Goal: Task Accomplishment & Management: Use online tool/utility

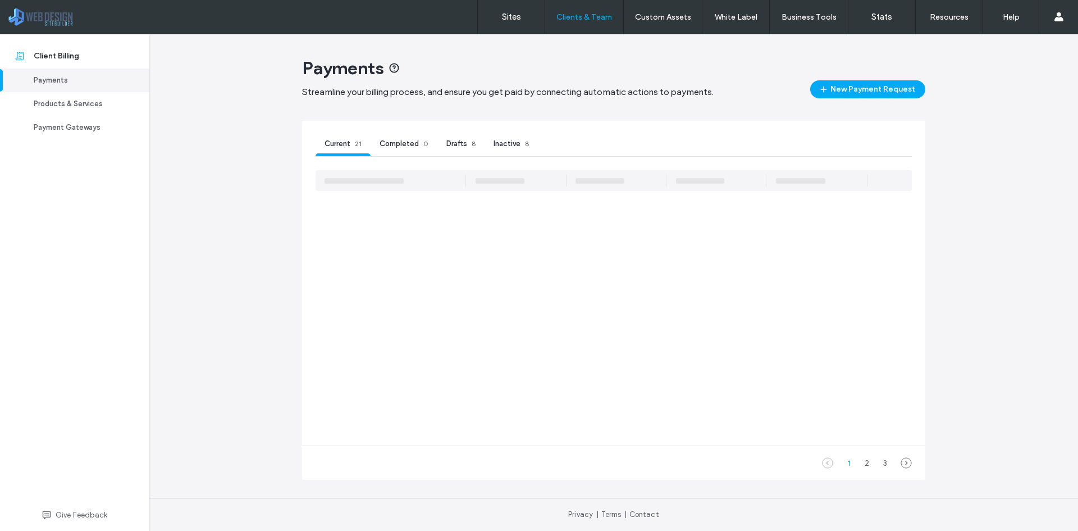
click at [464, 147] on span "Drafts" at bounding box center [456, 143] width 21 height 8
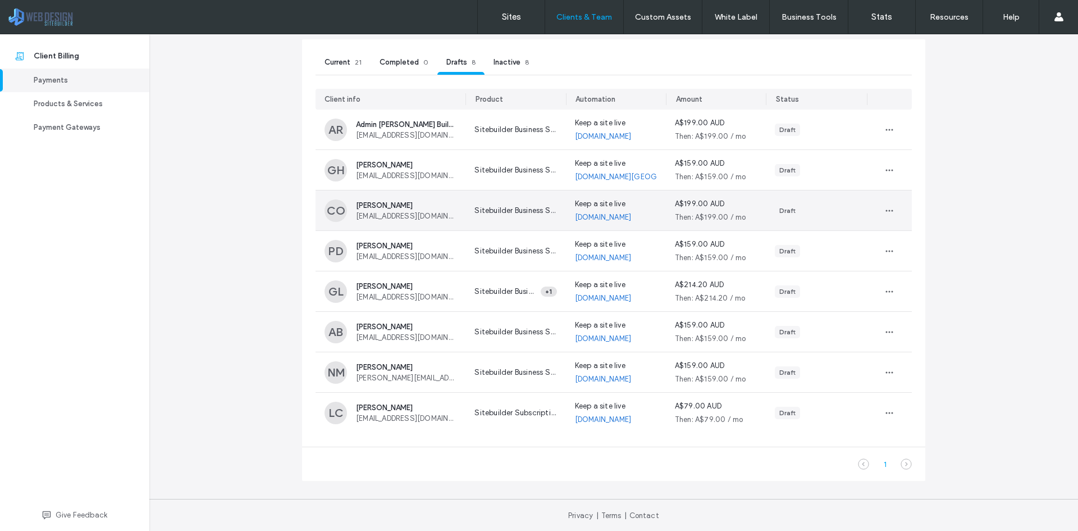
scroll to position [83, 0]
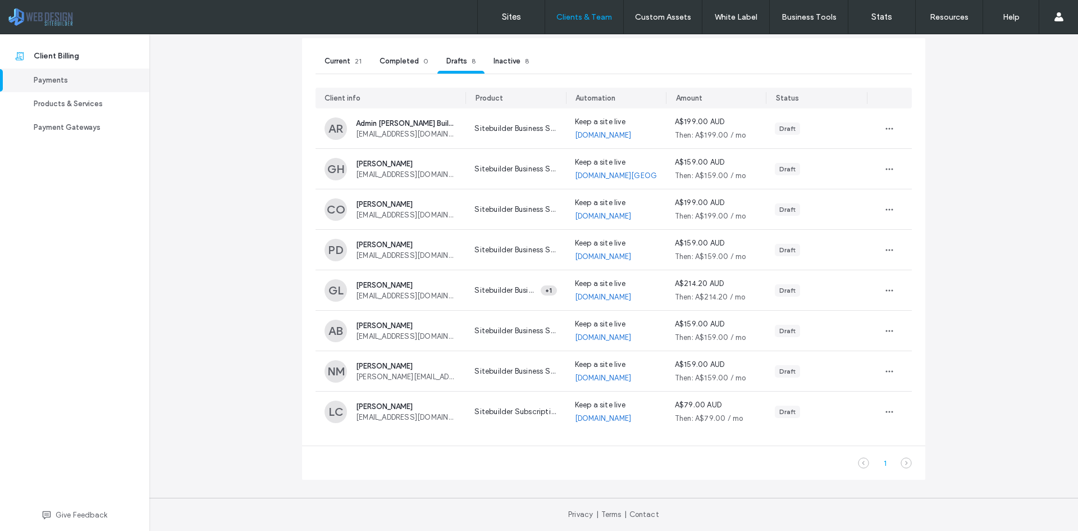
click at [904, 462] on icon at bounding box center [906, 462] width 11 height 11
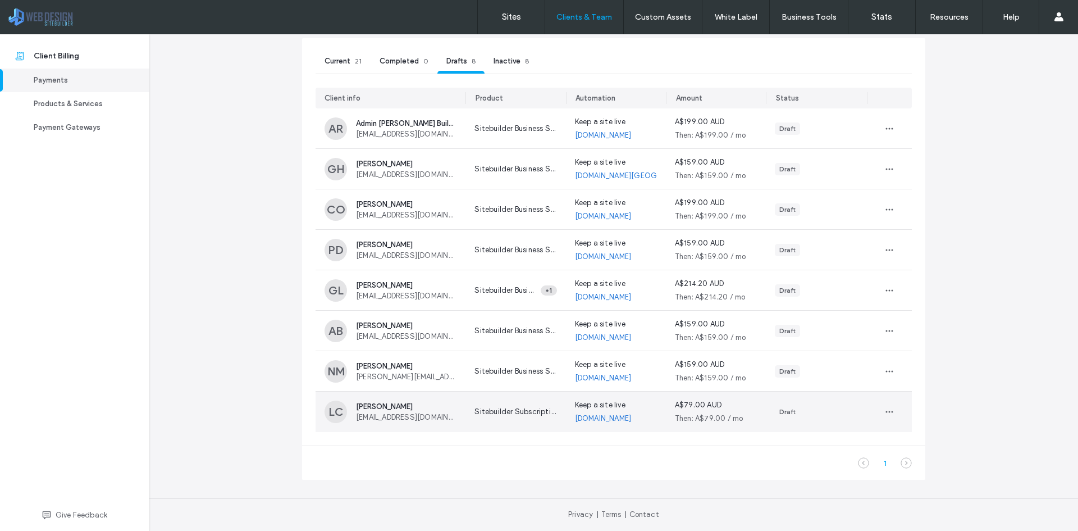
click at [412, 412] on div "Lulu Clifton-Evans art@bylulu.com.au" at bounding box center [406, 411] width 101 height 19
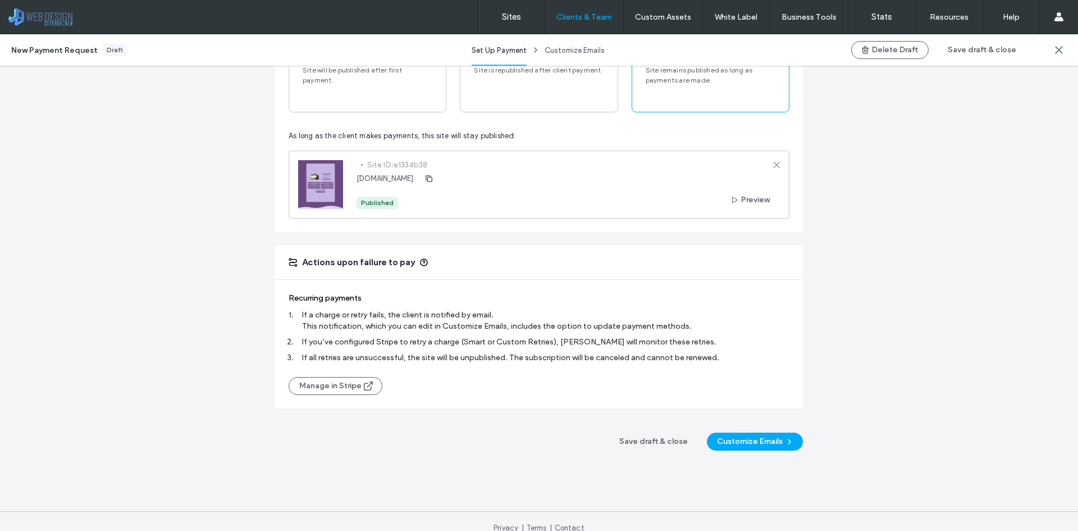
scroll to position [641, 0]
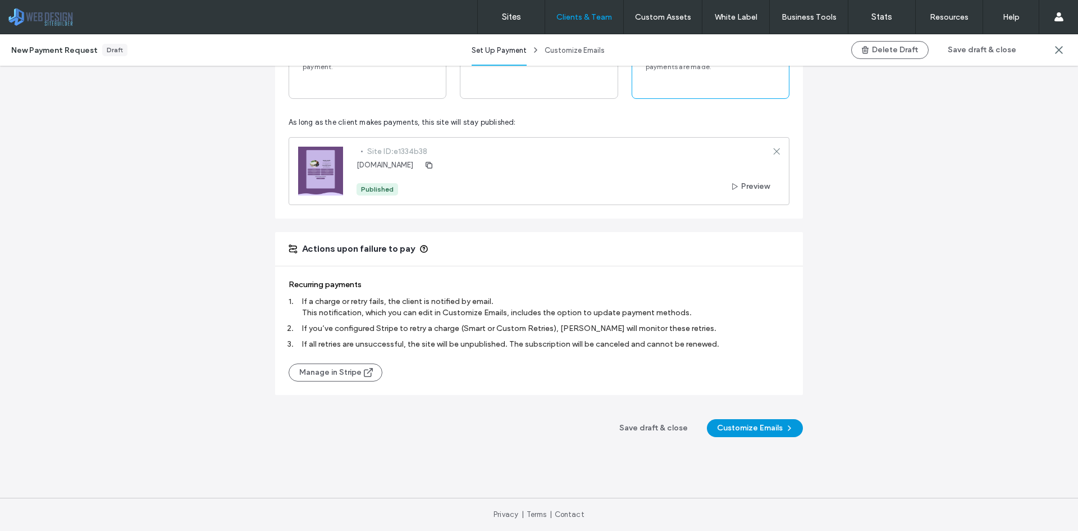
click at [767, 428] on button "Customize Emails" at bounding box center [755, 428] width 96 height 18
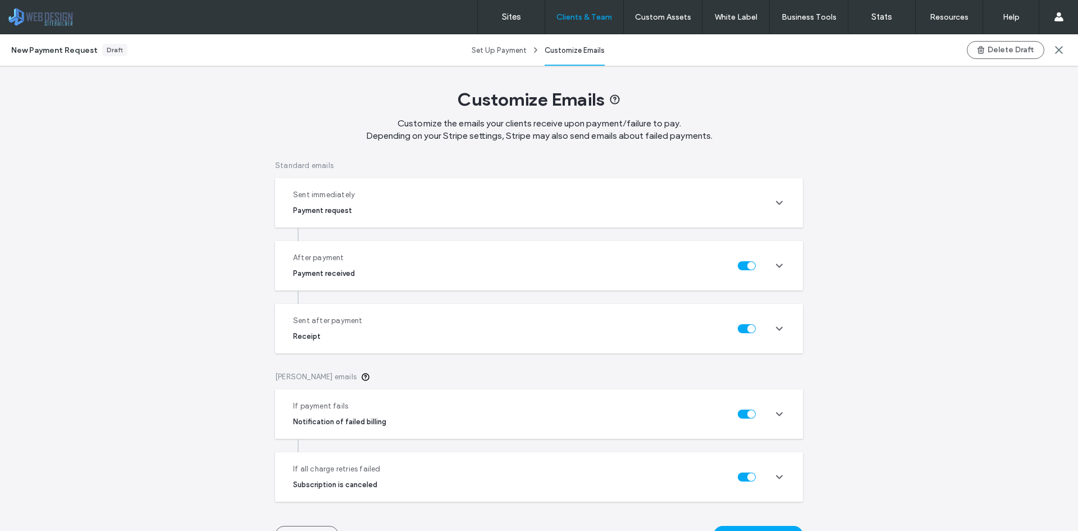
click at [774, 208] on icon at bounding box center [779, 202] width 11 height 11
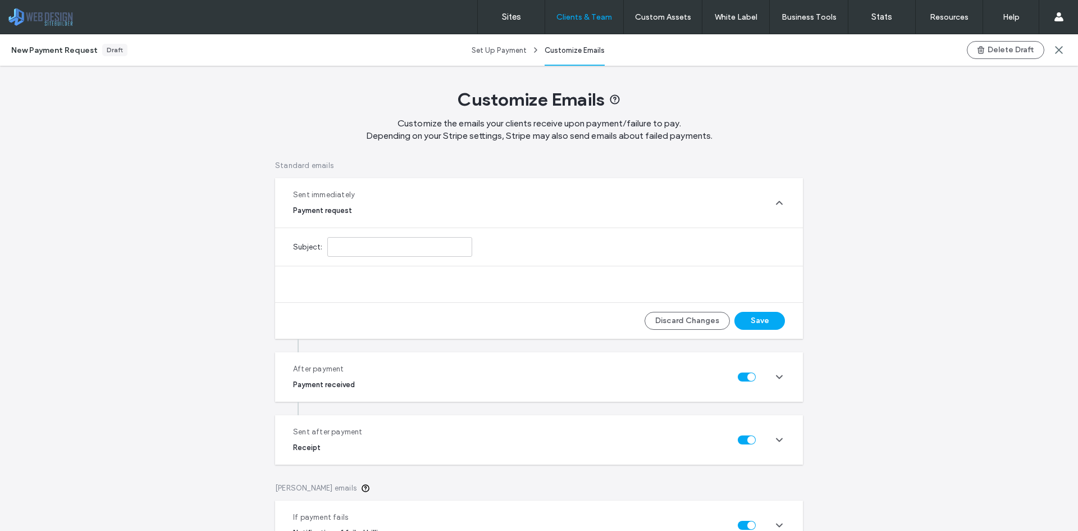
type input "**********"
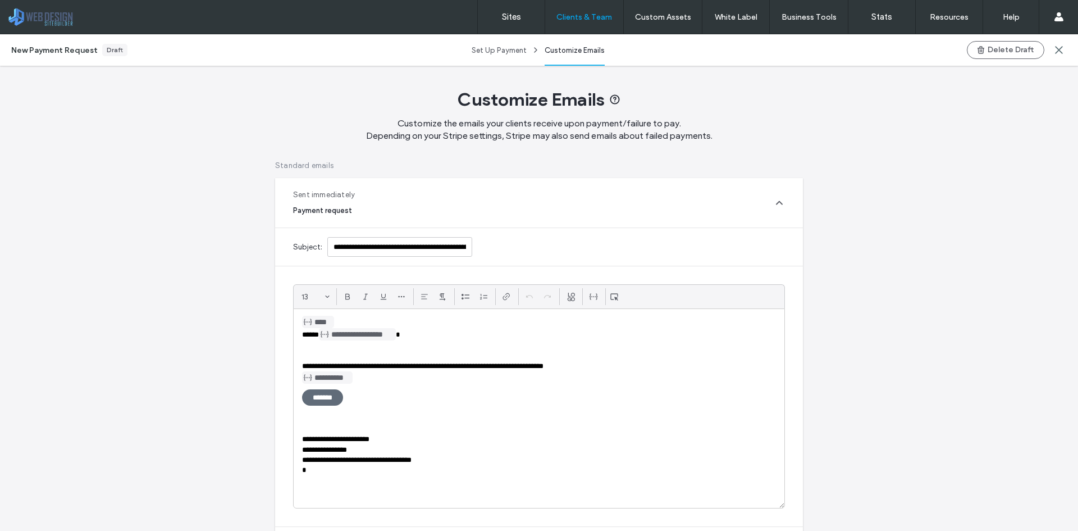
click at [774, 208] on icon at bounding box center [779, 202] width 11 height 11
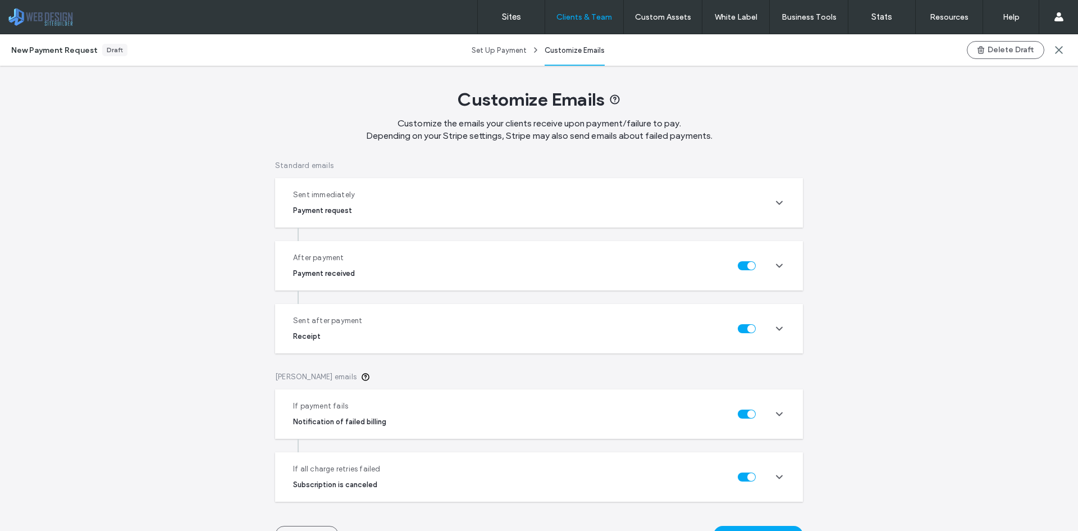
click at [775, 264] on icon at bounding box center [779, 265] width 11 height 11
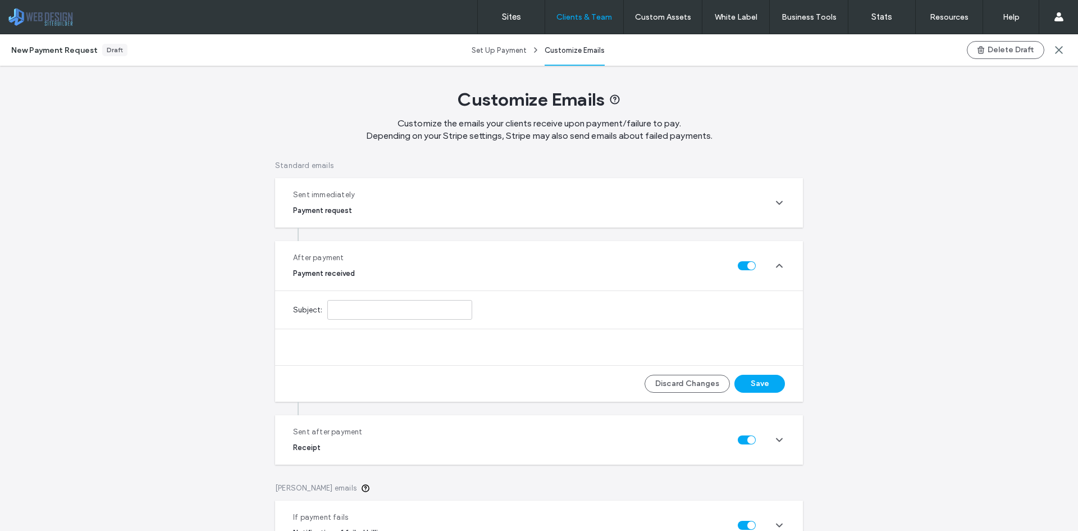
type input "**********"
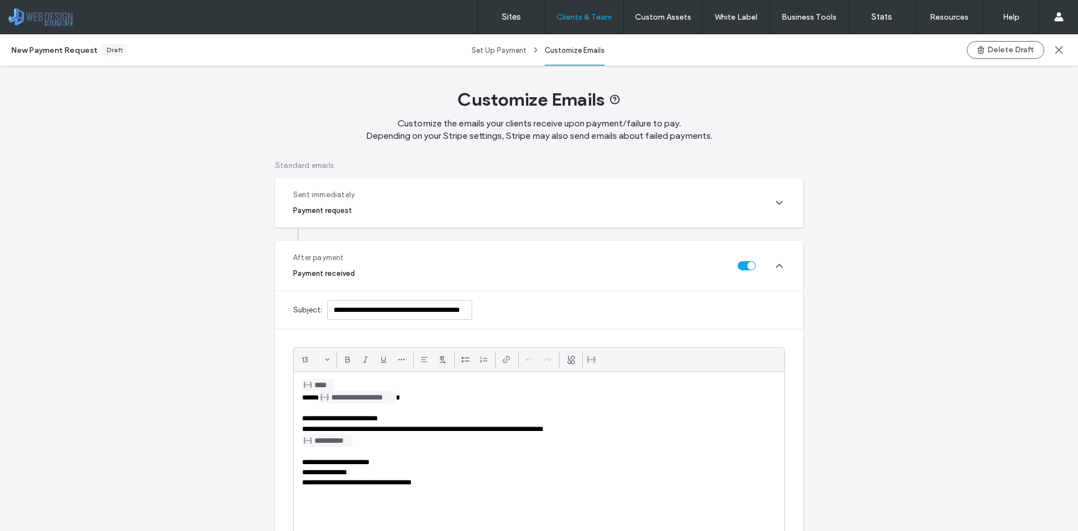
click at [777, 264] on use at bounding box center [780, 265] width 6 height 3
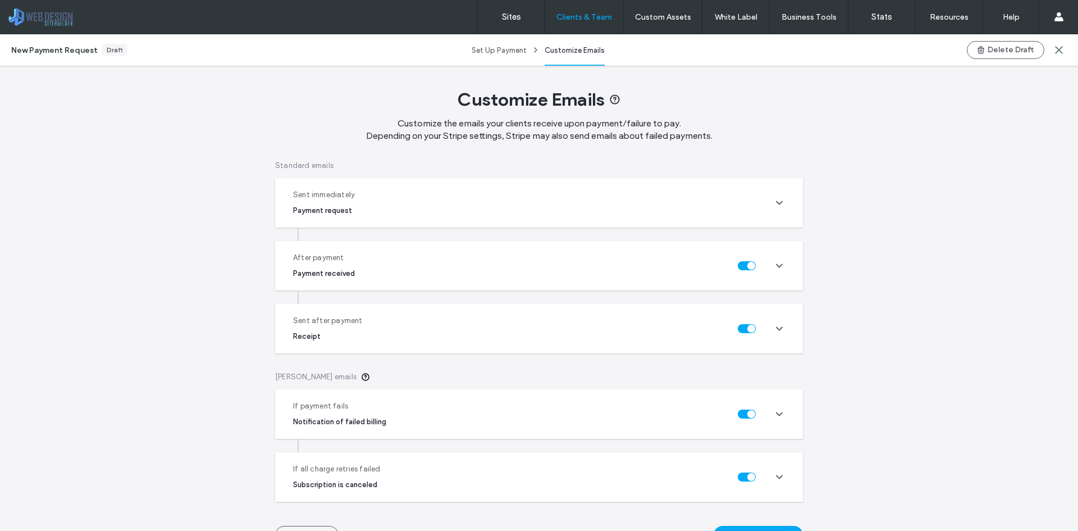
click at [775, 264] on icon at bounding box center [779, 265] width 11 height 11
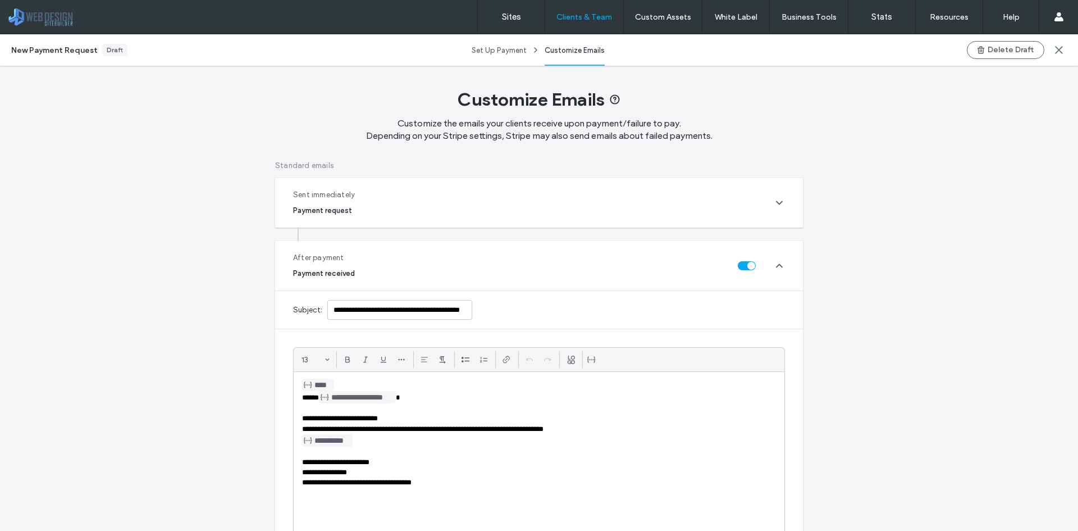
click at [777, 264] on use at bounding box center [780, 265] width 6 height 3
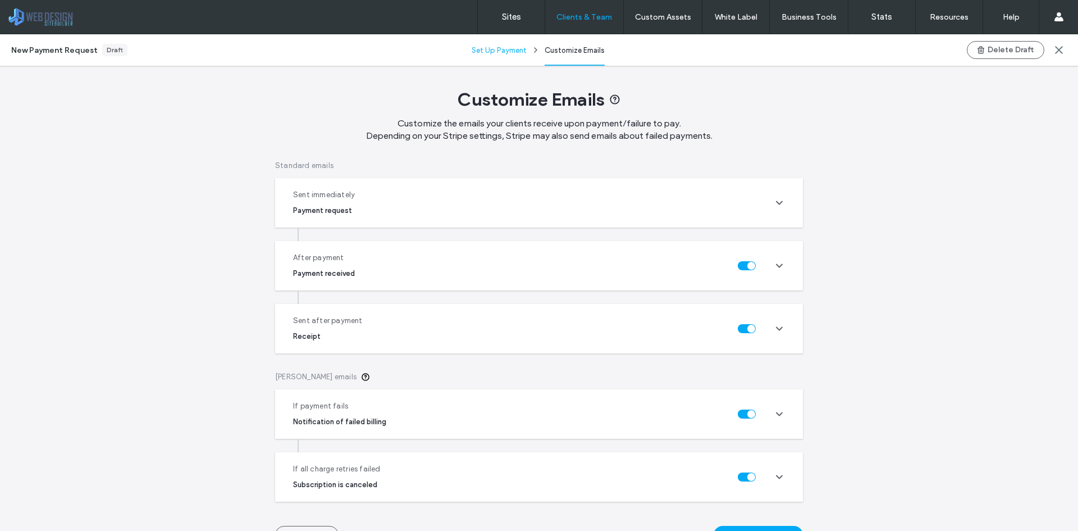
click at [481, 54] on div "Set Up Payment" at bounding box center [499, 49] width 55 height 31
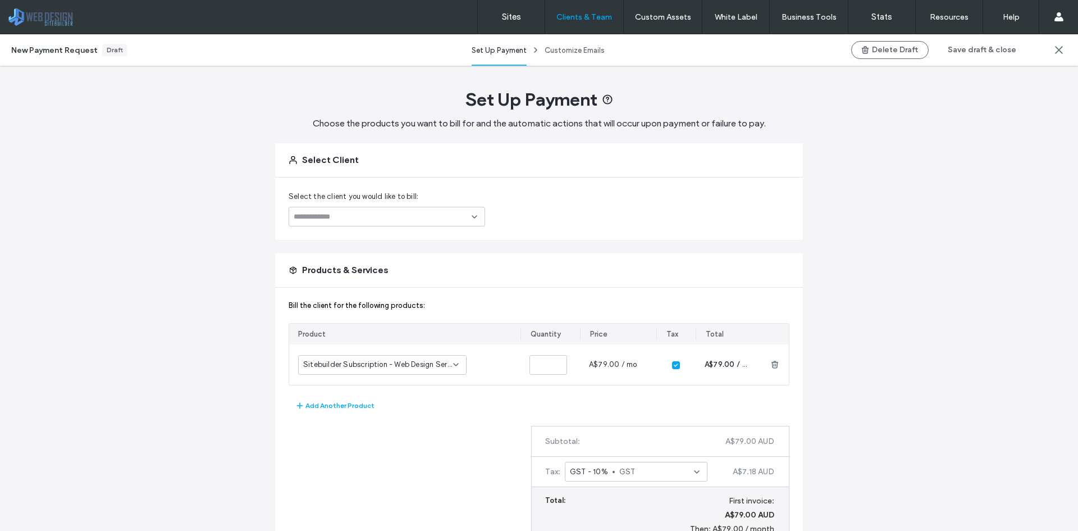
click at [405, 213] on input at bounding box center [383, 216] width 178 height 9
type input "****"
click at [401, 239] on span "[PERSON_NAME]" at bounding box center [397, 241] width 142 height 8
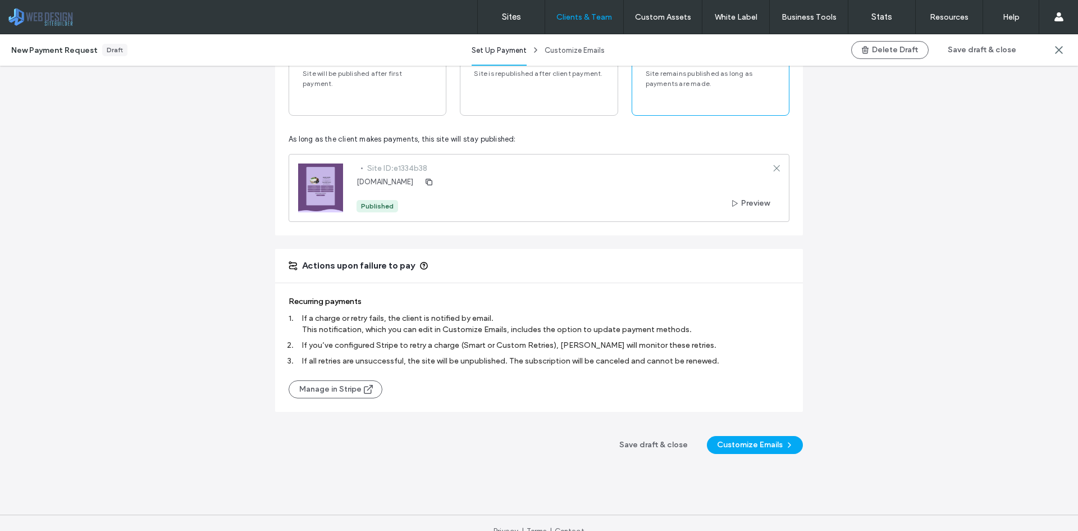
scroll to position [641, 0]
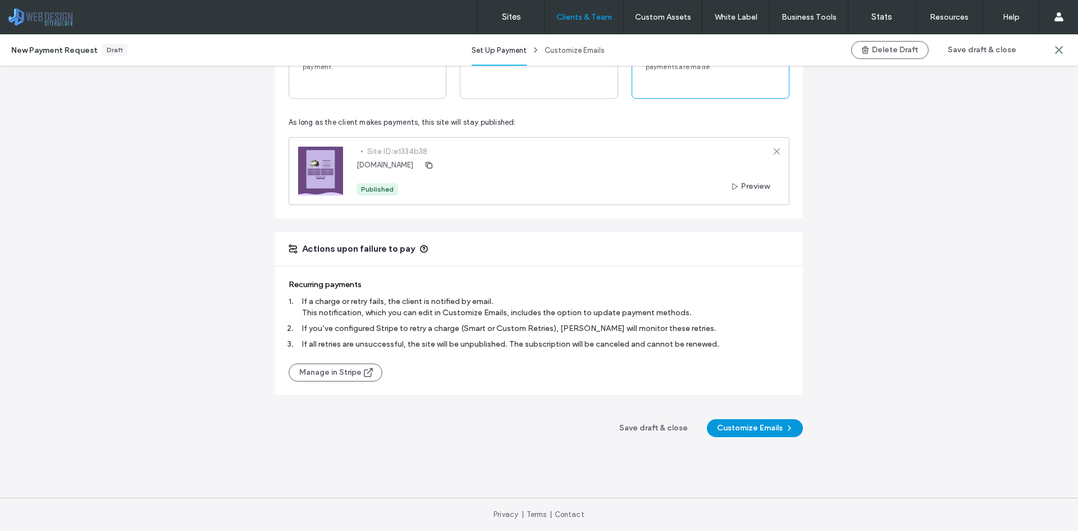
click at [785, 427] on icon "button" at bounding box center [789, 427] width 9 height 9
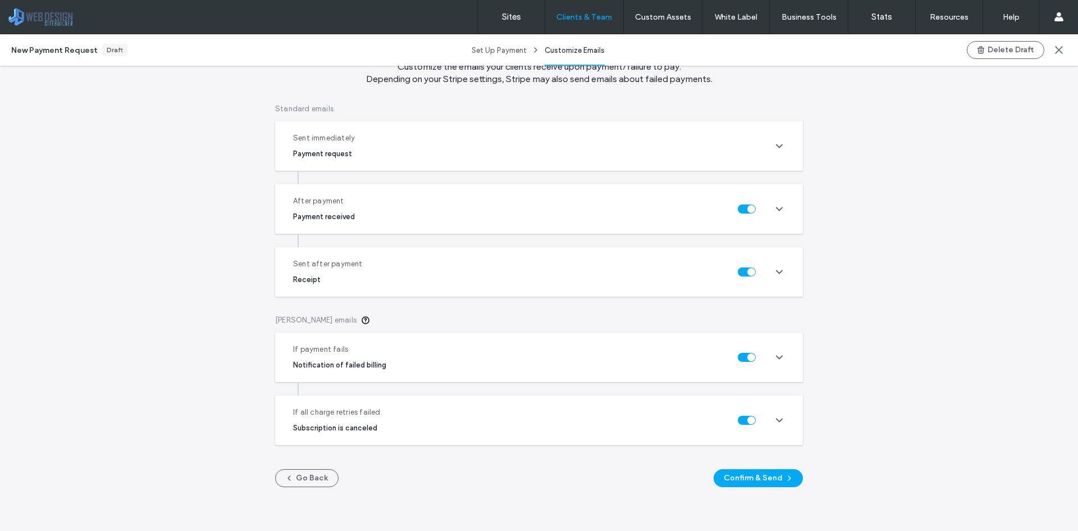
scroll to position [107, 0]
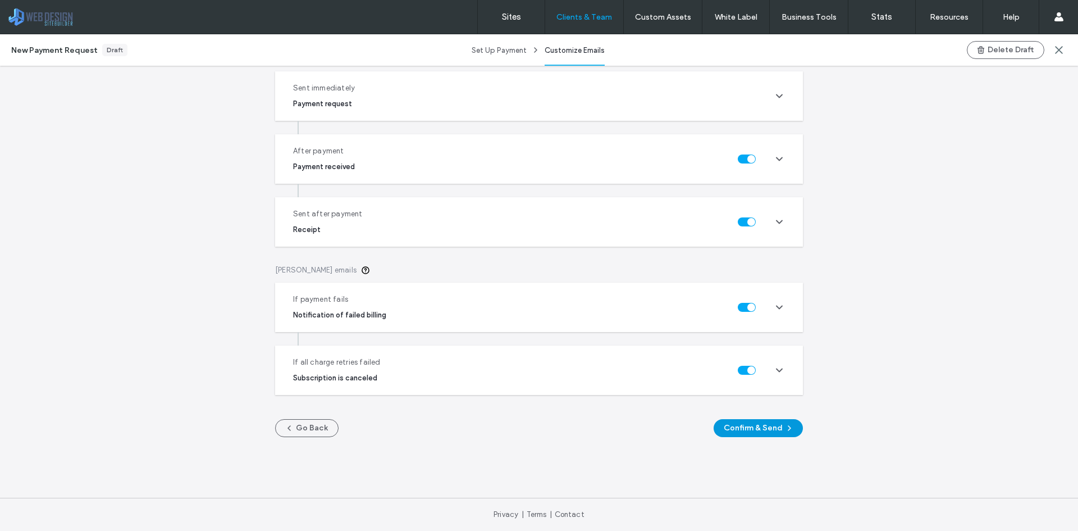
click at [792, 428] on button "Confirm & Send" at bounding box center [758, 428] width 89 height 18
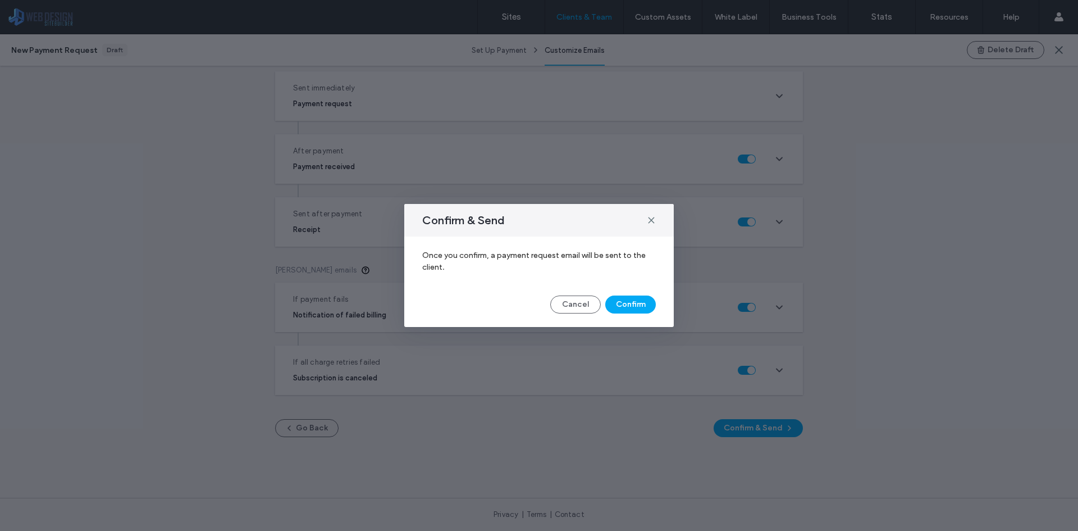
click at [654, 309] on div "Cancel Confirm" at bounding box center [539, 304] width 234 height 18
click at [644, 304] on button "Confirm" at bounding box center [630, 304] width 51 height 18
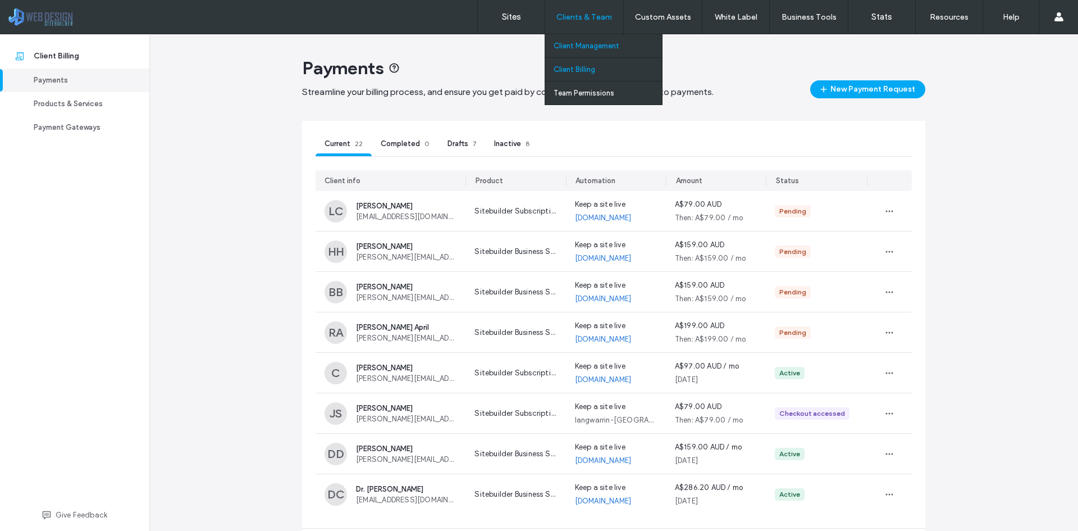
click at [588, 51] on link "Client Management" at bounding box center [608, 45] width 108 height 23
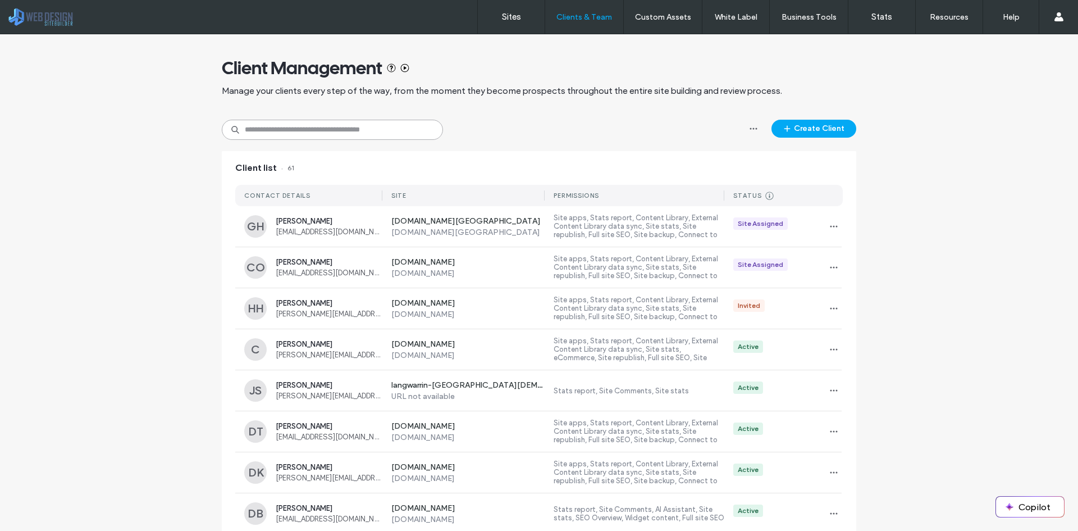
click at [399, 128] on input at bounding box center [332, 130] width 221 height 20
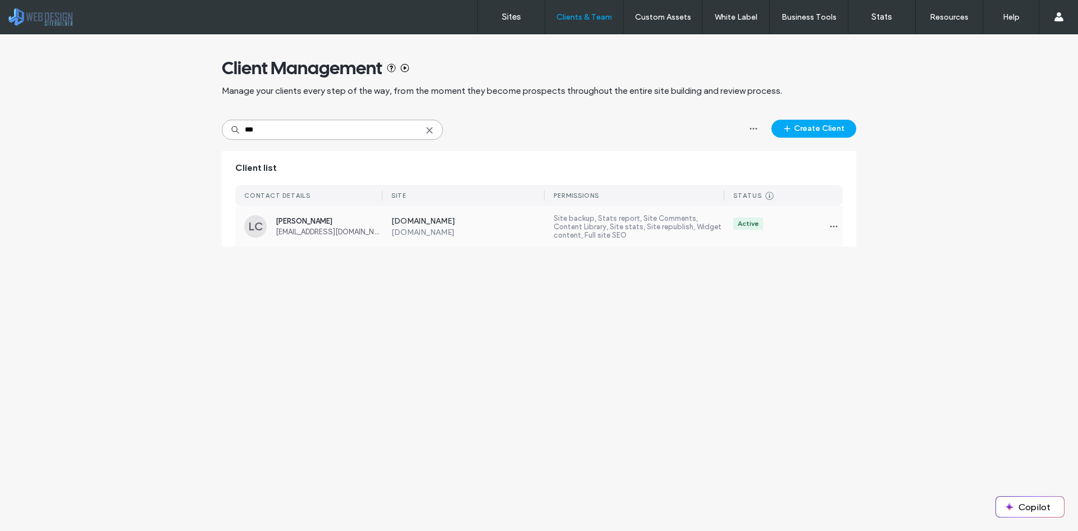
type input "***"
click at [518, 211] on div "www.bylulu.com.au www.bylulu.com.au Site backup, Stats report, Site Comments, C…" at bounding box center [612, 226] width 460 height 40
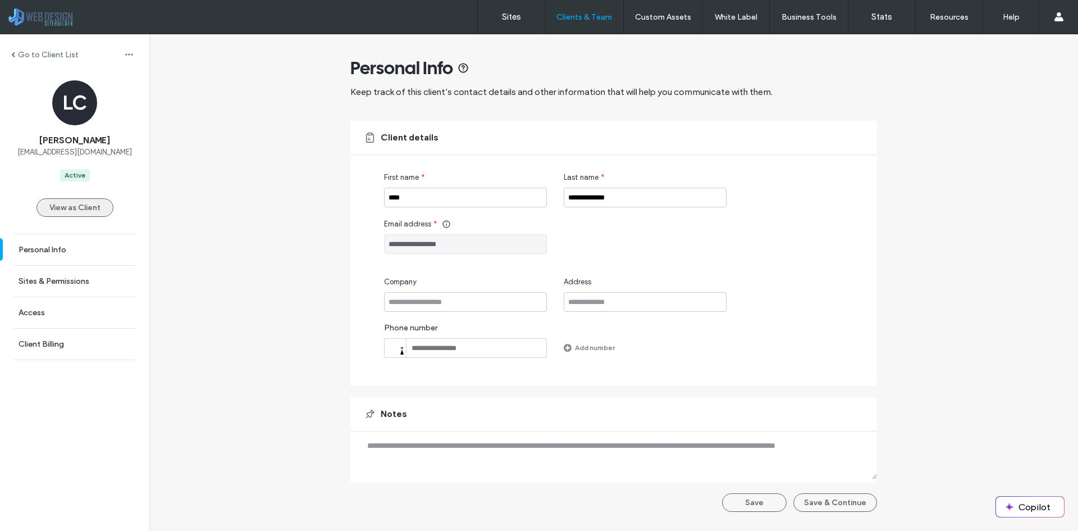
click at [88, 215] on button "View as Client" at bounding box center [74, 207] width 77 height 19
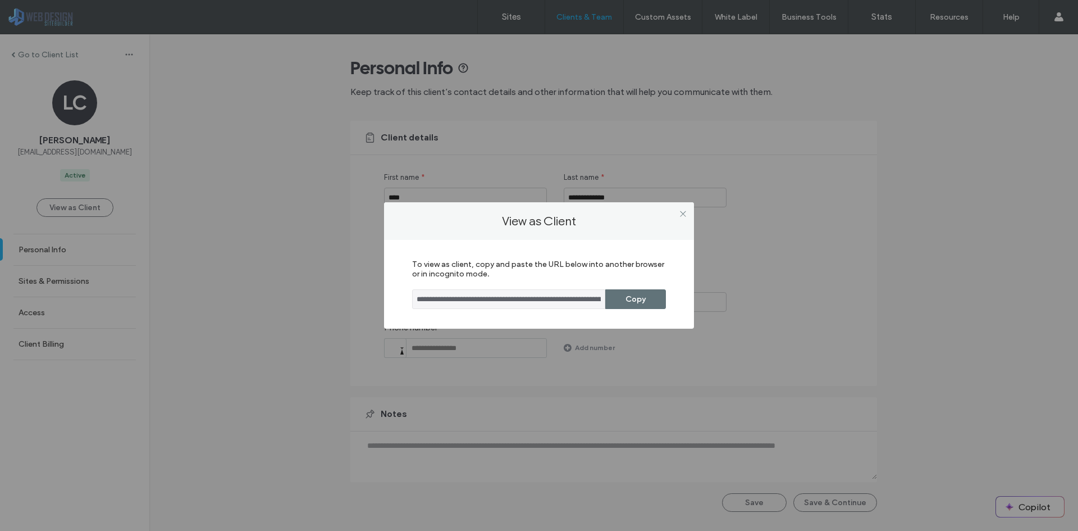
drag, startPoint x: 654, startPoint y: 304, endPoint x: 679, endPoint y: 295, distance: 26.1
click at [654, 304] on button "Copy" at bounding box center [635, 299] width 61 height 20
click at [925, 134] on div "**********" at bounding box center [539, 265] width 1078 height 531
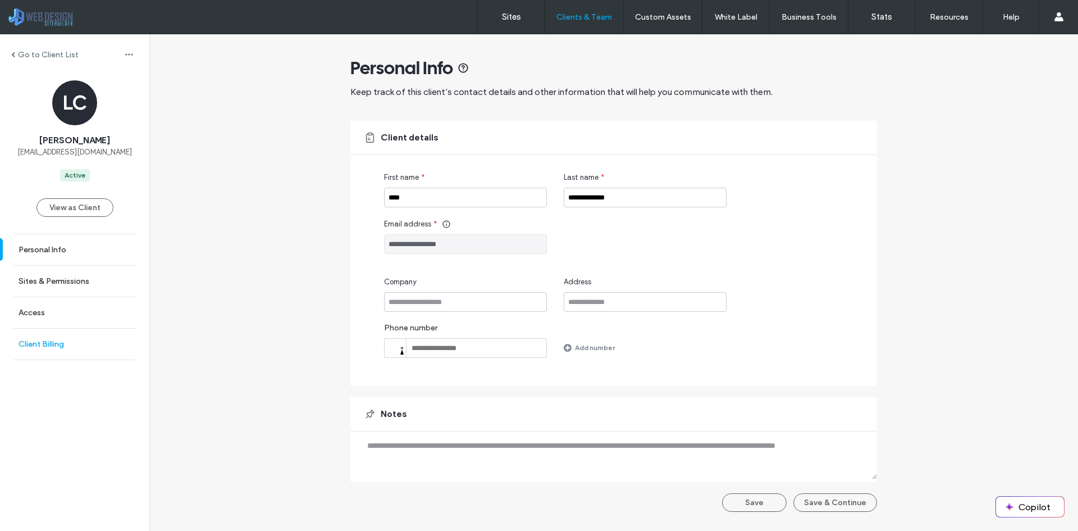
click at [53, 348] on label "Client Billing" at bounding box center [41, 344] width 45 height 10
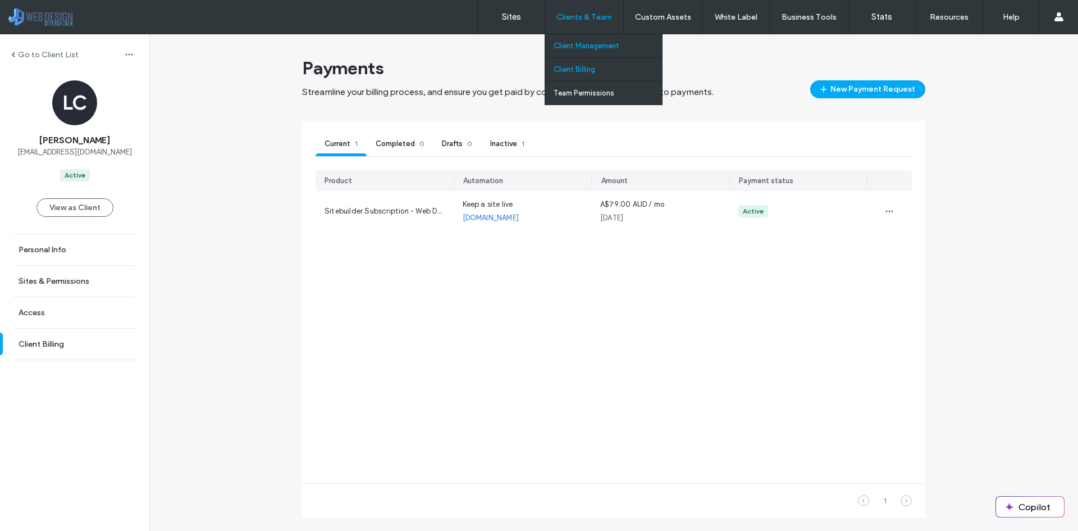
click at [588, 67] on label "Client Billing" at bounding box center [575, 69] width 42 height 8
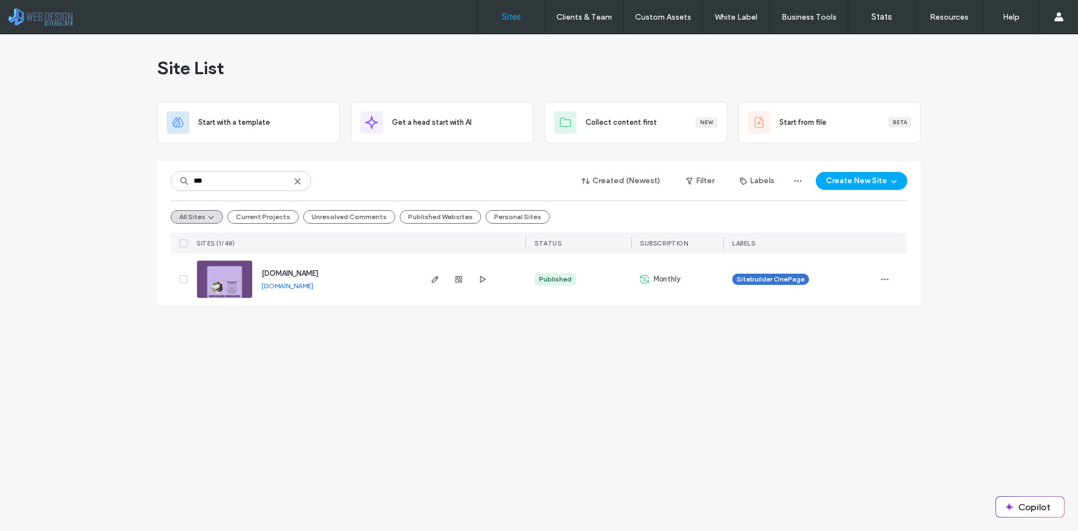
type input "***"
click at [444, 276] on div at bounding box center [458, 279] width 61 height 52
click at [439, 276] on icon "button" at bounding box center [435, 279] width 9 height 9
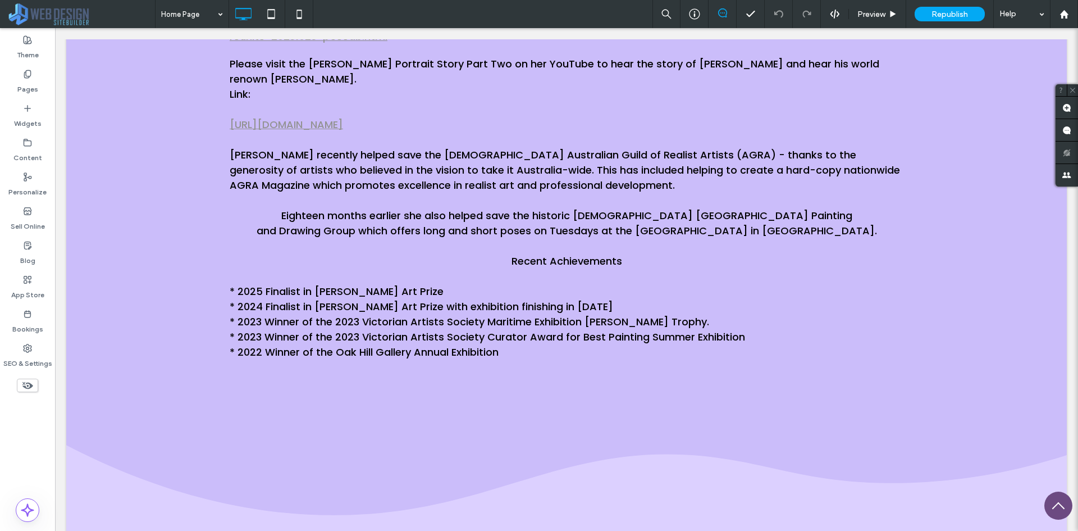
scroll to position [4295, 0]
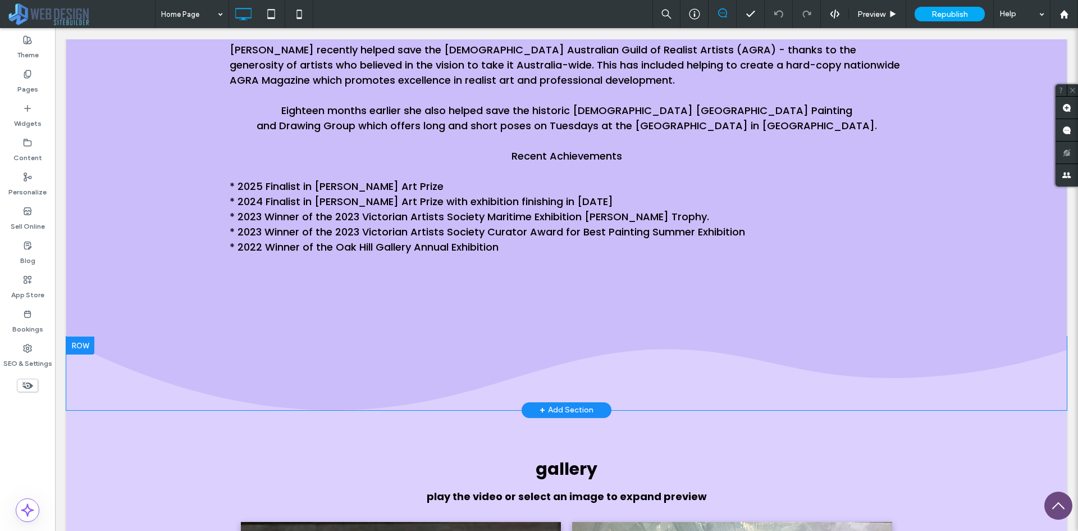
click at [86, 336] on div at bounding box center [80, 345] width 28 height 18
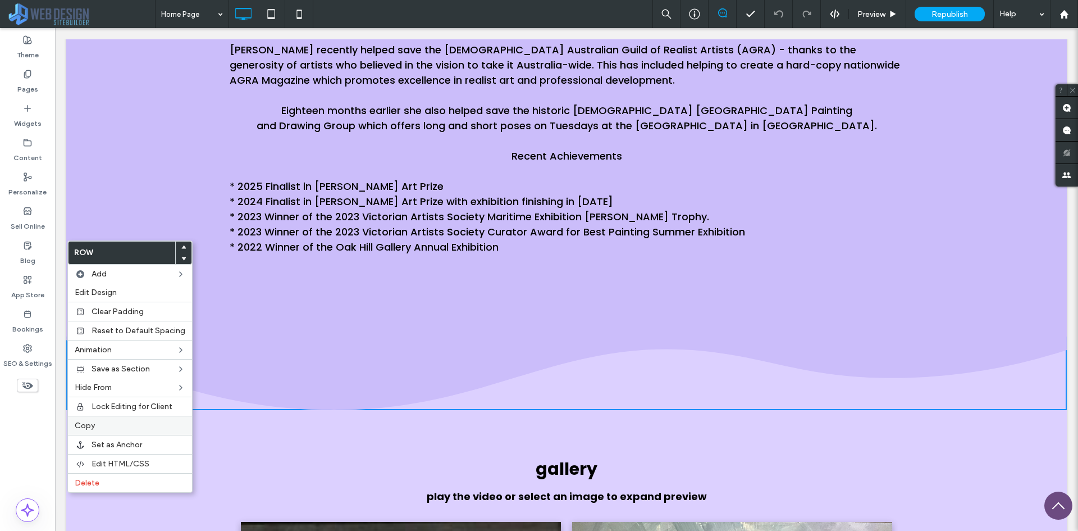
click at [110, 421] on label "Copy" at bounding box center [130, 426] width 111 height 10
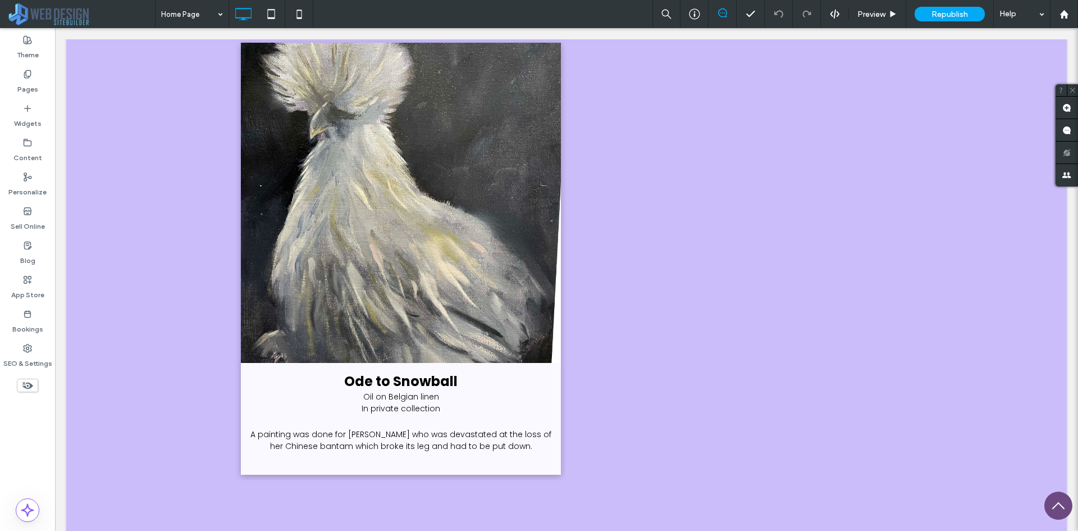
scroll to position [9576, 0]
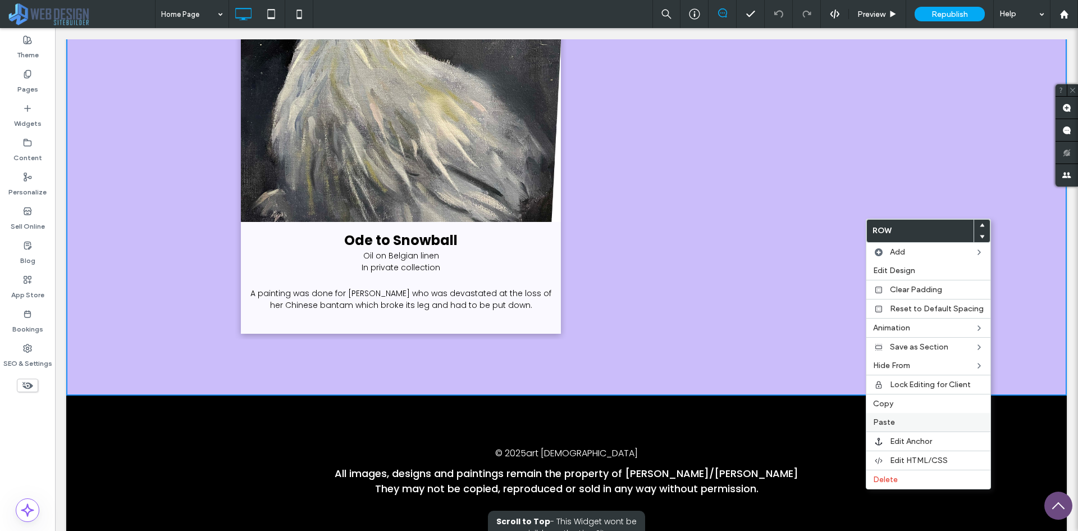
click at [906, 420] on label "Paste" at bounding box center [928, 422] width 111 height 10
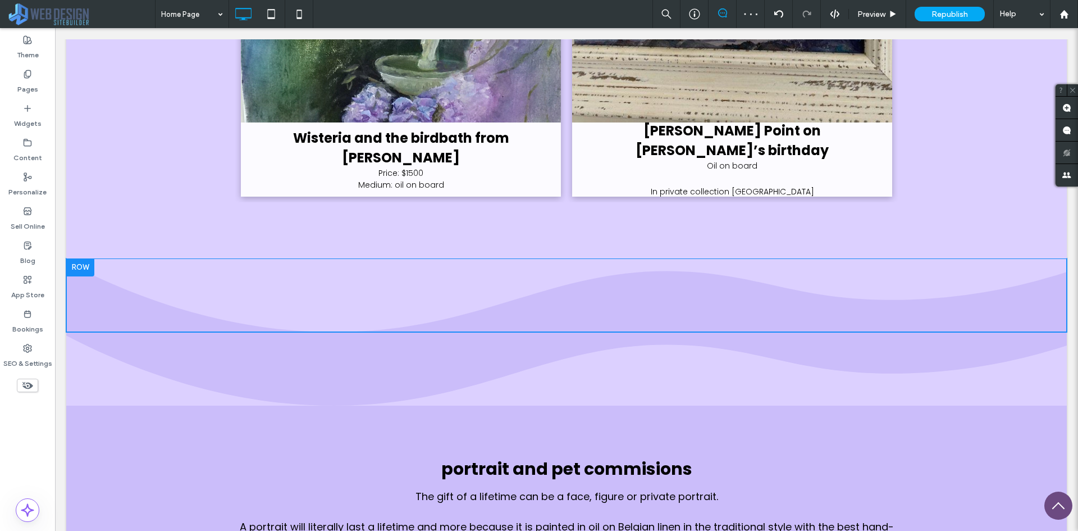
scroll to position [7500, 0]
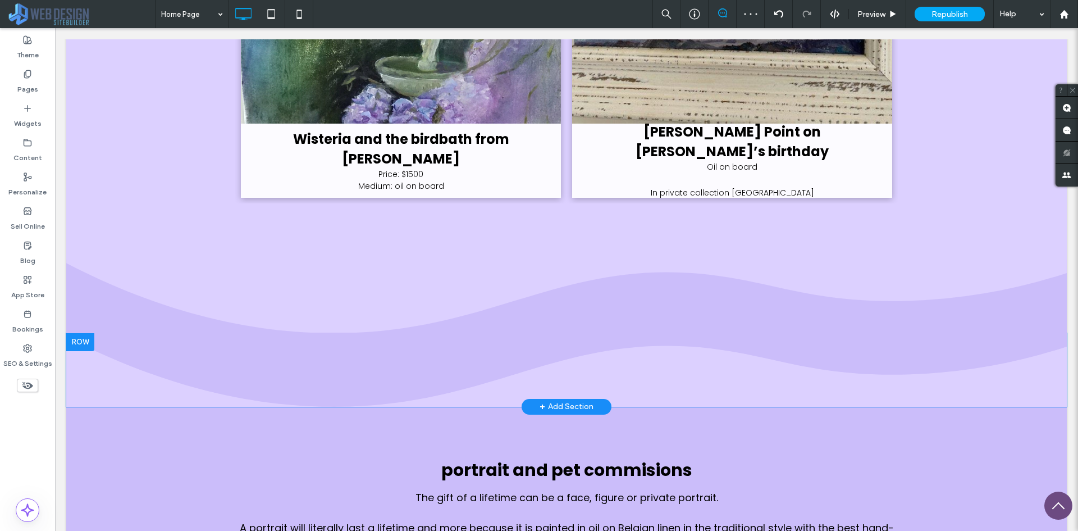
click at [85, 333] on div at bounding box center [80, 342] width 28 height 18
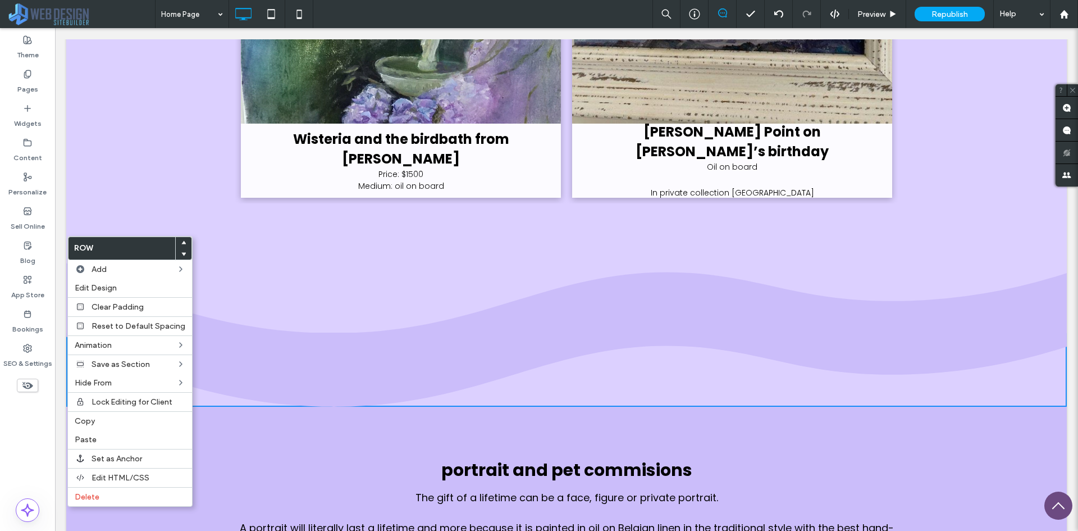
click at [181, 252] on icon at bounding box center [183, 254] width 4 height 4
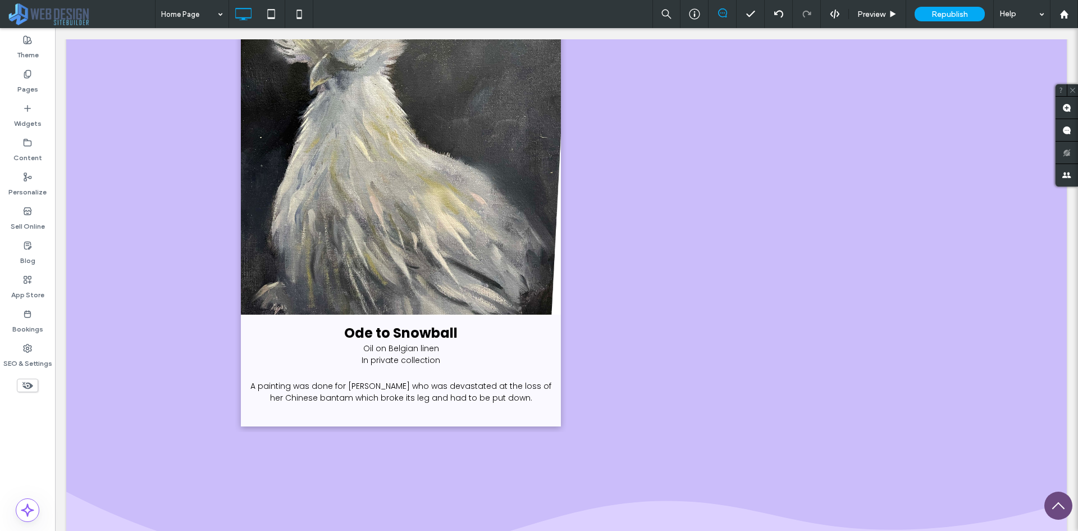
scroll to position [9649, 0]
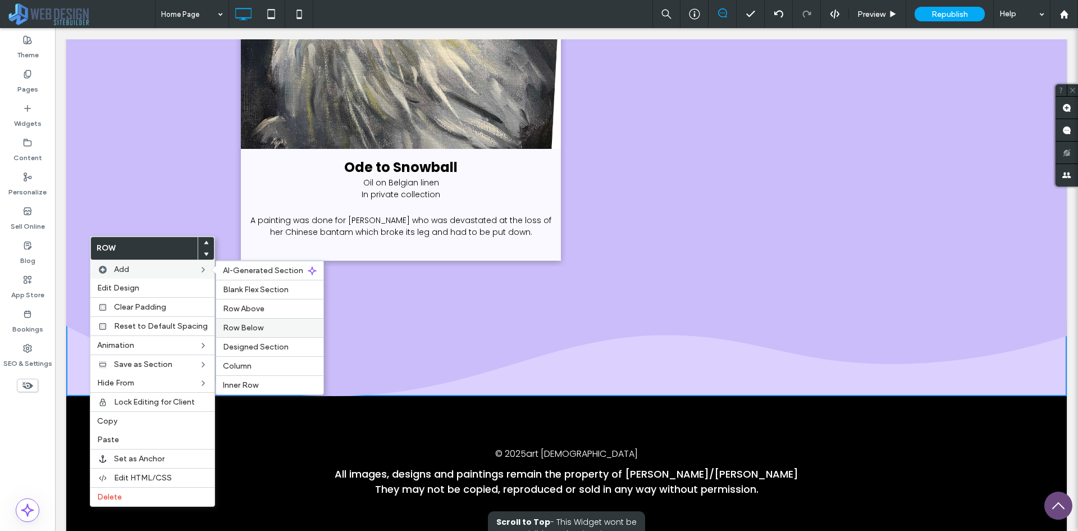
click at [265, 327] on label "Row Below" at bounding box center [270, 328] width 94 height 10
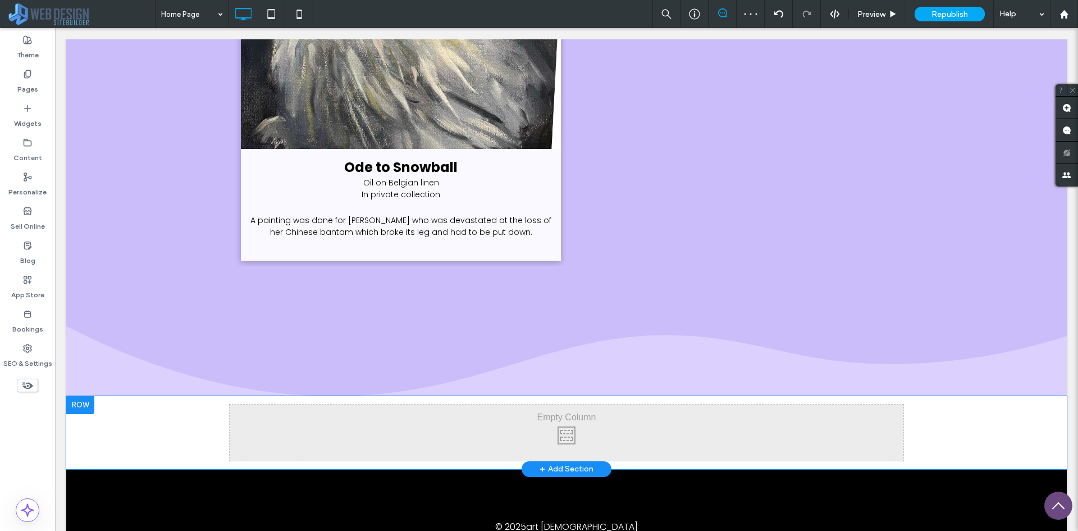
click at [89, 396] on div at bounding box center [80, 405] width 28 height 18
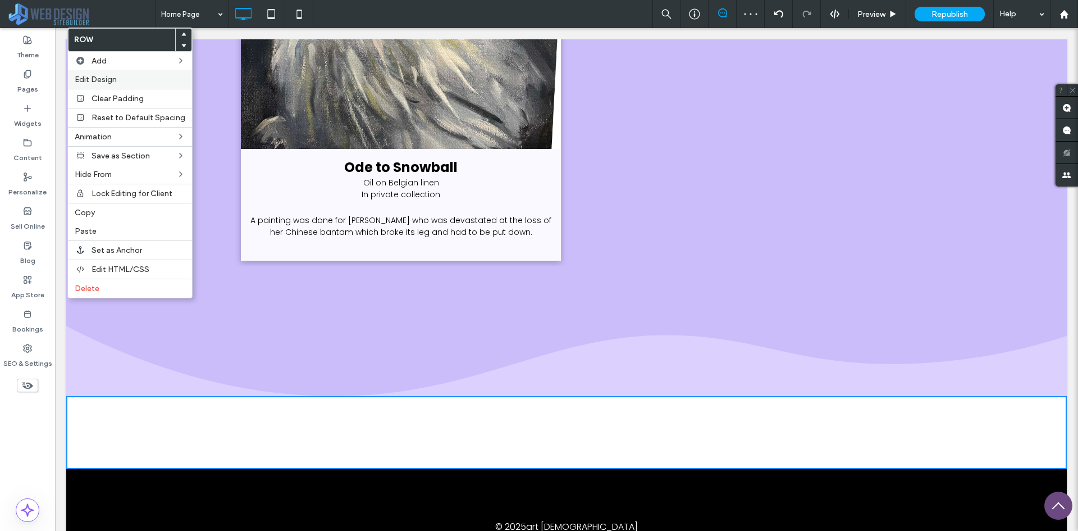
click at [105, 82] on span "Edit Design" at bounding box center [96, 80] width 42 height 10
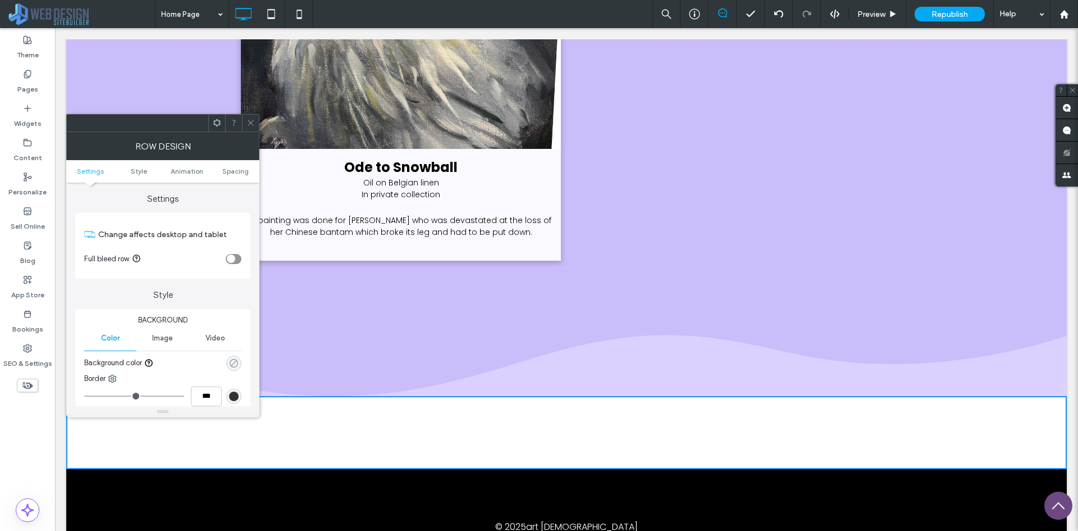
click at [232, 358] on icon "rgba(0, 0, 0, 0)" at bounding box center [234, 363] width 10 height 10
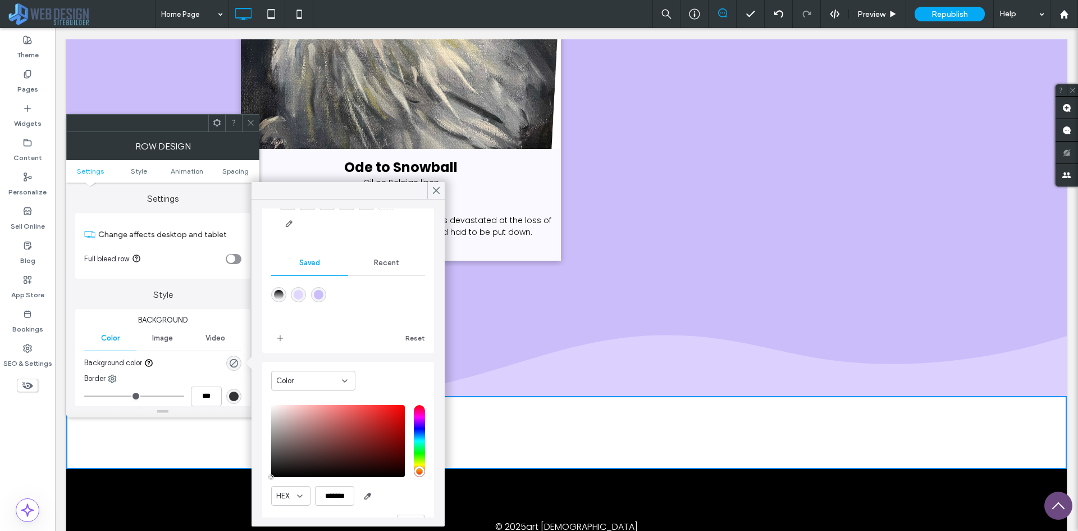
scroll to position [90, 0]
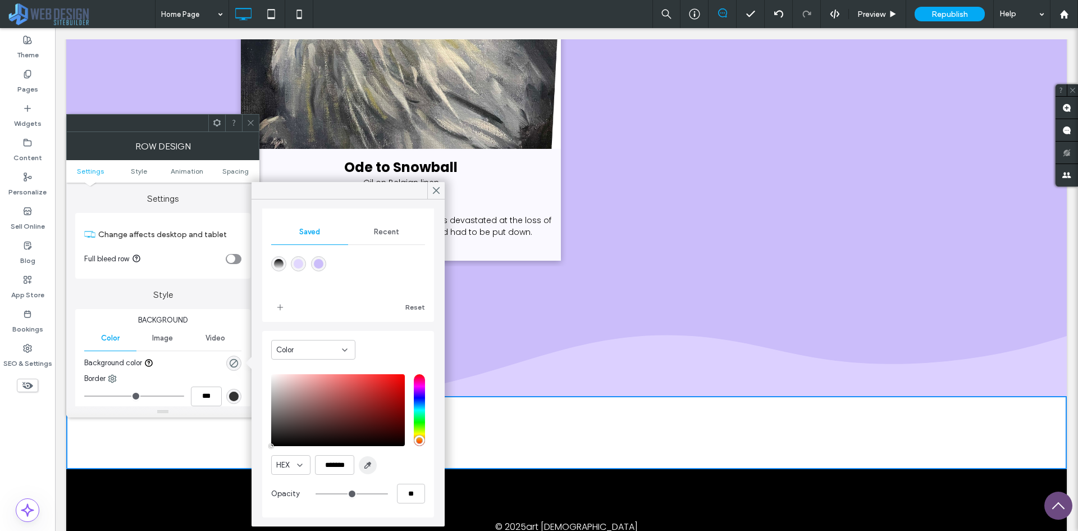
click at [374, 466] on span "button" at bounding box center [368, 465] width 18 height 18
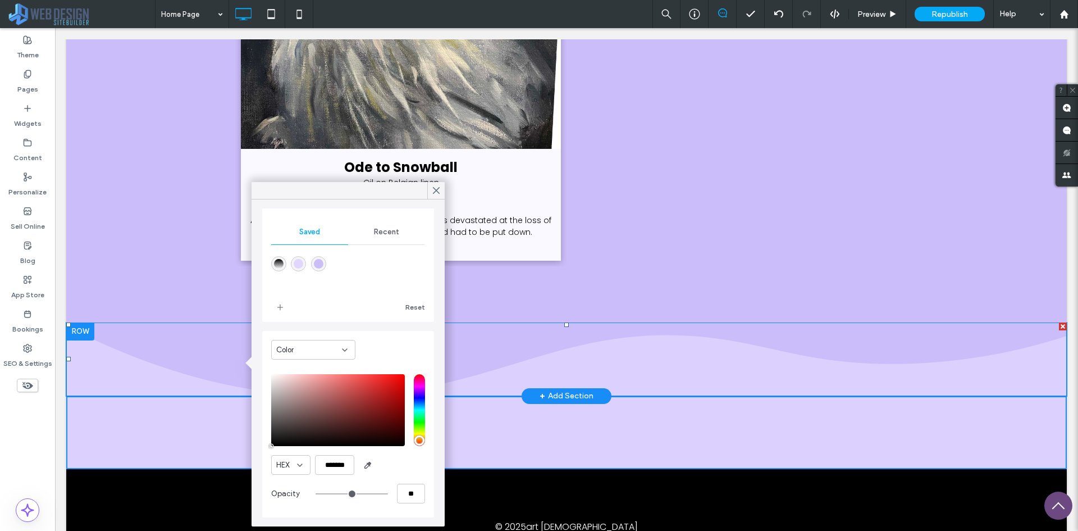
type input "*******"
type input "***"
type input "****"
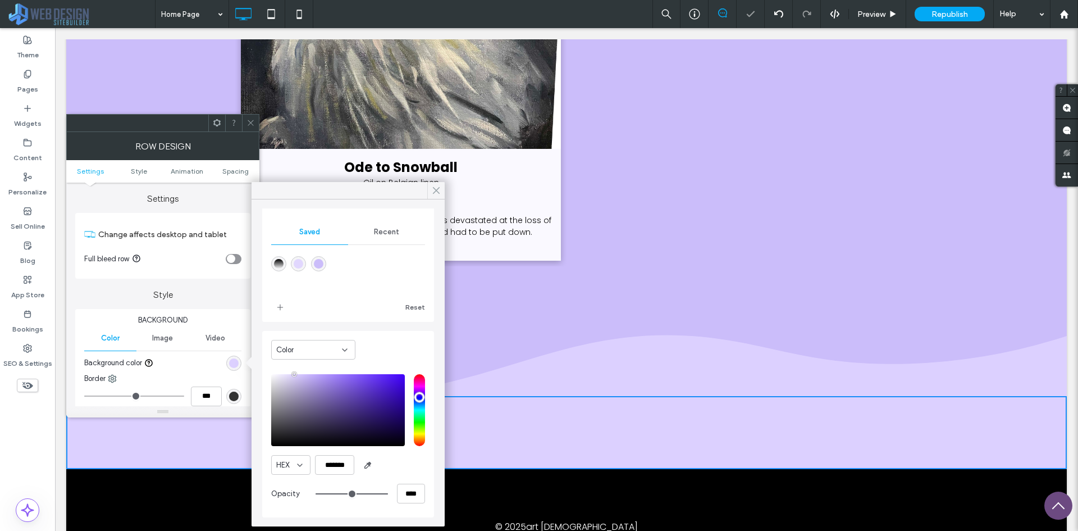
drag, startPoint x: 436, startPoint y: 194, endPoint x: 228, endPoint y: 124, distance: 219.8
click at [436, 194] on icon at bounding box center [436, 190] width 10 height 10
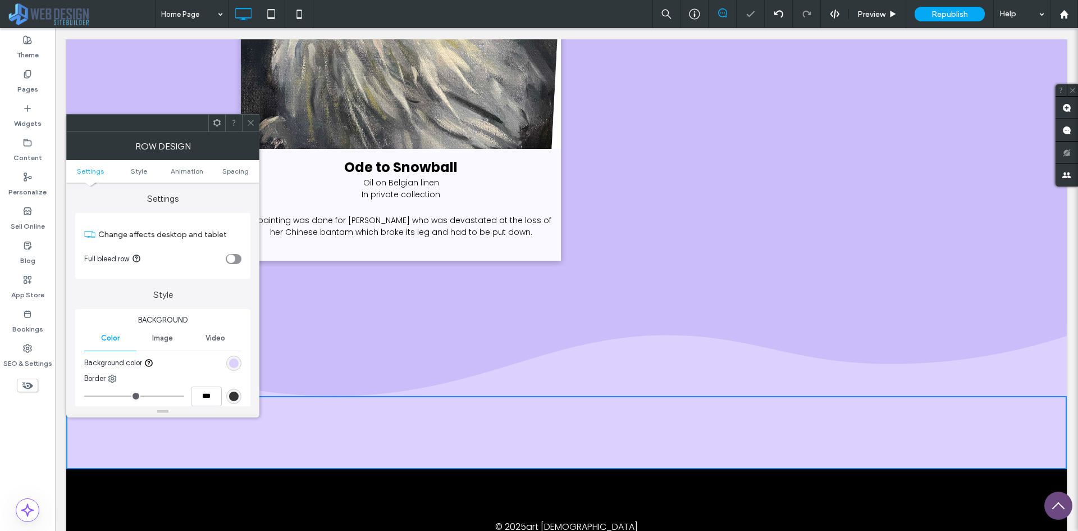
click at [251, 124] on icon at bounding box center [251, 122] width 8 height 8
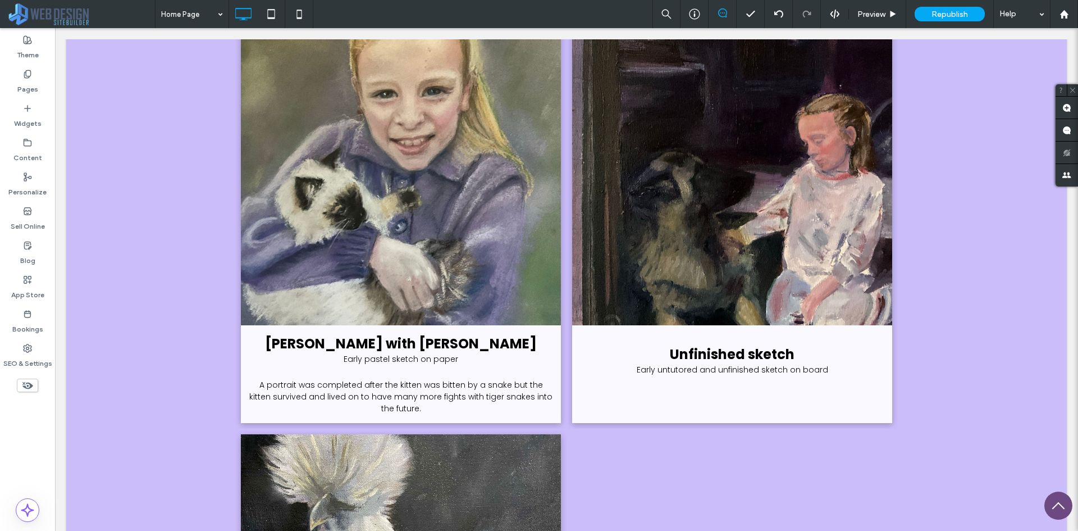
scroll to position [9722, 0]
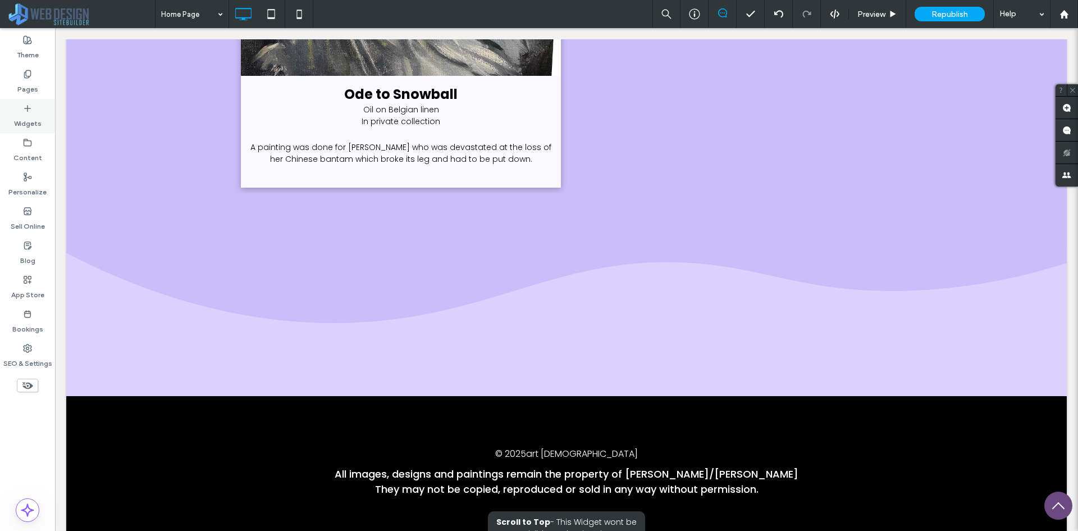
click at [26, 120] on label "Widgets" at bounding box center [28, 121] width 28 height 16
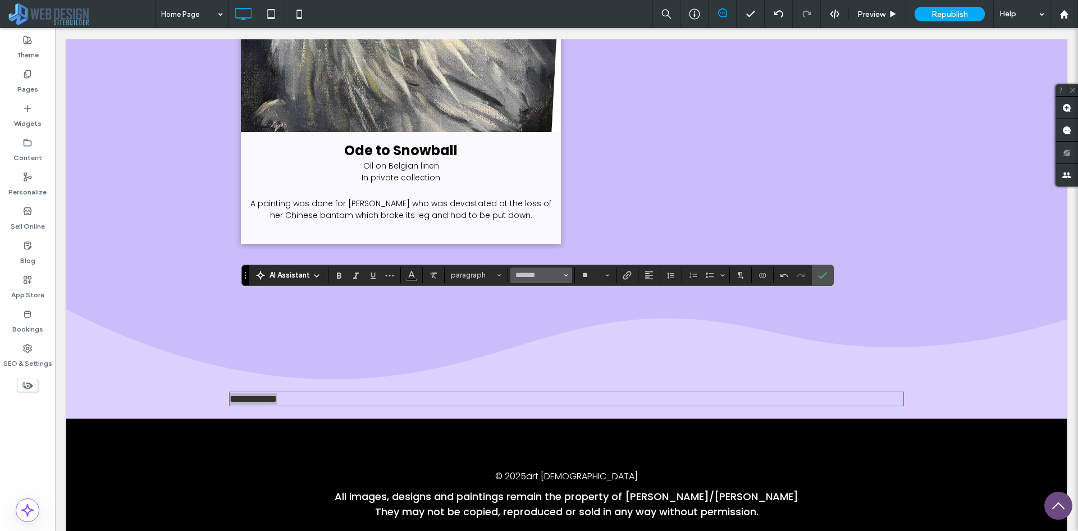
click at [565, 277] on span "Font & Font weight" at bounding box center [566, 275] width 4 height 15
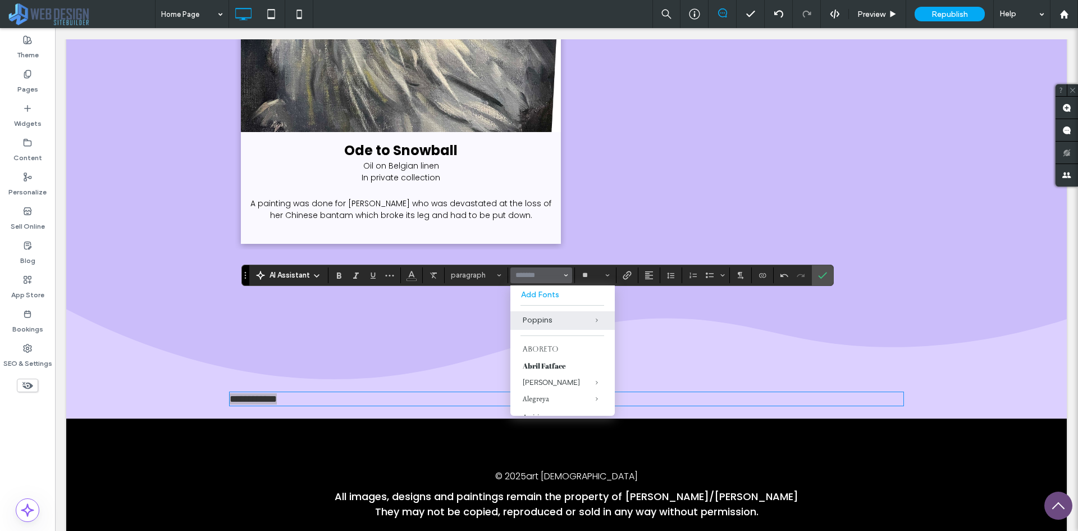
click at [565, 277] on span "Font & Font weight" at bounding box center [566, 275] width 4 height 15
type input "*******"
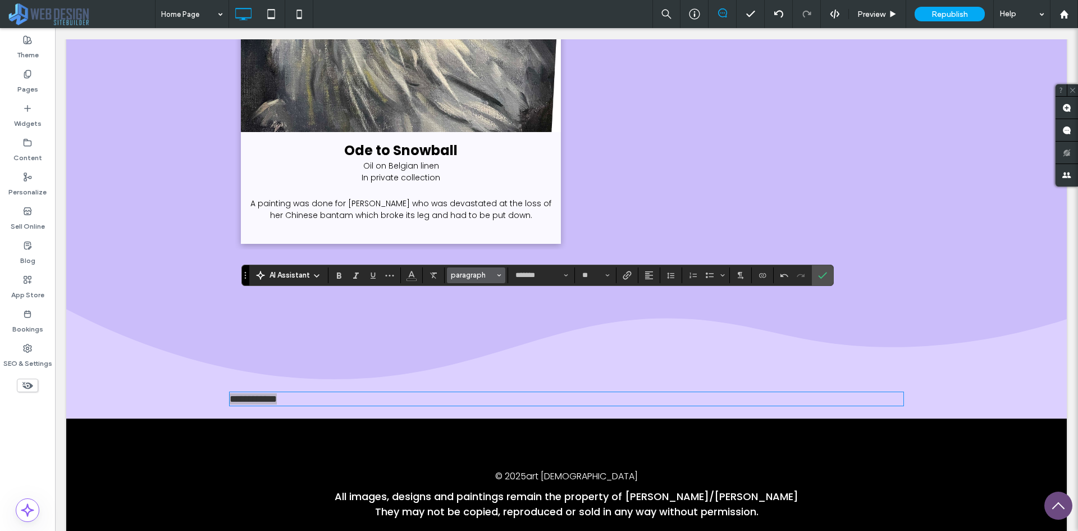
click at [480, 276] on span "paragraph" at bounding box center [473, 275] width 44 height 8
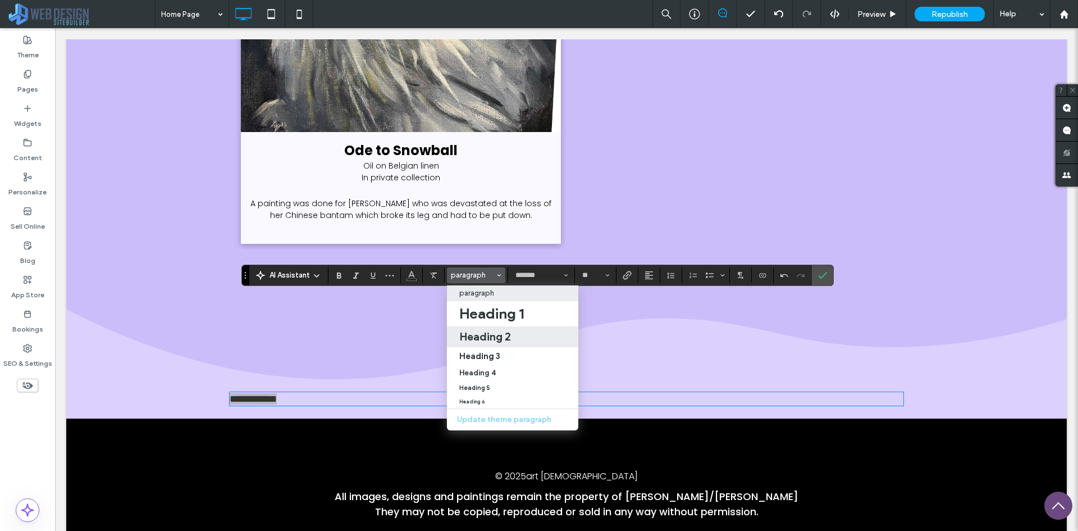
drag, startPoint x: 500, startPoint y: 331, endPoint x: 445, endPoint y: 303, distance: 61.3
click at [500, 331] on h2 "Heading 2" at bounding box center [485, 336] width 52 height 13
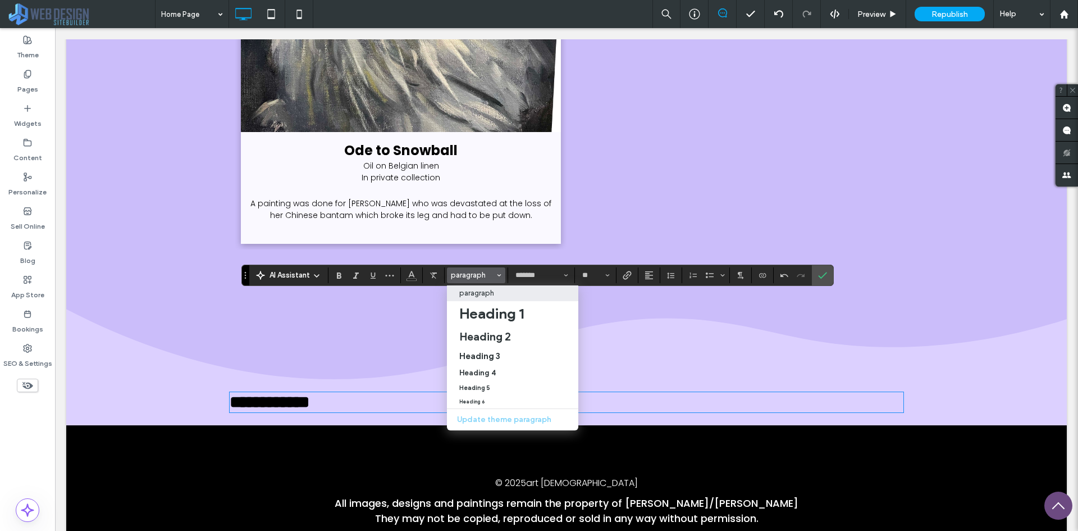
type input "**"
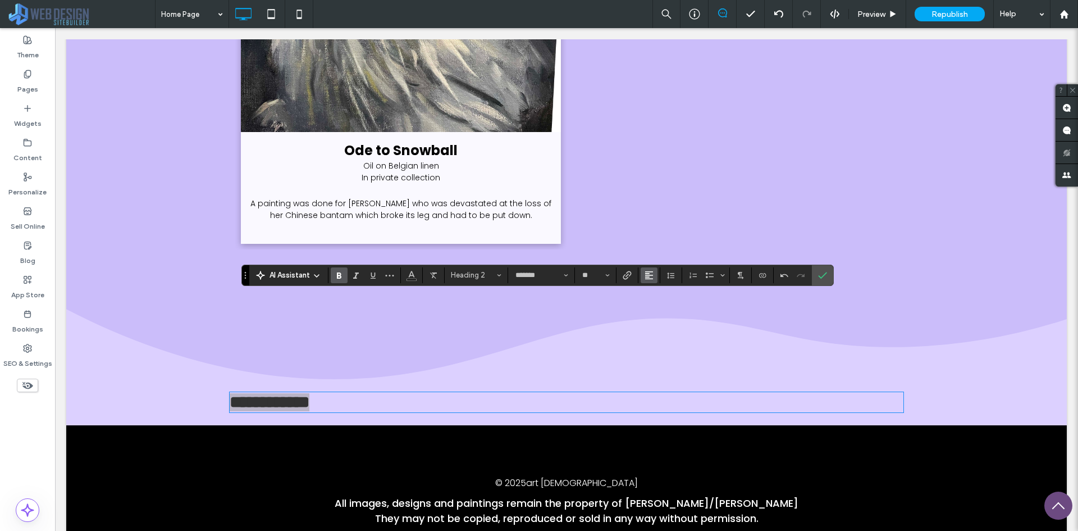
click at [652, 277] on icon "Alignment" at bounding box center [649, 275] width 9 height 9
click at [663, 303] on label "ui.textEditor.alignment.center" at bounding box center [660, 310] width 39 height 16
click at [937, 379] on div "**********" at bounding box center [566, 402] width 1001 height 46
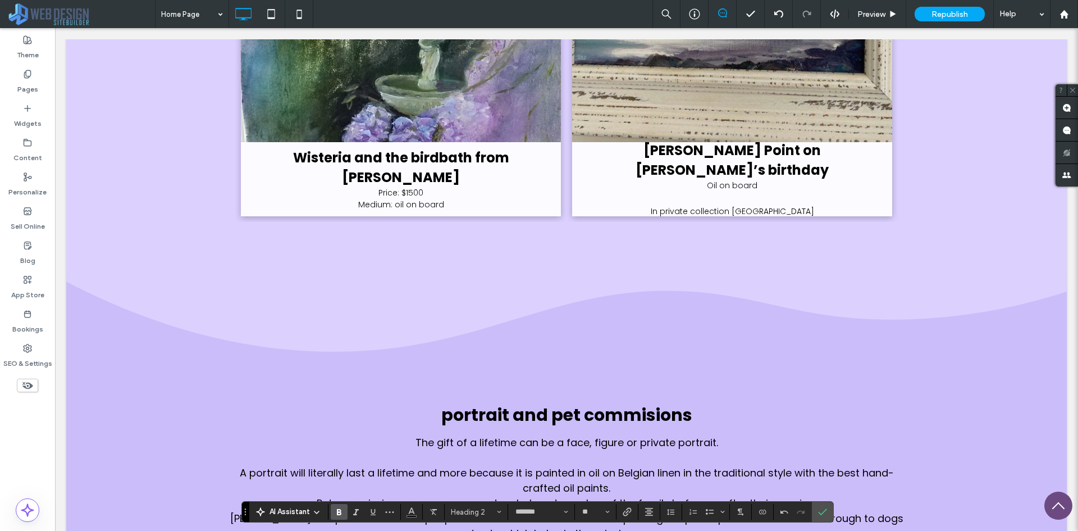
scroll to position [7506, 0]
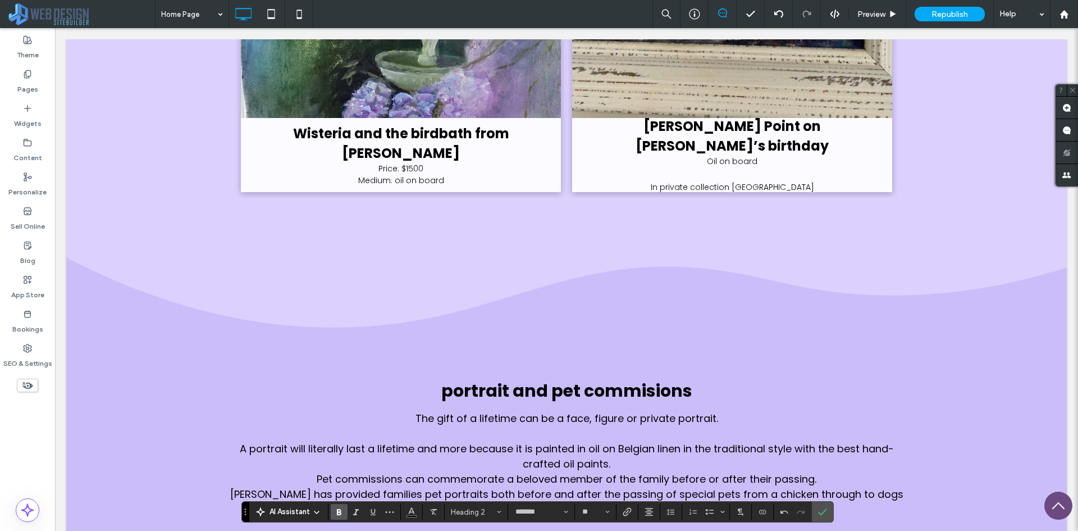
click at [641, 378] on span "portrait and pet commisions" at bounding box center [566, 390] width 251 height 24
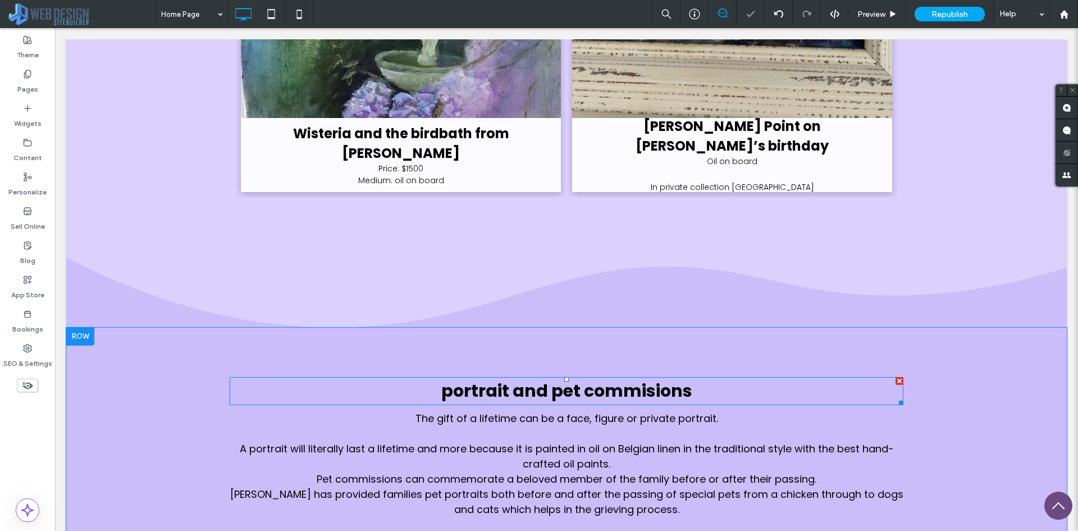
click at [659, 378] on span "portrait and pet commisions" at bounding box center [566, 390] width 251 height 24
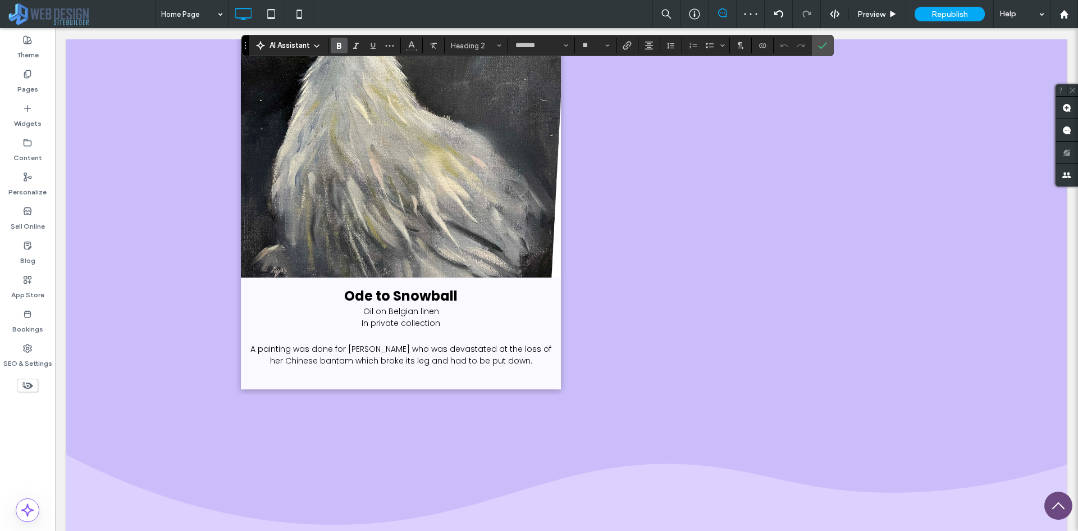
scroll to position [9703, 0]
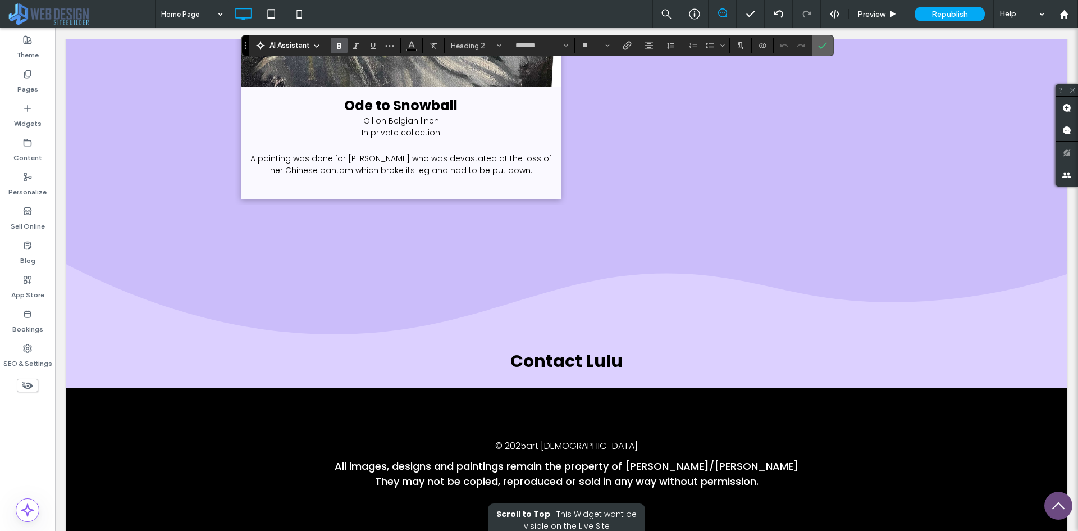
click at [820, 45] on icon "Confirm" at bounding box center [822, 45] width 9 height 9
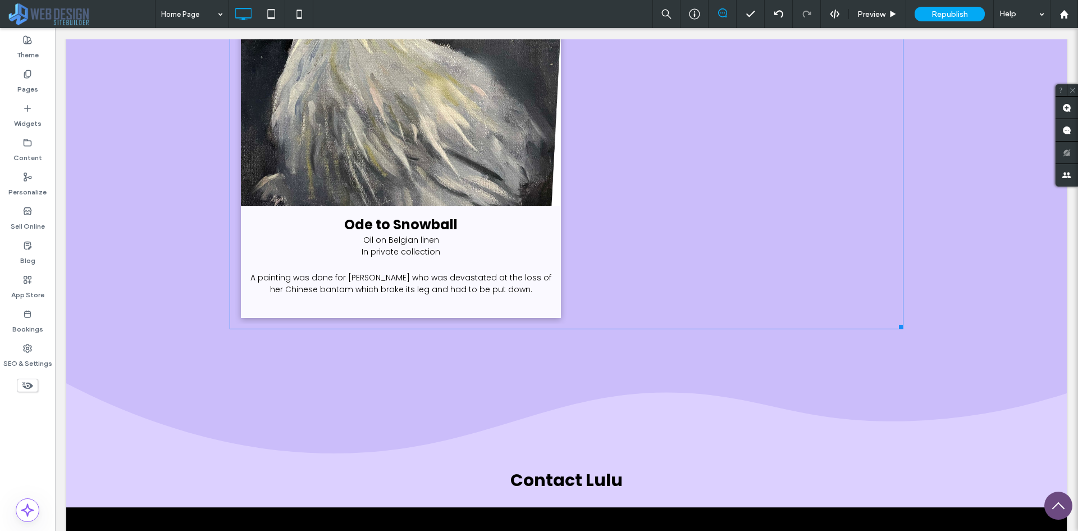
scroll to position [9590, 0]
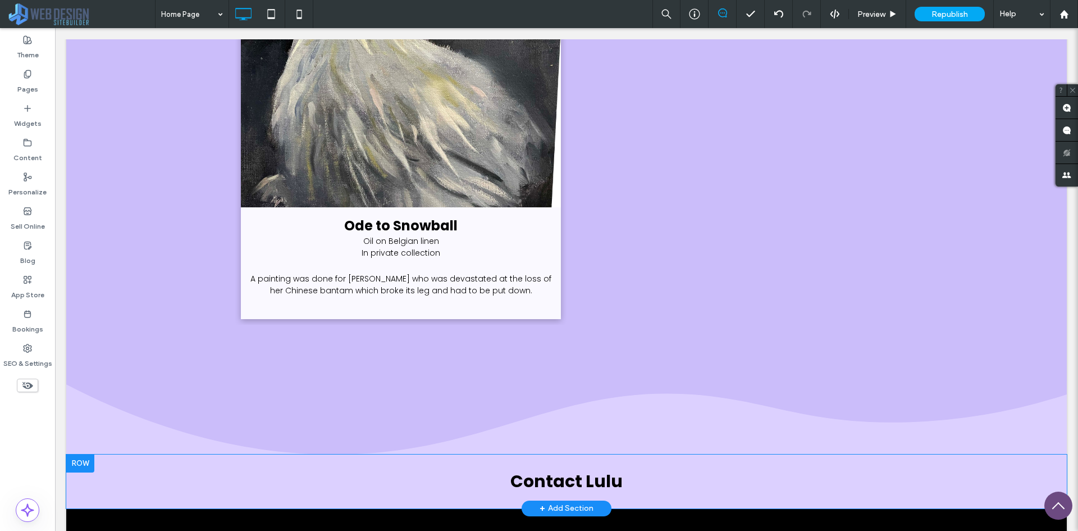
drag, startPoint x: 978, startPoint y: 367, endPoint x: 970, endPoint y: 367, distance: 7.9
click at [979, 454] on div "Click To Paste Click To Paste Contact Lulu Row + Add Section" at bounding box center [566, 481] width 1001 height 54
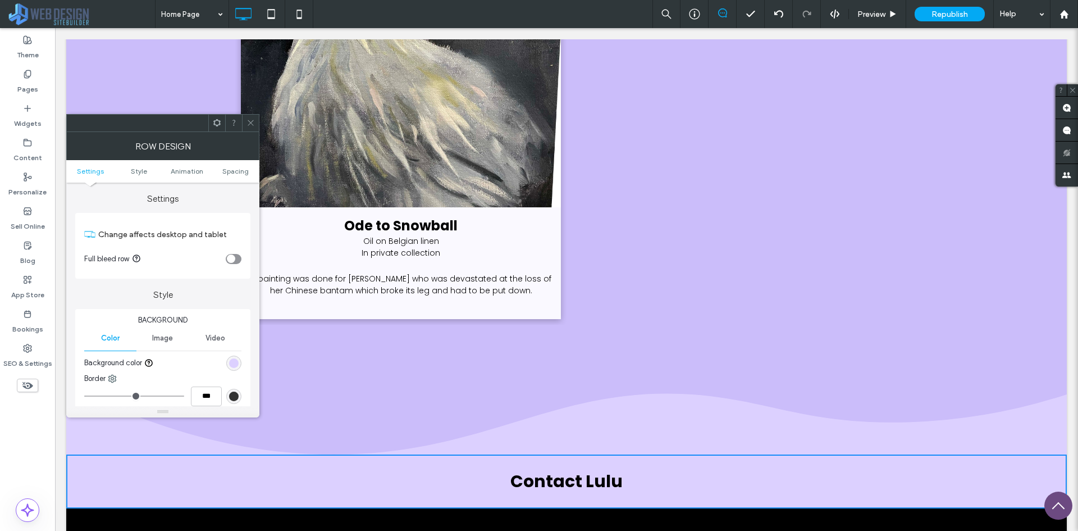
click at [247, 125] on icon at bounding box center [251, 122] width 8 height 8
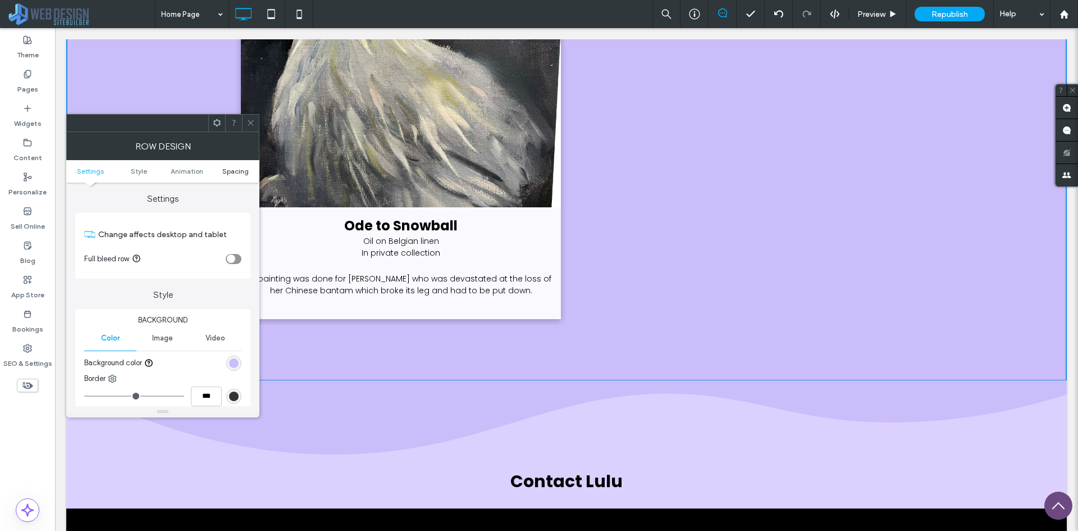
click at [223, 172] on span "Spacing" at bounding box center [235, 171] width 26 height 8
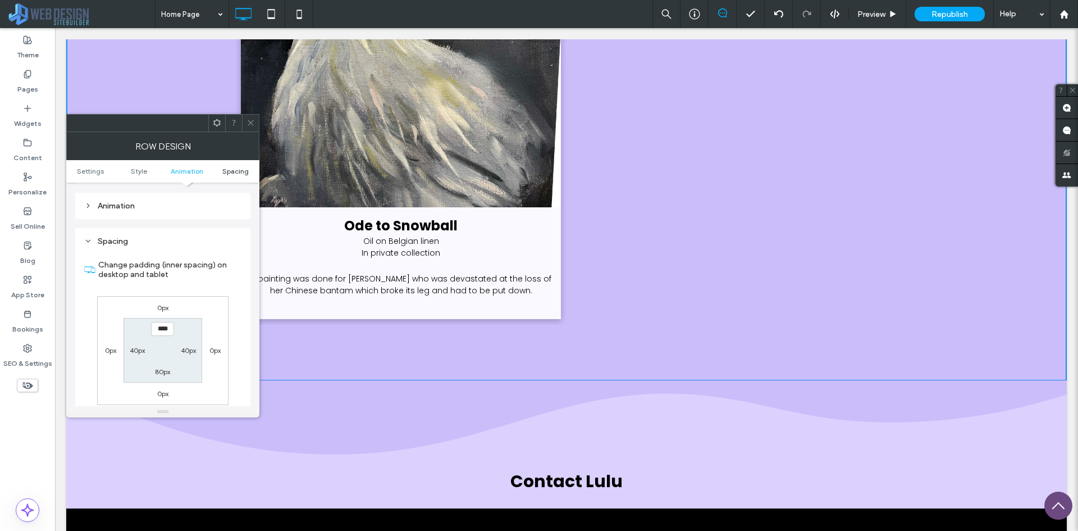
scroll to position [309, 0]
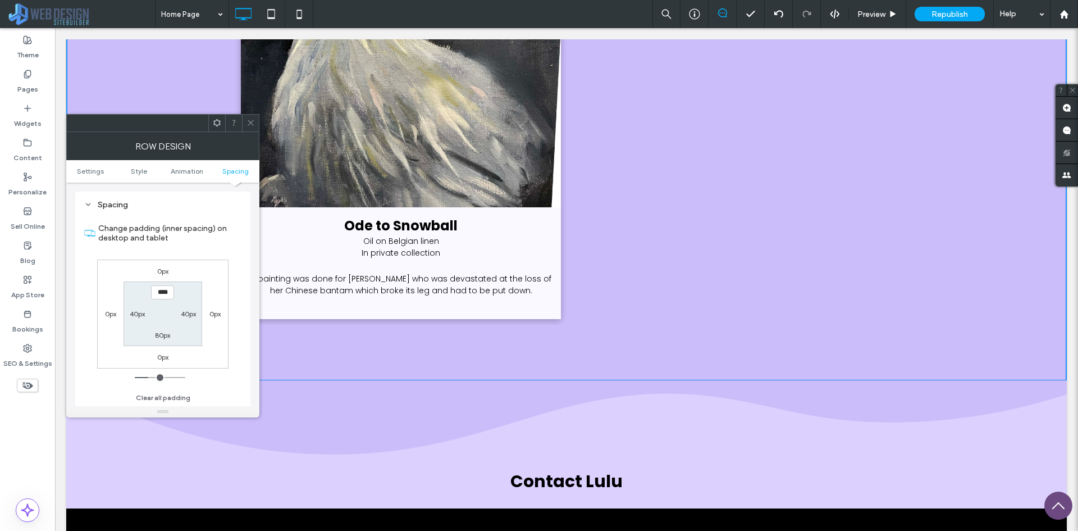
drag, startPoint x: 248, startPoint y: 131, endPoint x: 242, endPoint y: 131, distance: 5.6
click at [246, 131] on div "Row Design Settings Style Animation Spacing Settings Change affects desktop and…" at bounding box center [162, 265] width 193 height 303
click at [248, 125] on icon at bounding box center [251, 122] width 8 height 8
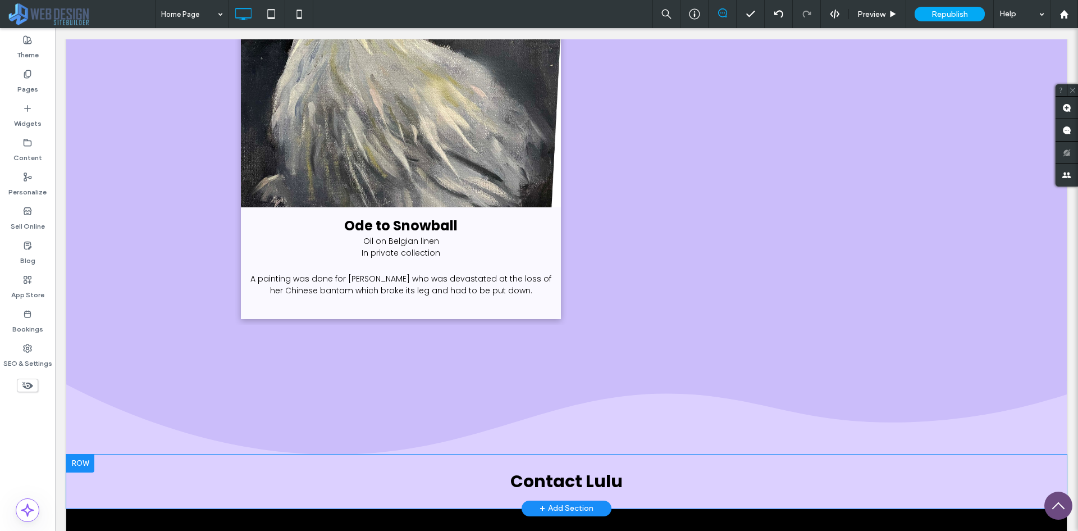
click at [88, 454] on div at bounding box center [80, 463] width 28 height 18
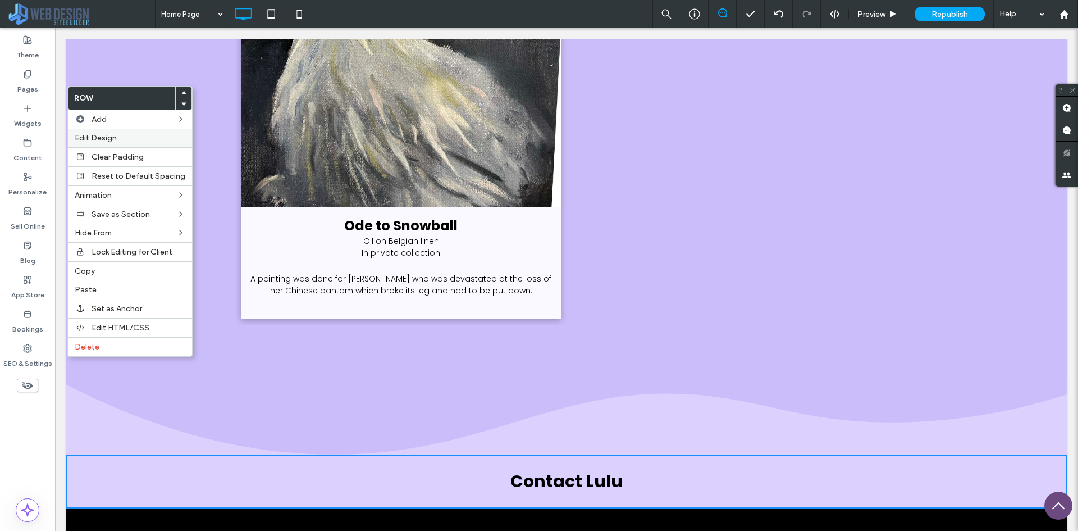
click at [140, 143] on div "Edit Design" at bounding box center [130, 138] width 124 height 19
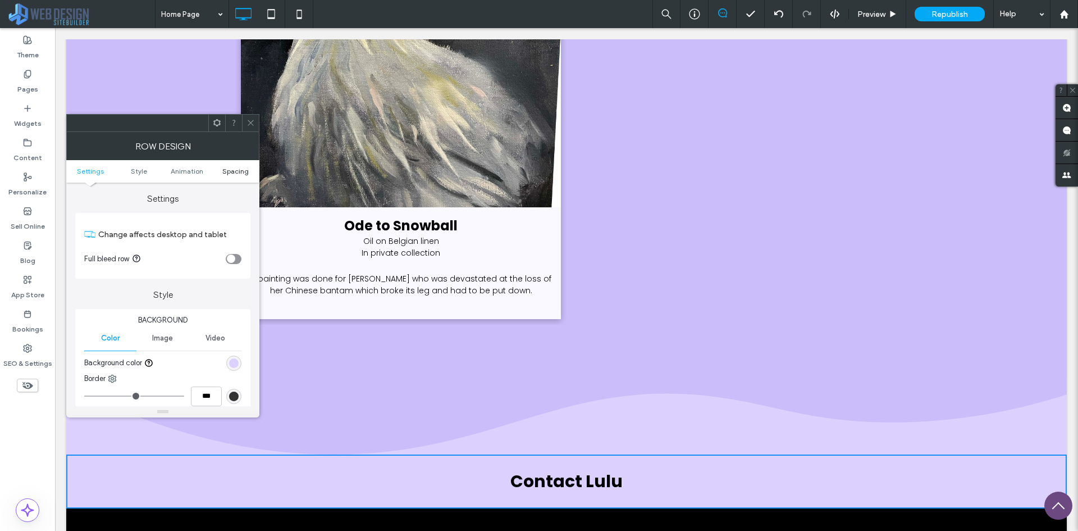
click at [249, 170] on link "Spacing" at bounding box center [235, 171] width 48 height 8
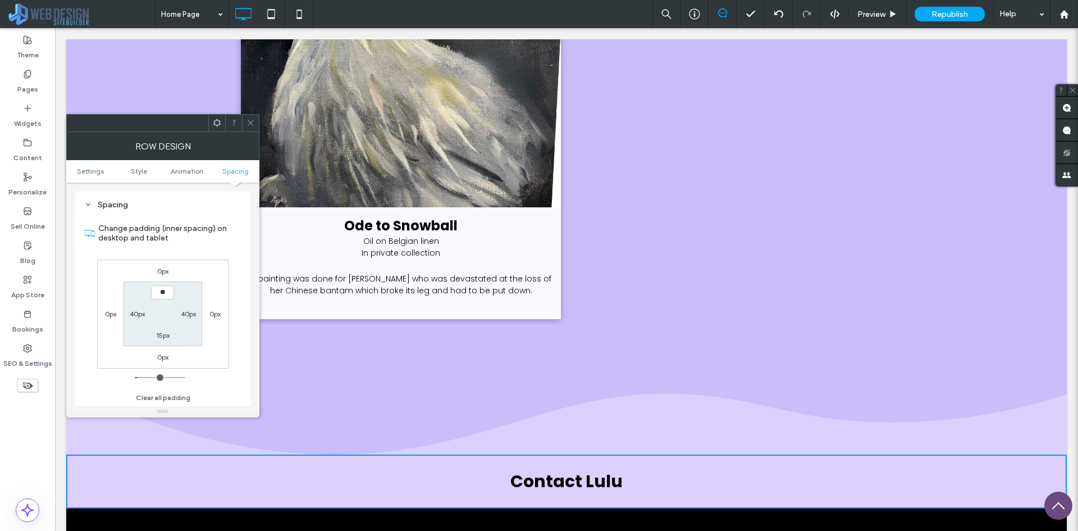
type input "****"
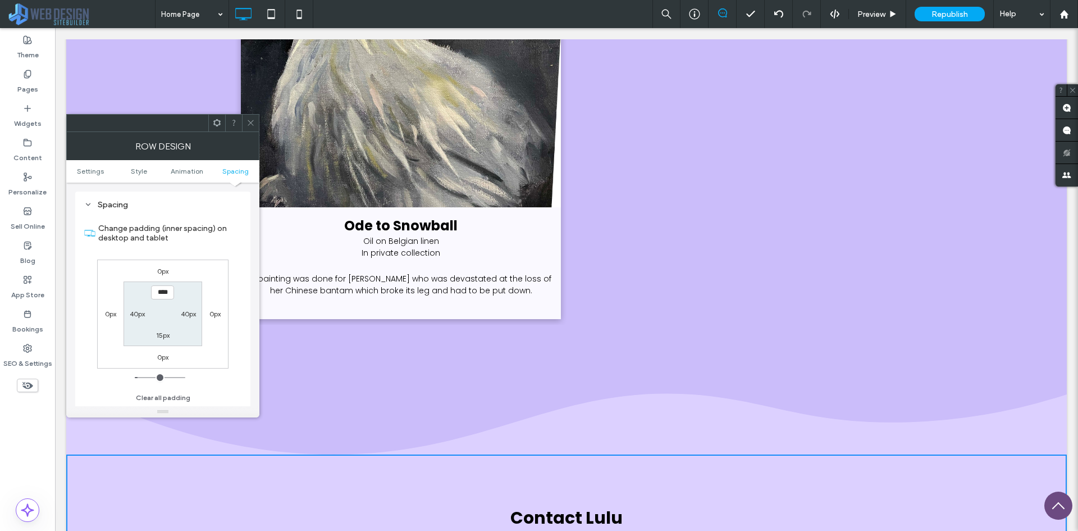
click at [162, 336] on label "15px" at bounding box center [162, 335] width 13 height 8
type input "**"
type input "****"
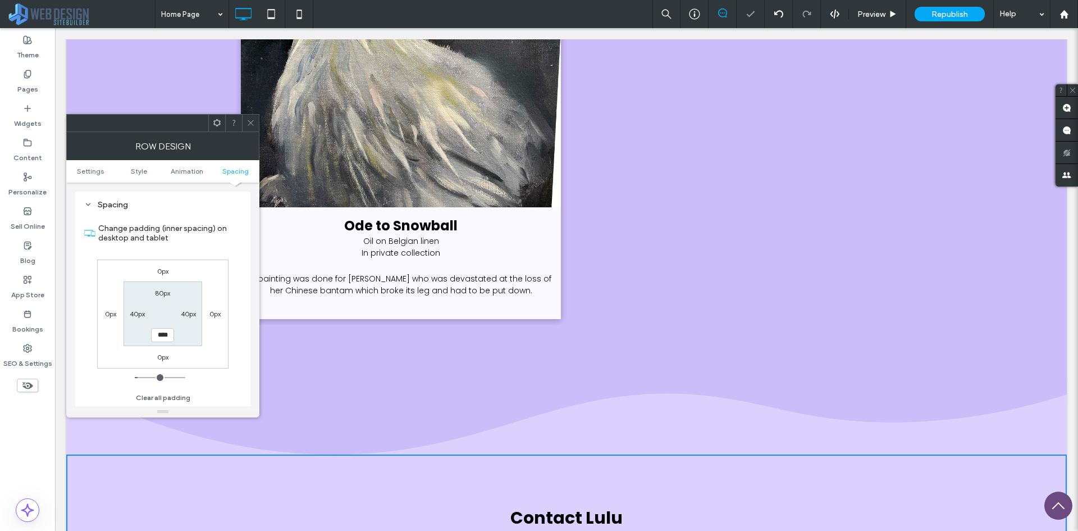
click at [193, 338] on section "80px 40px **** 40px" at bounding box center [163, 313] width 78 height 65
click at [246, 127] on div at bounding box center [250, 123] width 17 height 17
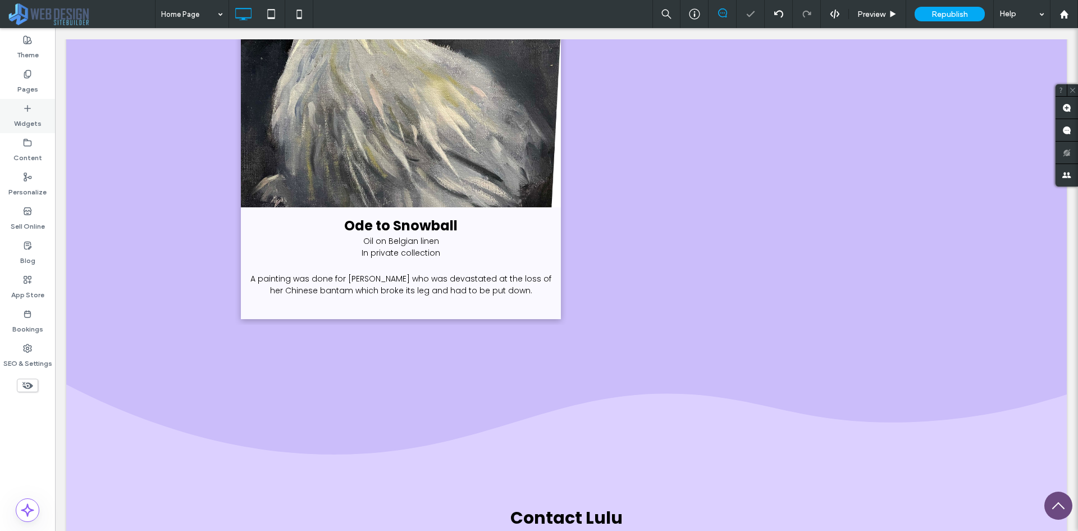
click at [25, 124] on label "Widgets" at bounding box center [28, 121] width 28 height 16
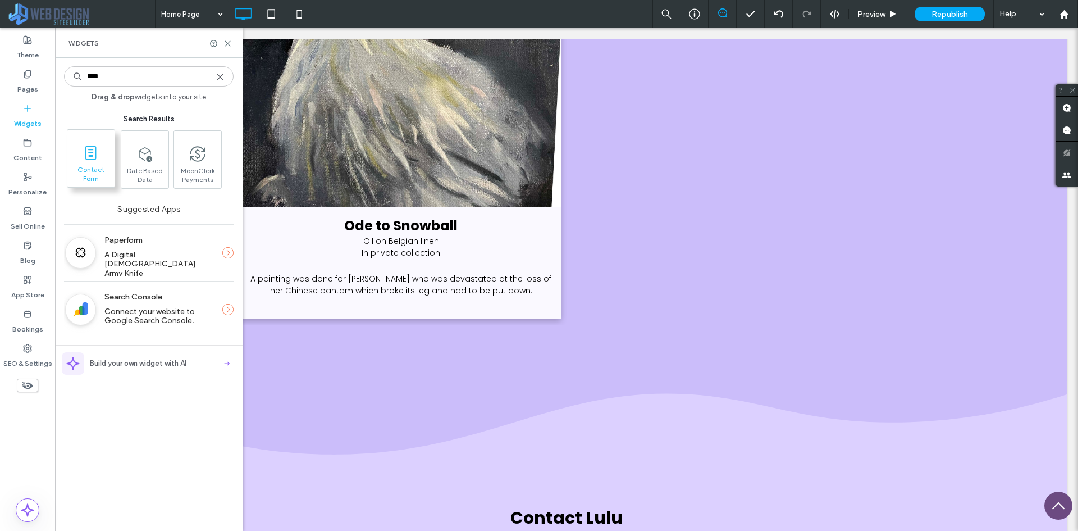
type input "****"
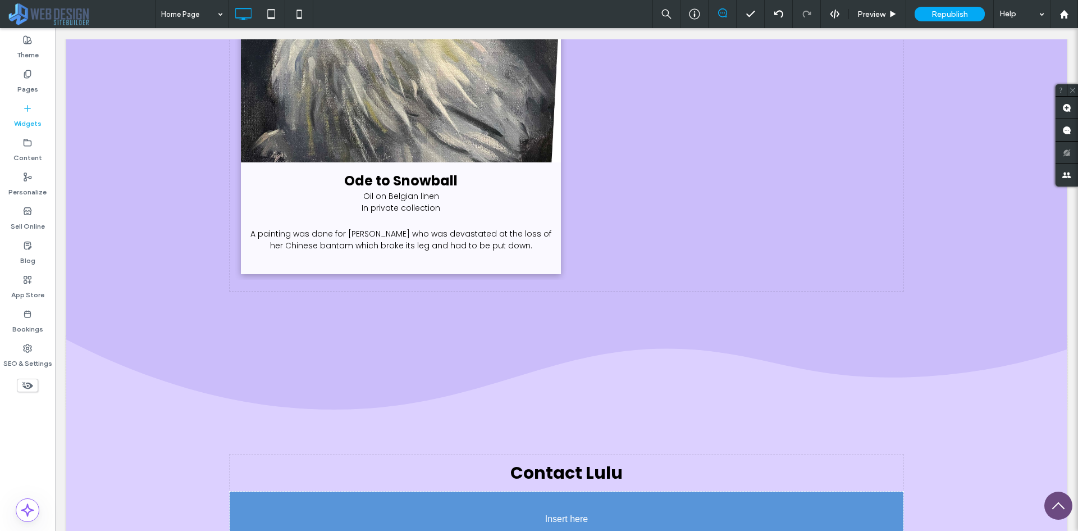
scroll to position [9661, 0]
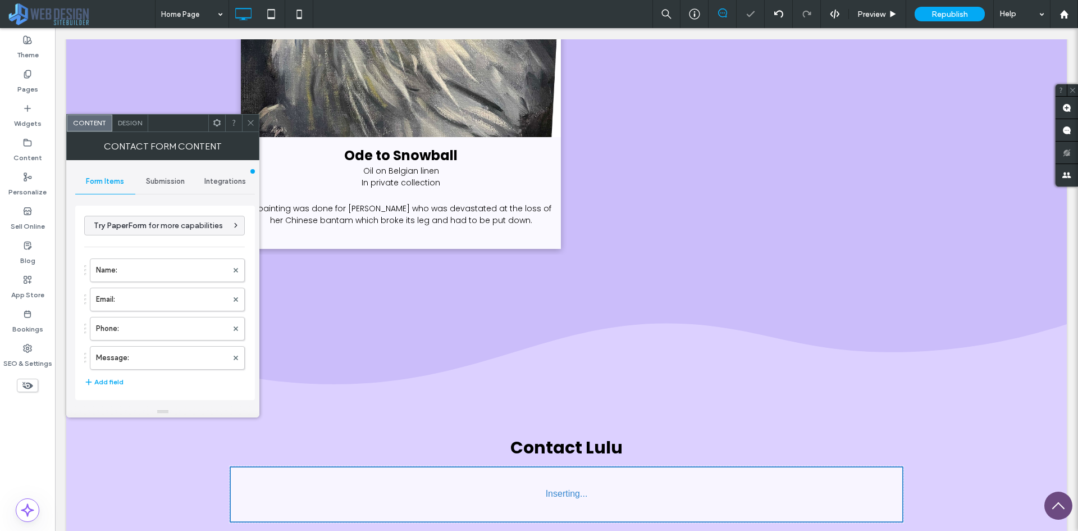
type input "**********"
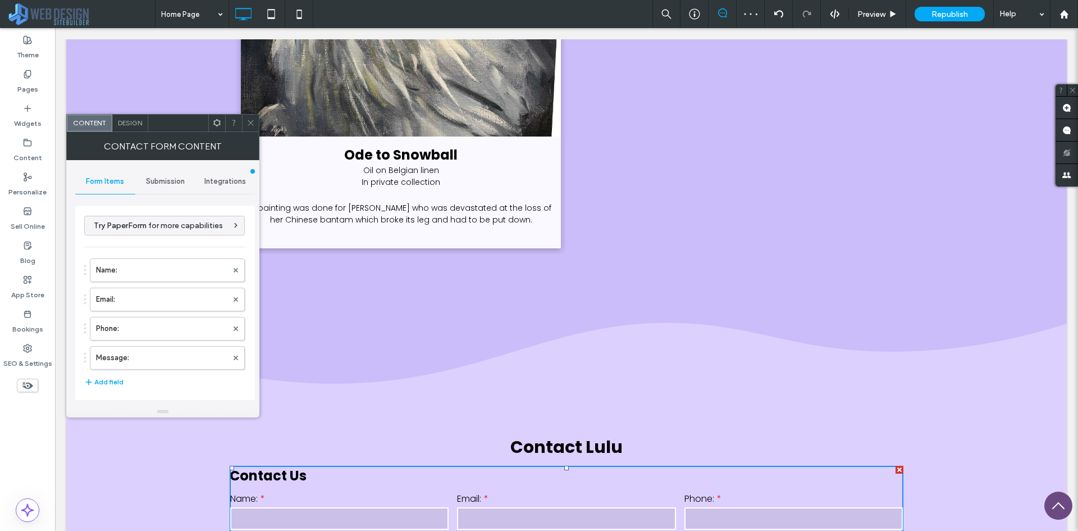
scroll to position [9605, 0]
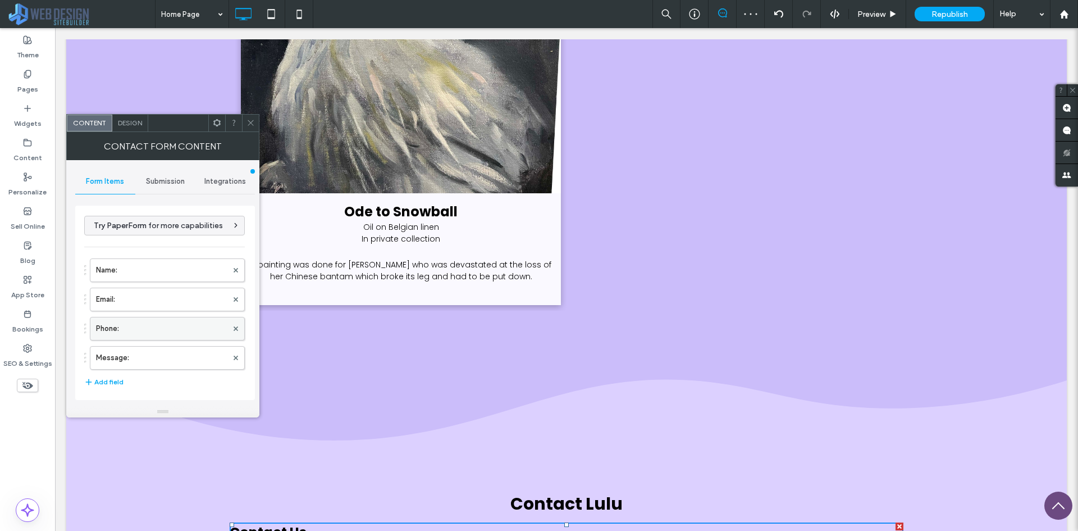
click at [180, 321] on label "Phone:" at bounding box center [161, 328] width 131 height 22
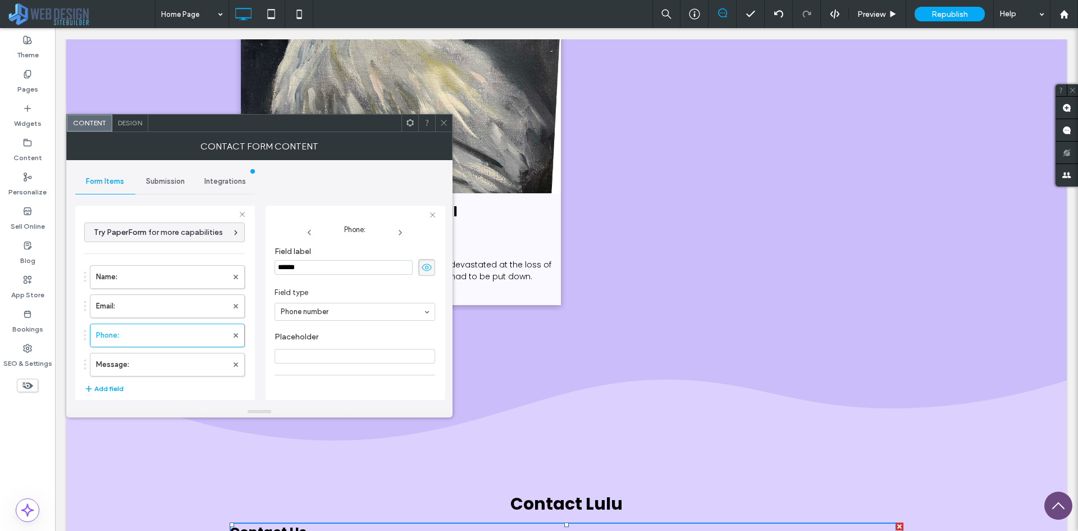
click at [423, 269] on icon at bounding box center [426, 267] width 11 height 12
click at [421, 267] on icon at bounding box center [426, 267] width 11 height 12
click at [284, 316] on span "Required field" at bounding box center [307, 317] width 65 height 10
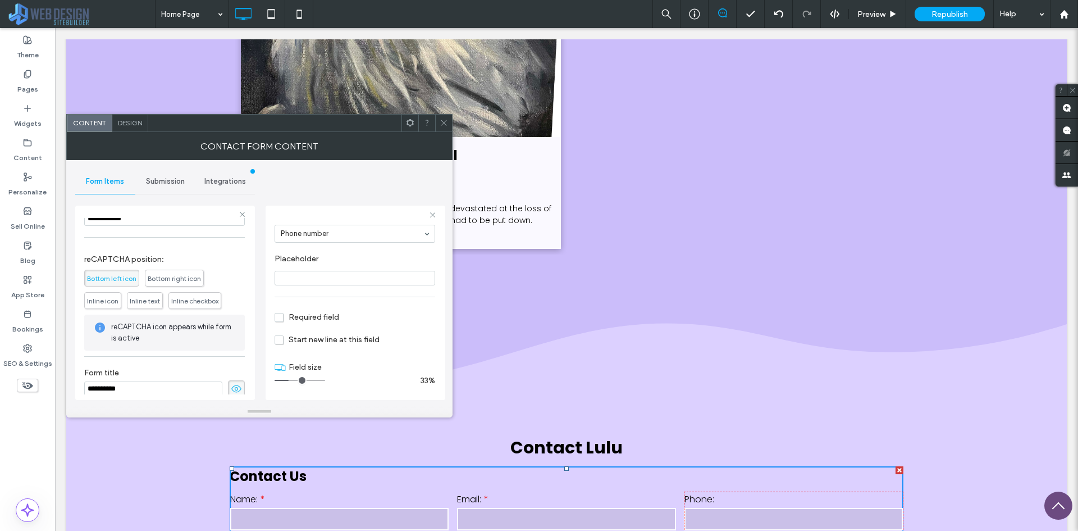
scroll to position [225, 0]
click at [118, 303] on span "Inline icon" at bounding box center [102, 300] width 31 height 8
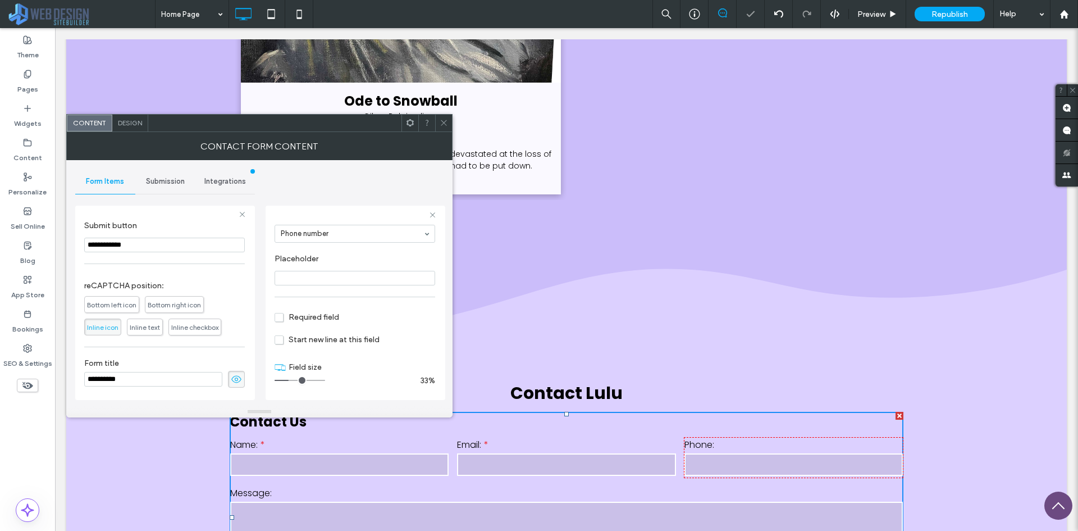
scroll to position [9661, 0]
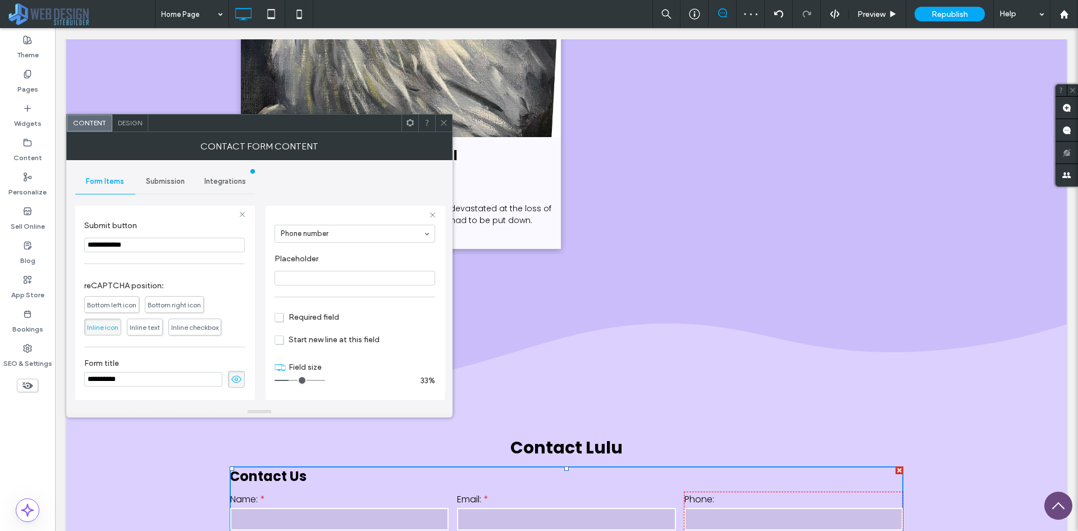
click at [176, 326] on span "Inline checkbox" at bounding box center [194, 327] width 47 height 8
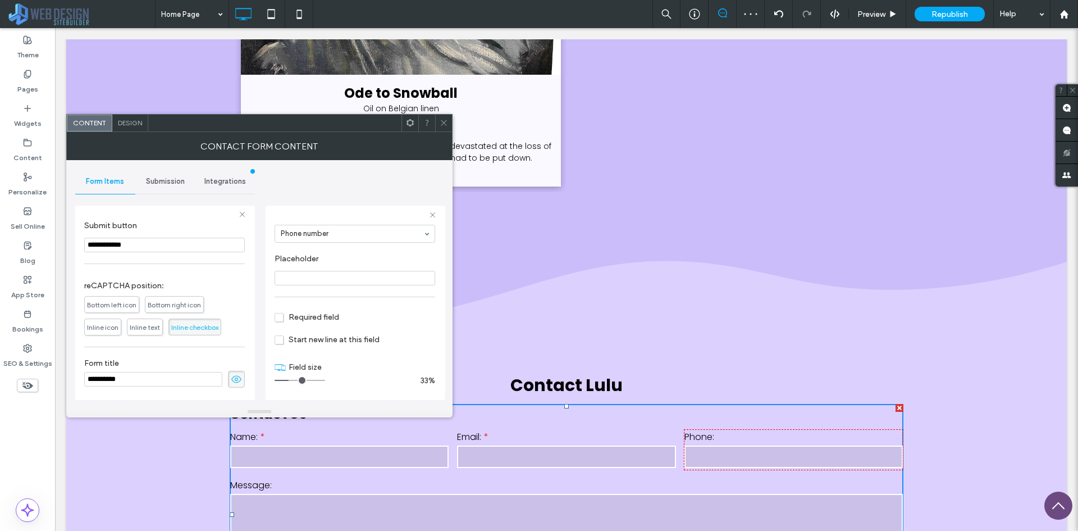
scroll to position [9717, 0]
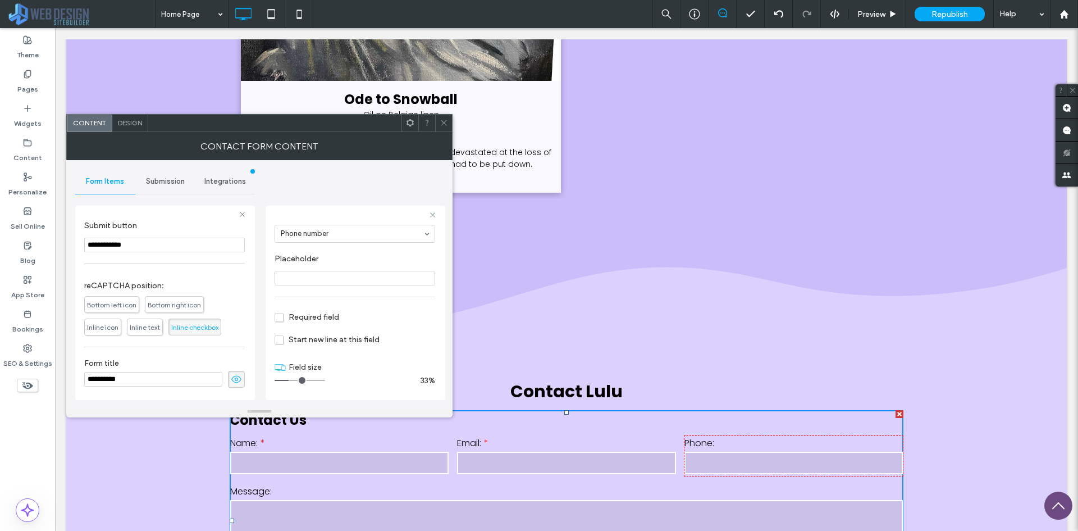
click at [148, 372] on input "**********" at bounding box center [153, 379] width 138 height 15
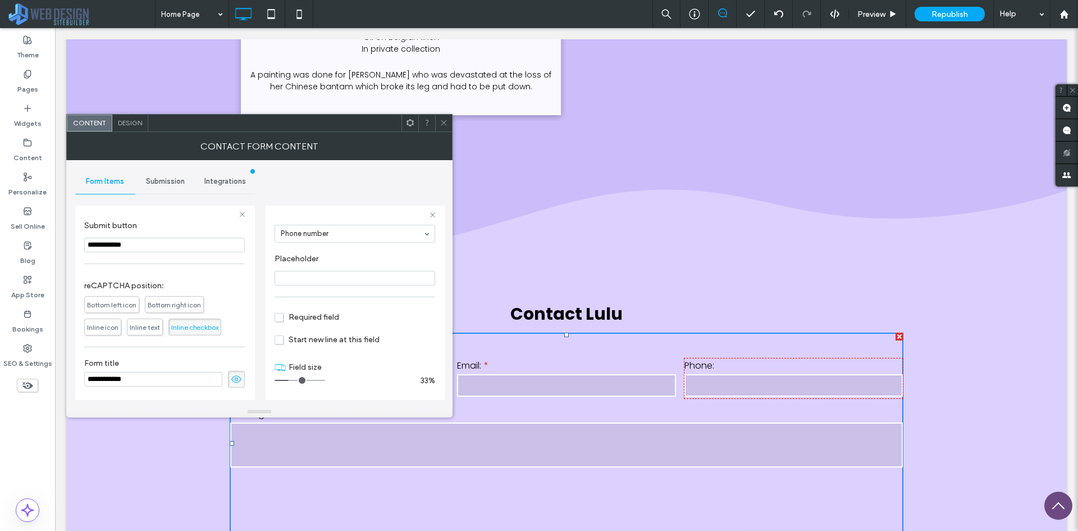
scroll to position [9770, 0]
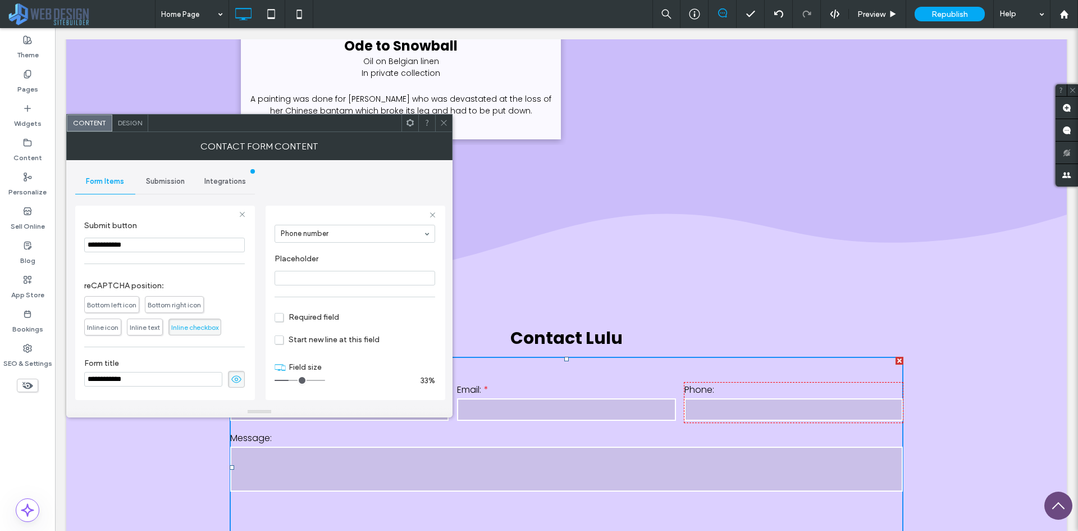
click at [86, 379] on input "**********" at bounding box center [153, 379] width 138 height 15
click at [118, 381] on input "**********" at bounding box center [153, 379] width 138 height 15
type input "**********"
click at [182, 176] on div "Submission" at bounding box center [165, 181] width 60 height 25
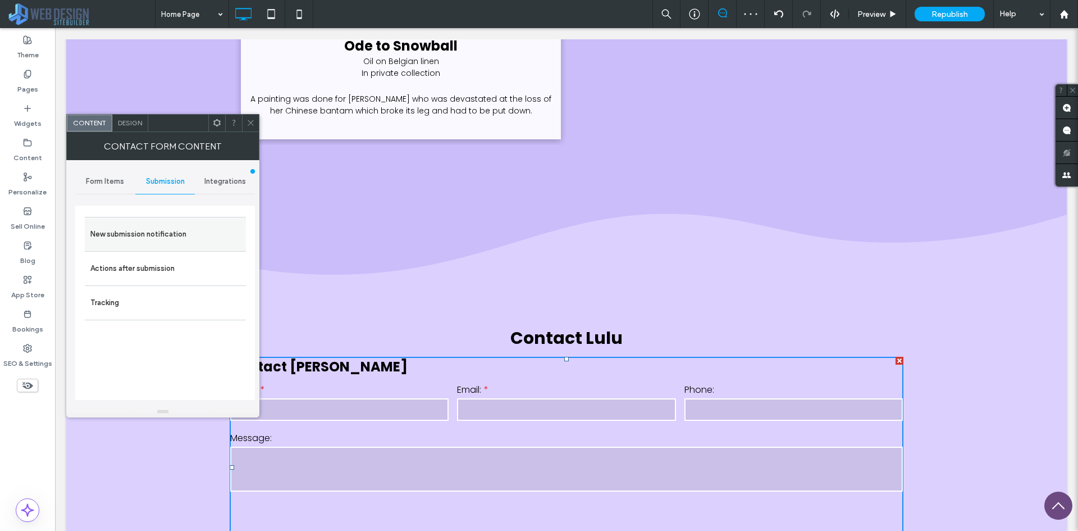
click at [163, 236] on label "New submission notification" at bounding box center [165, 234] width 150 height 22
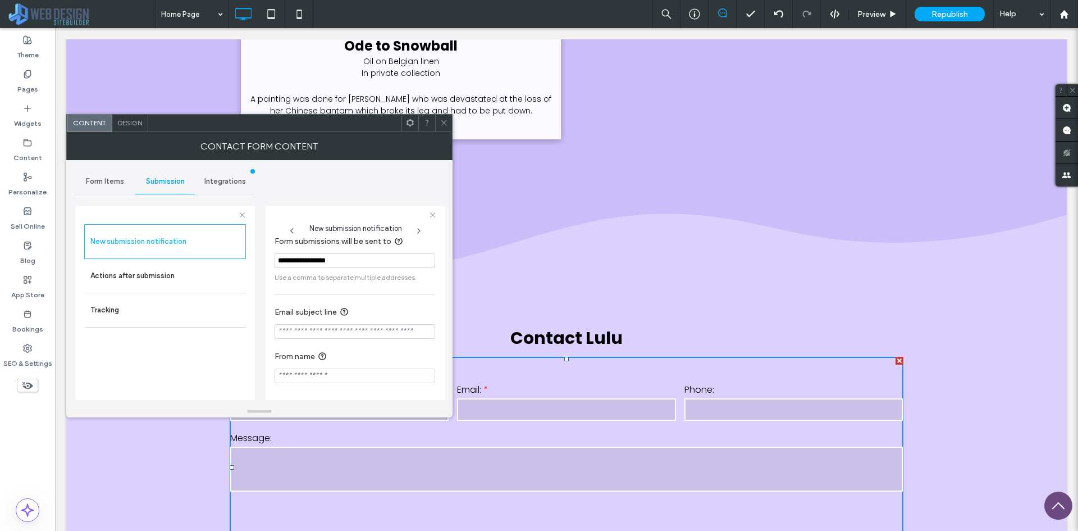
scroll to position [10, 0]
click at [377, 332] on input "Email subject line" at bounding box center [355, 331] width 161 height 15
type input "**********"
click at [375, 382] on input "From name" at bounding box center [355, 375] width 161 height 15
type input "*******"
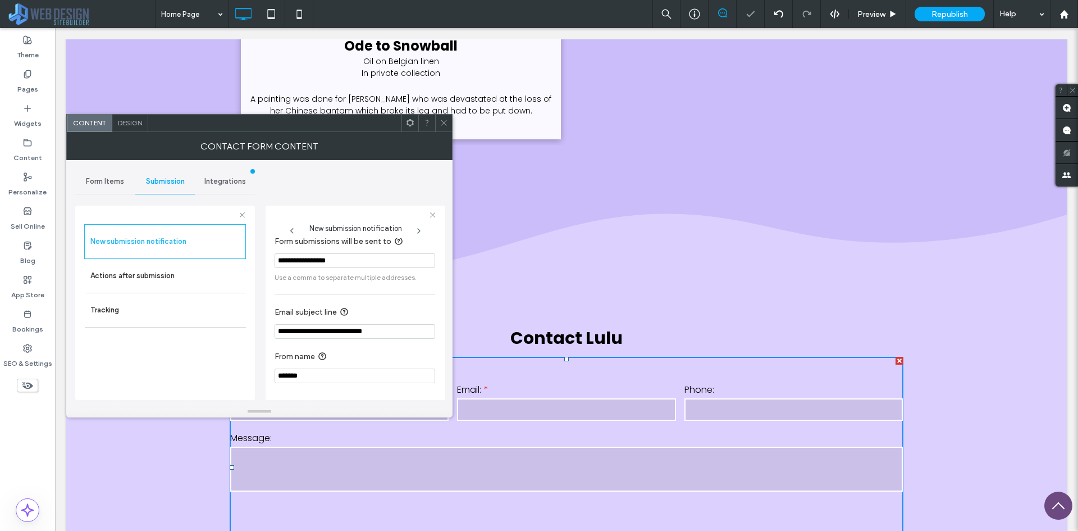
click at [411, 354] on label "From name" at bounding box center [353, 357] width 156 height 14
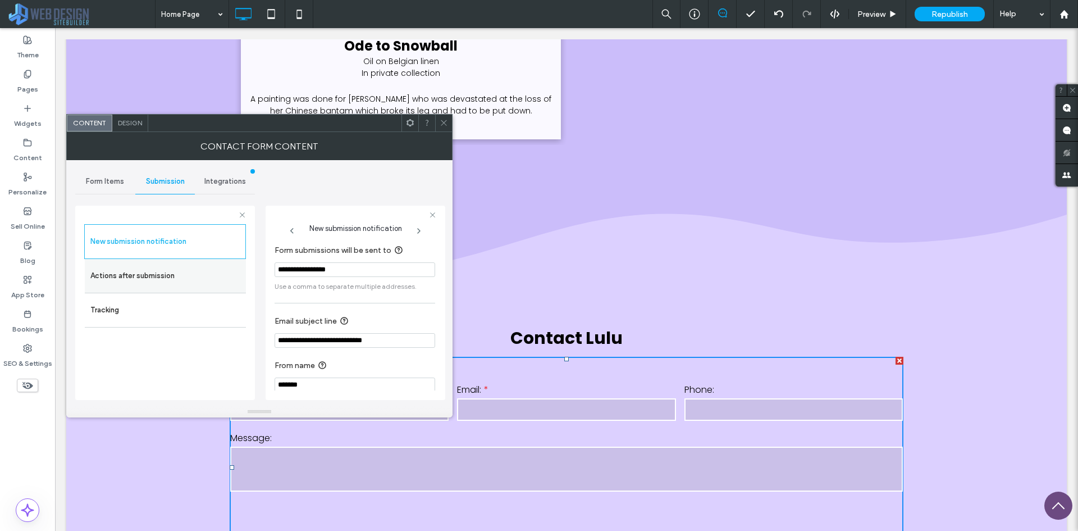
click at [153, 275] on label "Actions after submission" at bounding box center [165, 275] width 150 height 22
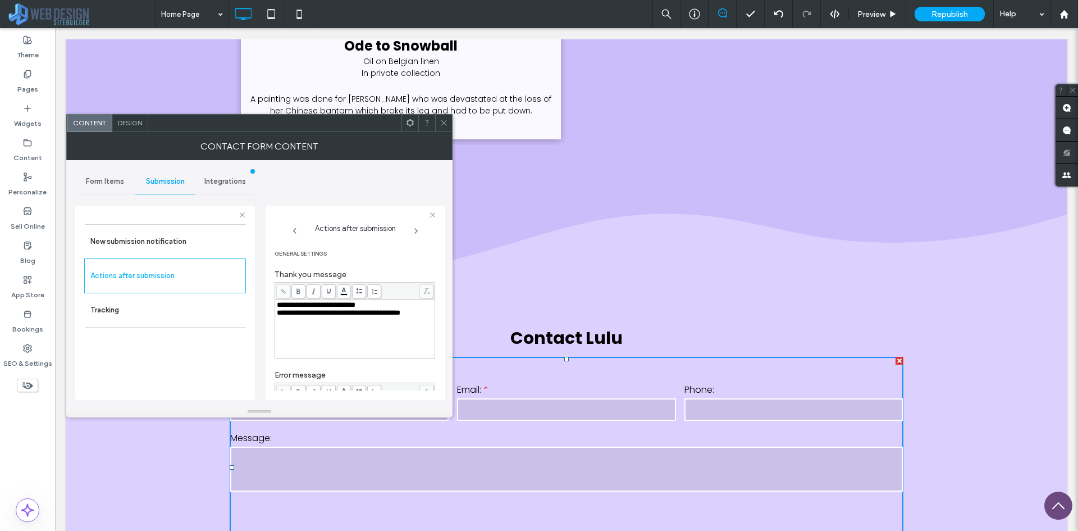
click at [355, 303] on span "**********" at bounding box center [316, 304] width 79 height 7
drag, startPoint x: 287, startPoint y: 316, endPoint x: 255, endPoint y: 314, distance: 31.5
click at [255, 314] on div "**********" at bounding box center [259, 283] width 368 height 246
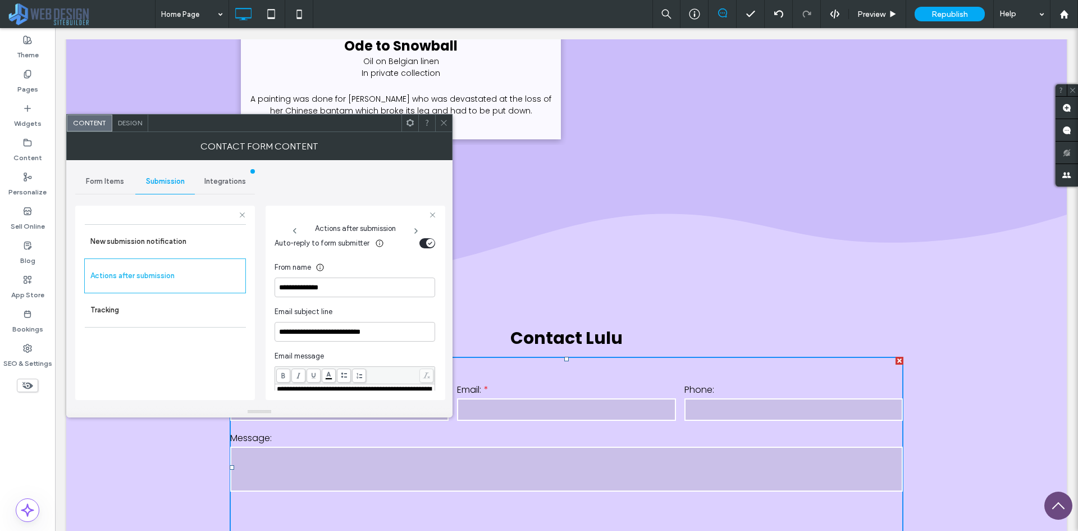
scroll to position [337, 0]
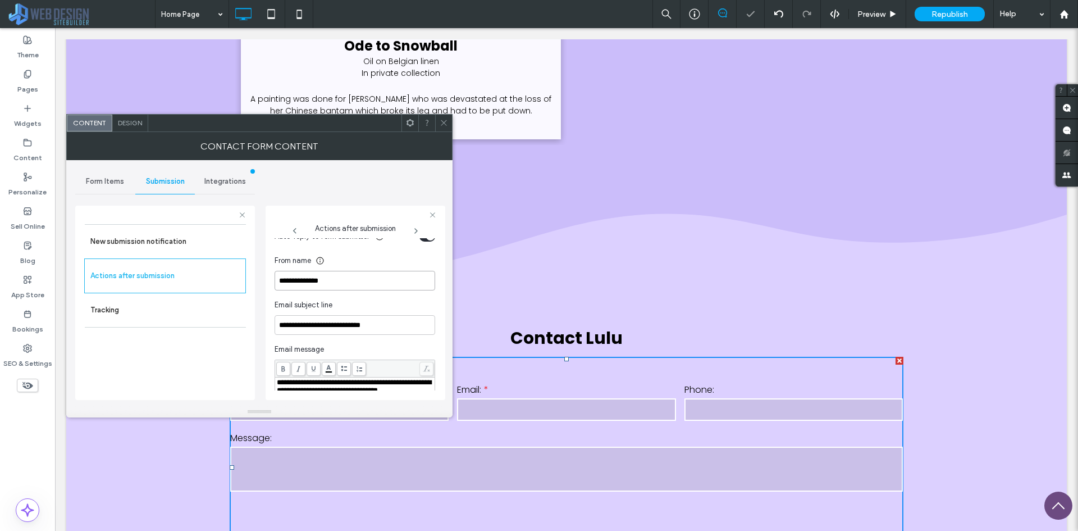
drag, startPoint x: 369, startPoint y: 282, endPoint x: 279, endPoint y: 284, distance: 90.4
click at [279, 284] on input "**********" at bounding box center [355, 281] width 161 height 20
type input "*******"
click at [386, 326] on input "**********" at bounding box center [355, 325] width 161 height 20
drag, startPoint x: 403, startPoint y: 324, endPoint x: 341, endPoint y: 324, distance: 61.2
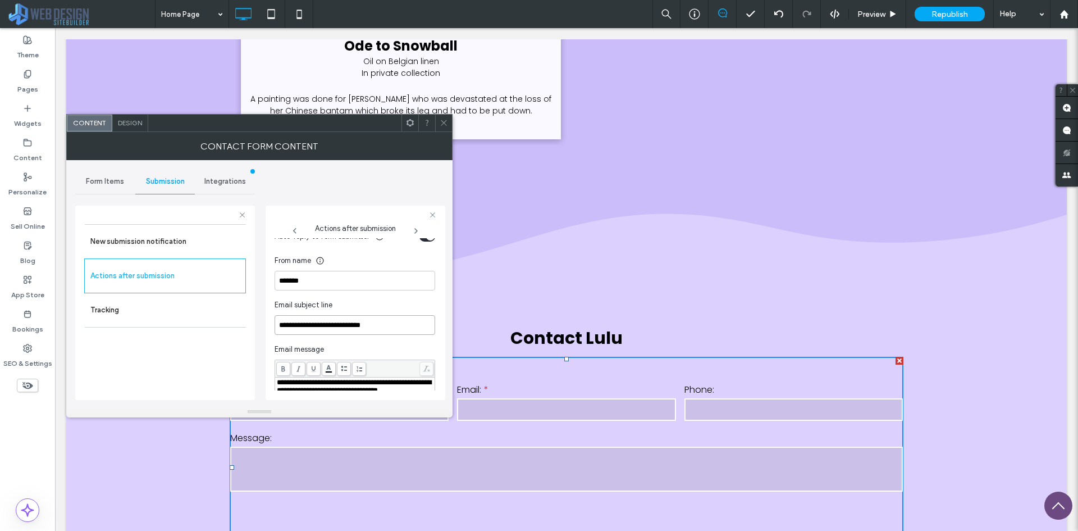
click at [341, 324] on input "**********" at bounding box center [355, 325] width 161 height 20
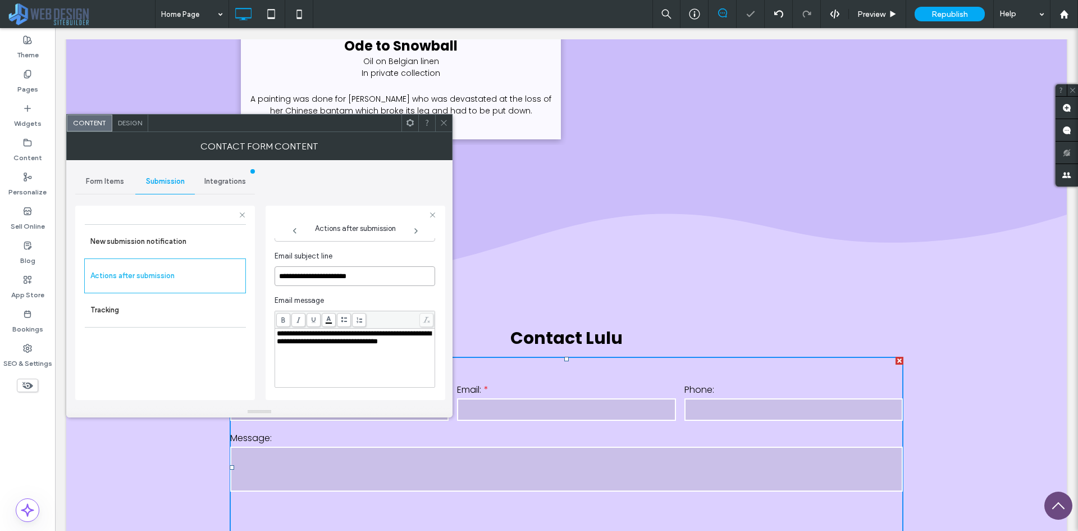
scroll to position [393, 0]
type input "**********"
click at [300, 336] on span "**********" at bounding box center [354, 329] width 154 height 15
drag, startPoint x: 296, startPoint y: 328, endPoint x: 271, endPoint y: 328, distance: 25.3
click at [271, 328] on div "**********" at bounding box center [356, 303] width 180 height 194
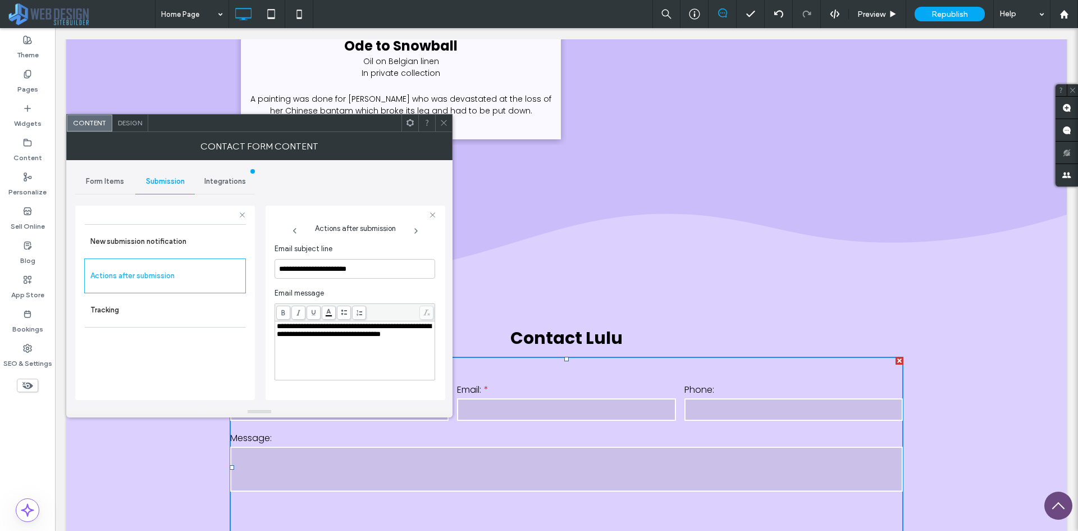
click at [299, 337] on span "**********" at bounding box center [354, 329] width 154 height 15
drag, startPoint x: 363, startPoint y: 334, endPoint x: 235, endPoint y: 337, distance: 128.1
click at [235, 337] on div "**********" at bounding box center [165, 301] width 180 height 209
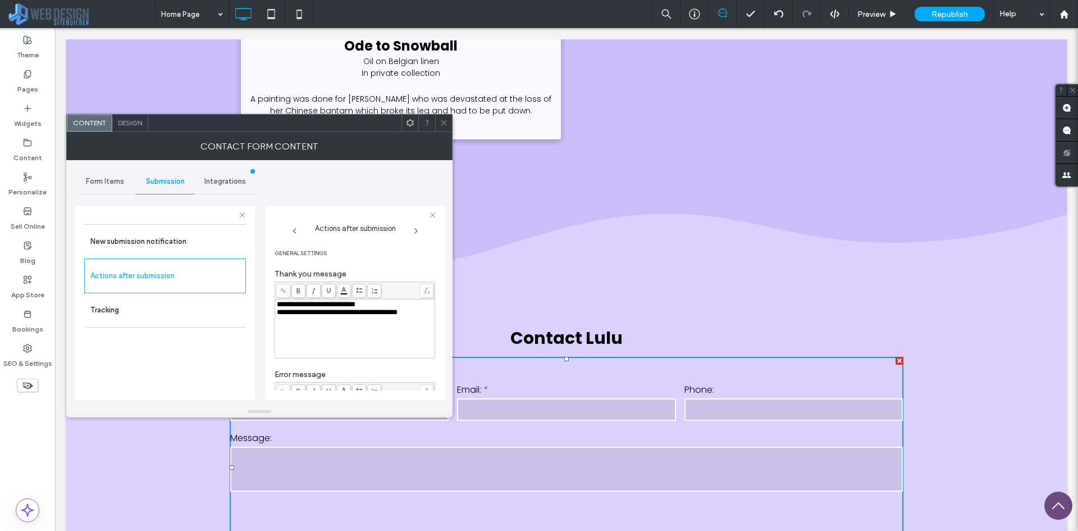
scroll to position [0, 0]
click at [149, 310] on label "Tracking" at bounding box center [165, 310] width 150 height 22
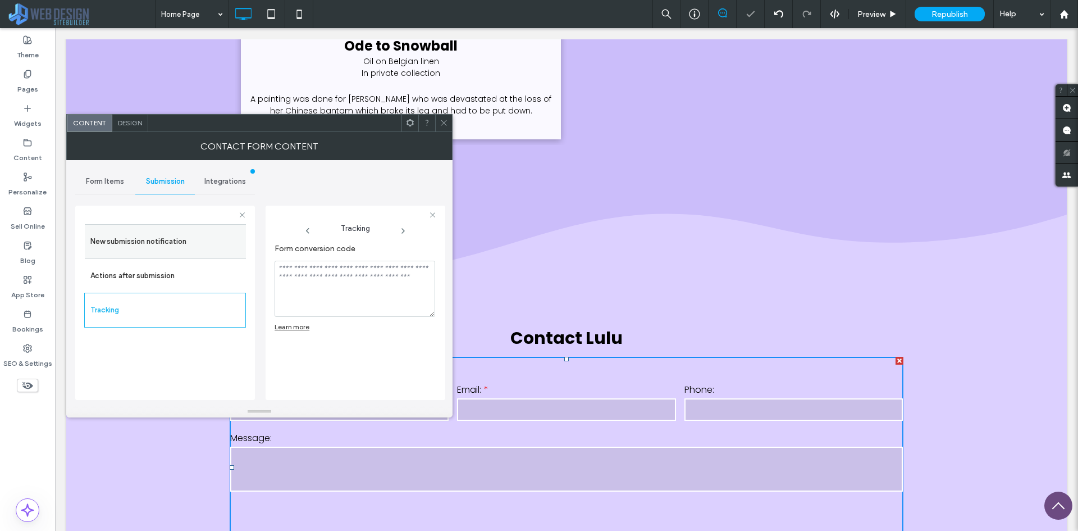
click at [176, 236] on label "New submission notification" at bounding box center [165, 241] width 150 height 22
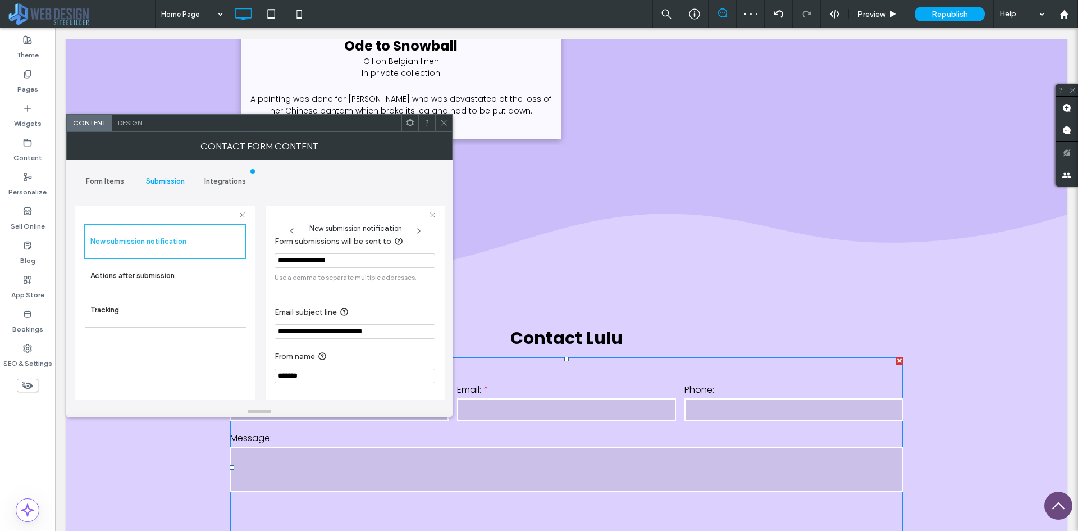
scroll to position [10, 0]
click at [248, 186] on div "Integrations" at bounding box center [225, 181] width 60 height 25
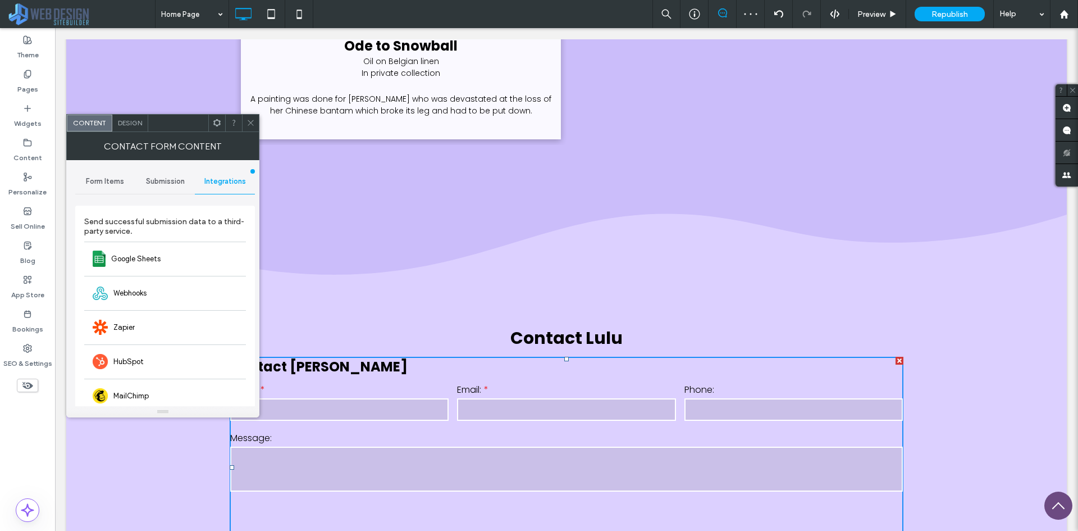
click at [172, 187] on div "Submission" at bounding box center [165, 181] width 60 height 25
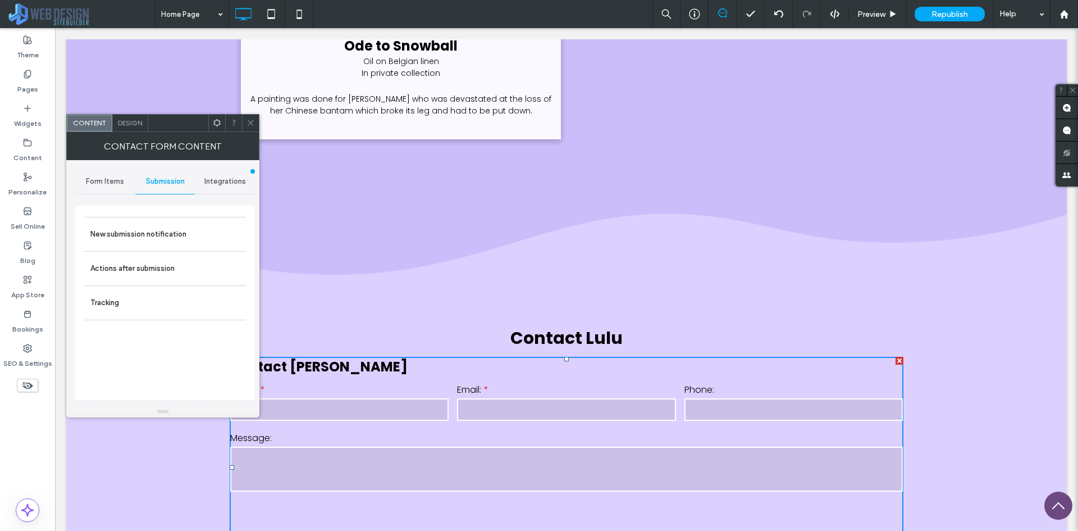
click at [133, 186] on div "Form Items" at bounding box center [105, 181] width 60 height 25
click at [253, 129] on span at bounding box center [251, 123] width 8 height 17
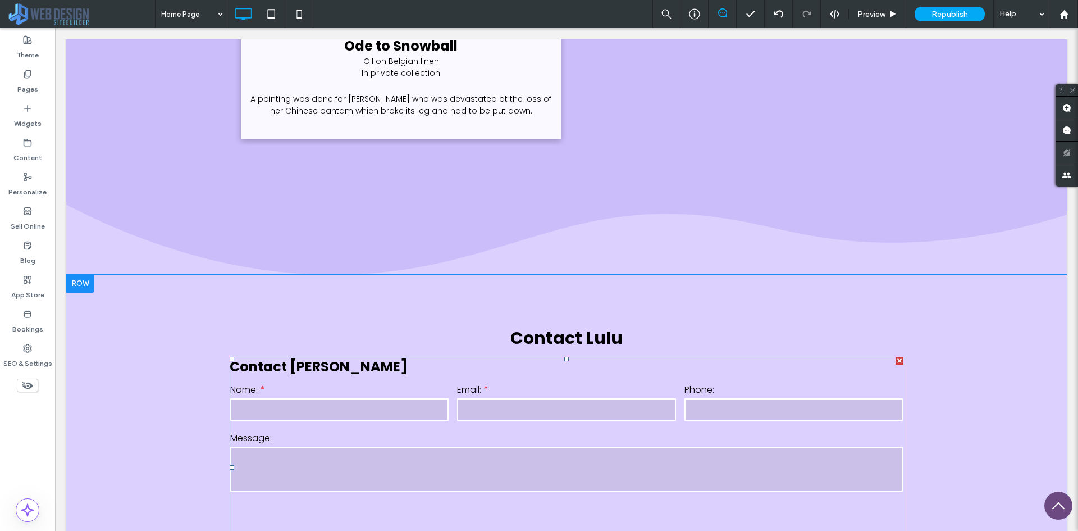
click at [641, 497] on div at bounding box center [566, 523] width 681 height 52
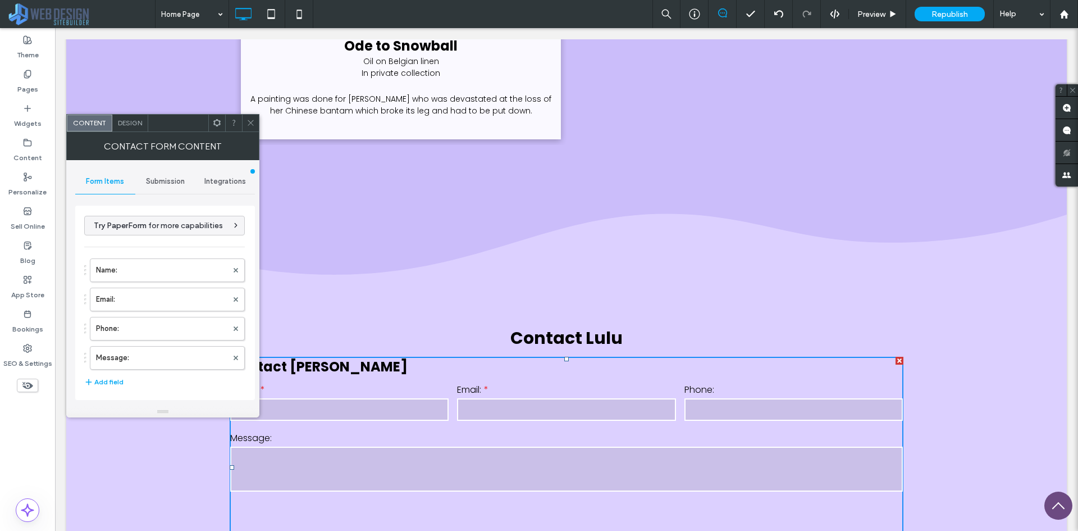
click at [130, 125] on span "Design" at bounding box center [130, 122] width 24 height 8
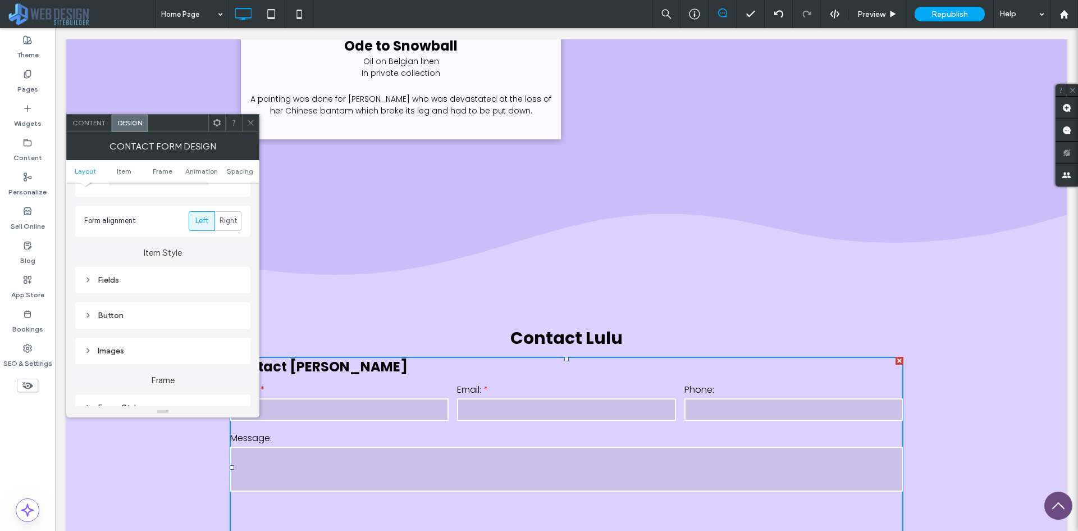
scroll to position [168, 0]
click at [170, 237] on div "Fields" at bounding box center [162, 236] width 157 height 10
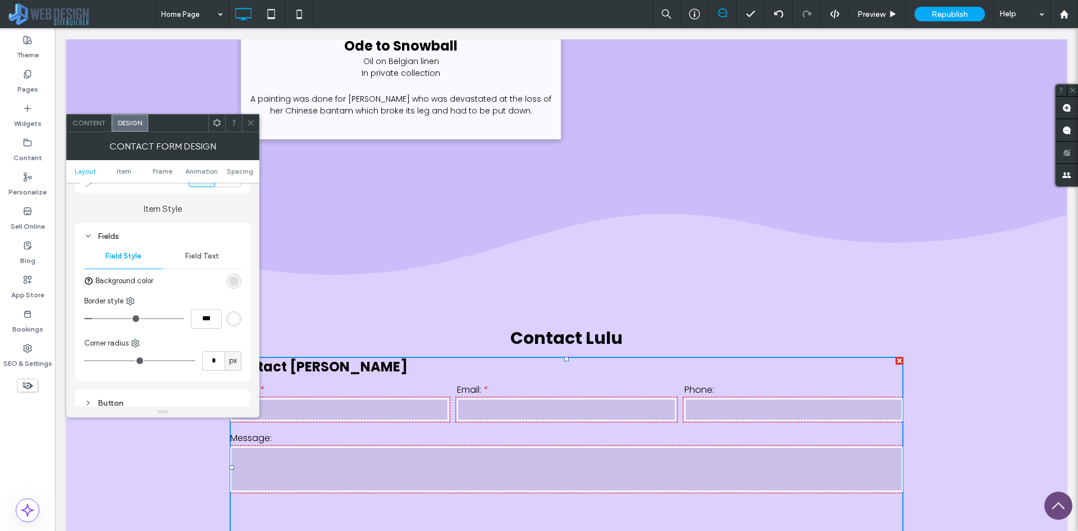
click at [230, 279] on div "rgba(102, 102, 102, 0.15)" at bounding box center [234, 281] width 10 height 10
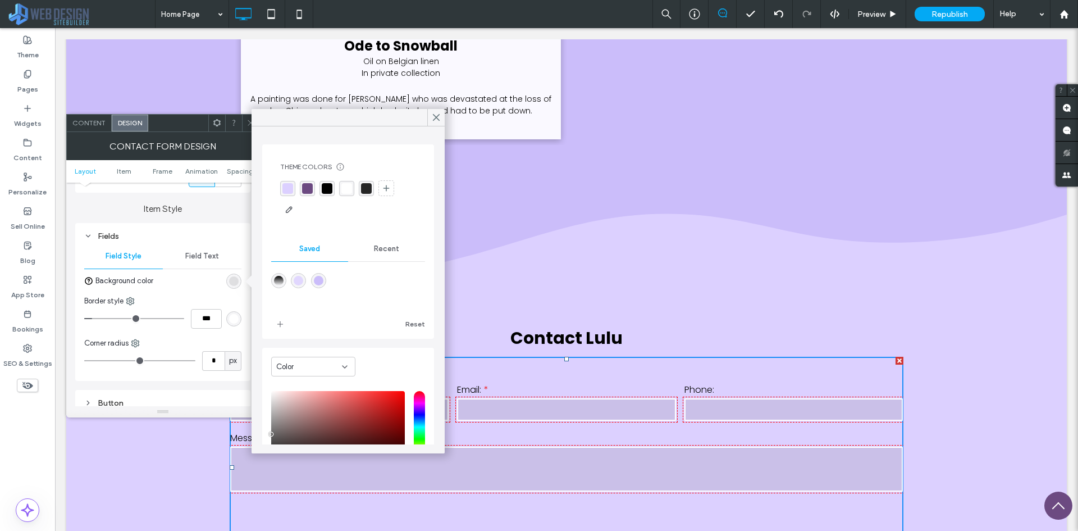
click at [344, 188] on div "rgba(255, 255, 255, 1)" at bounding box center [346, 188] width 11 height 11
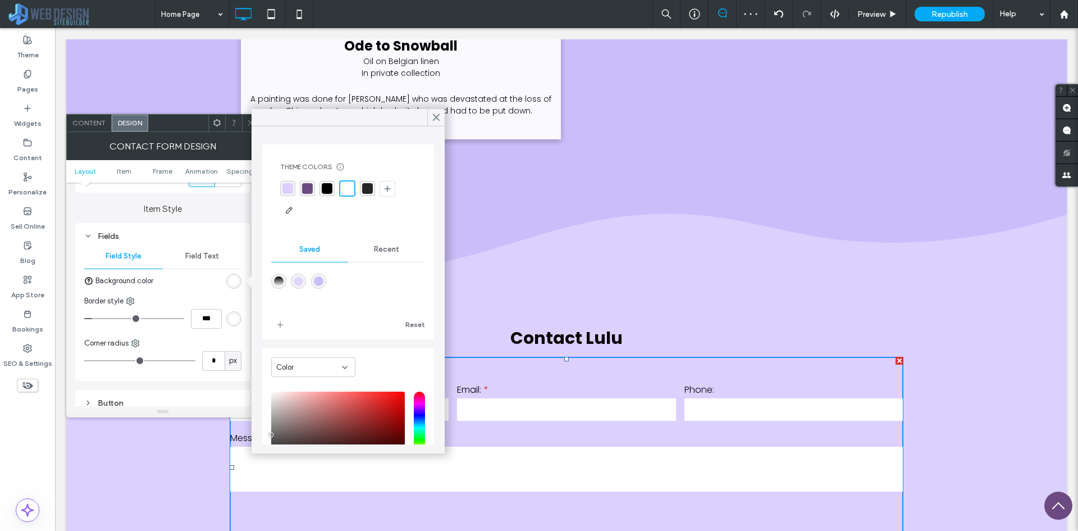
click at [168, 193] on label "Item Style" at bounding box center [162, 203] width 175 height 21
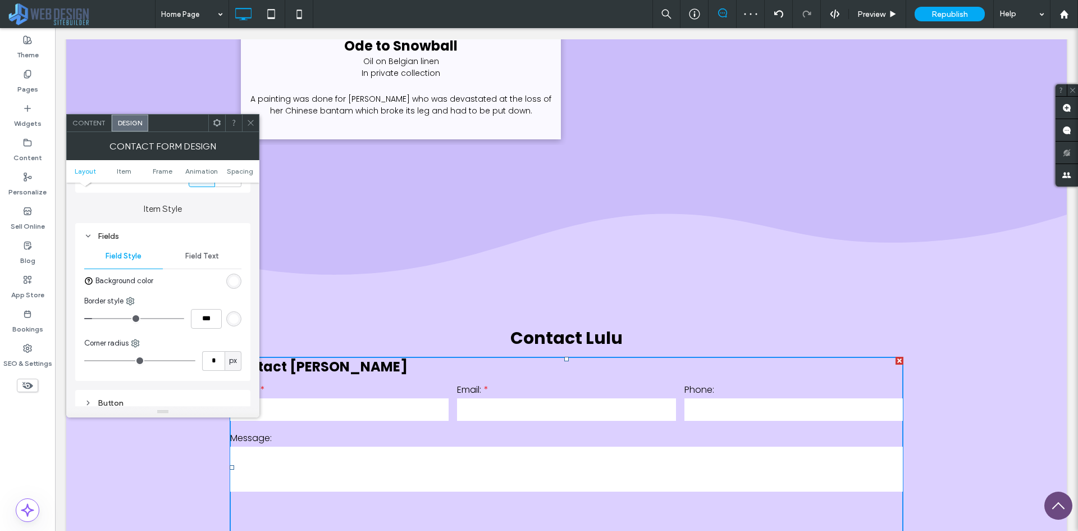
click at [203, 250] on div "Field Text" at bounding box center [202, 256] width 79 height 25
click at [233, 284] on span at bounding box center [234, 285] width 4 height 6
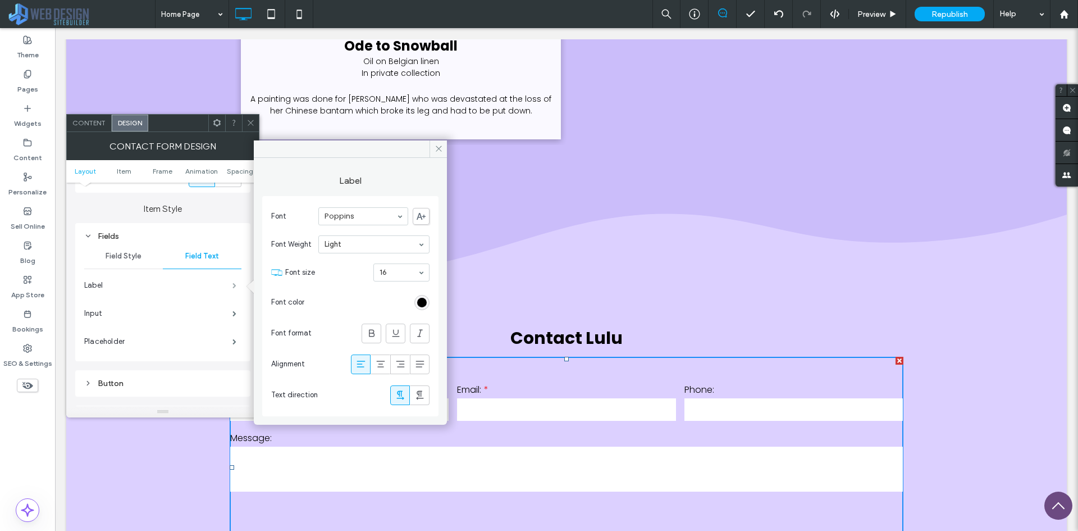
click at [232, 284] on span at bounding box center [234, 285] width 4 height 6
click at [367, 336] on icon at bounding box center [371, 332] width 11 height 11
click at [164, 318] on label "Input" at bounding box center [158, 313] width 148 height 22
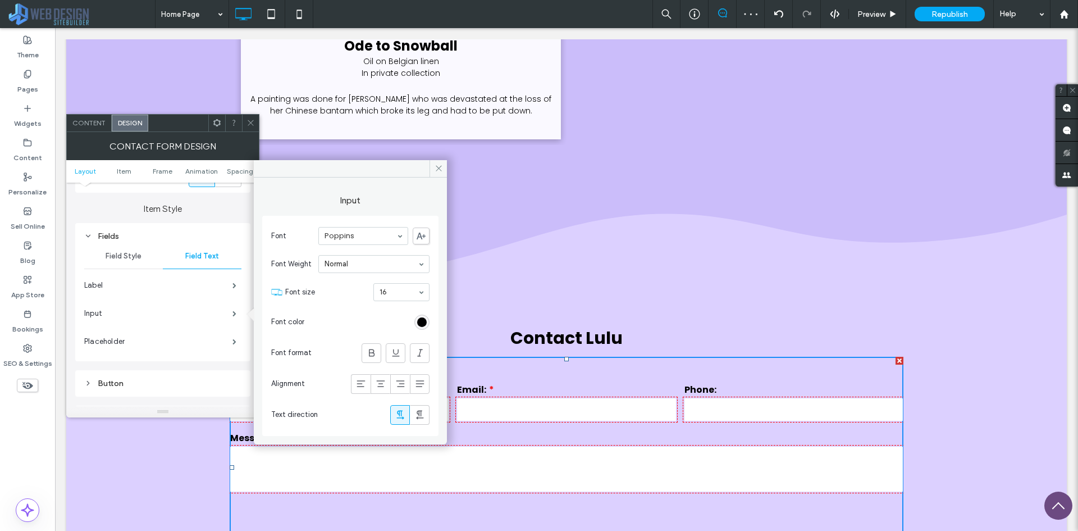
click at [425, 326] on div "rgb(0, 0, 0)" at bounding box center [422, 322] width 10 height 10
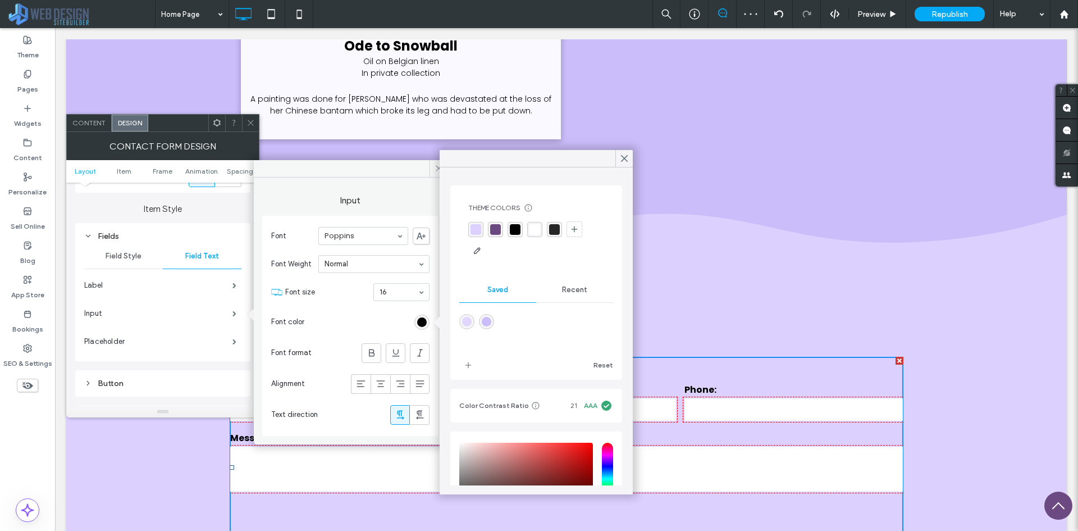
click at [391, 311] on div "Font Poppins Font Weight Normal Font size 16 Font color Font format Alignment T…" at bounding box center [350, 325] width 158 height 209
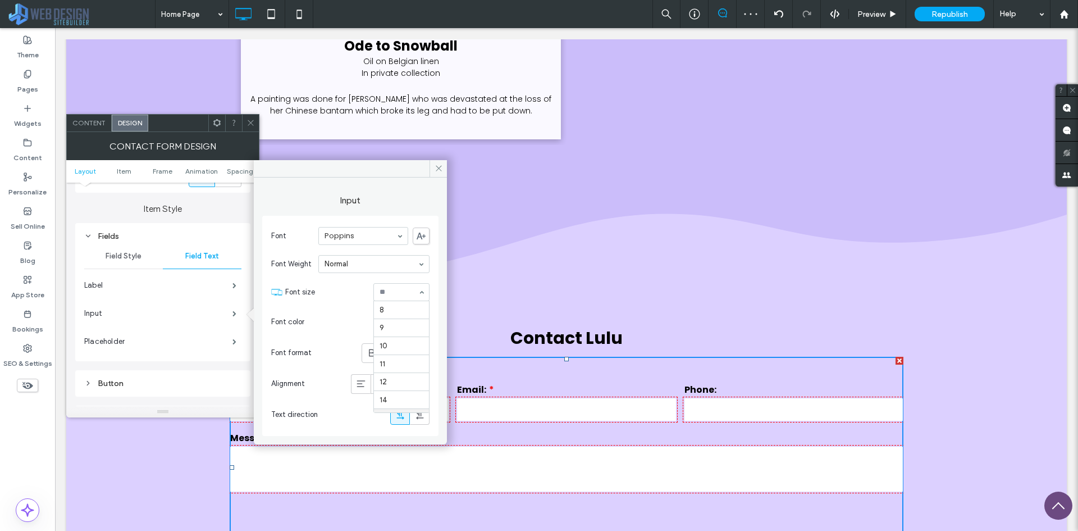
scroll to position [108, 0]
click at [131, 344] on label "Placeholder" at bounding box center [158, 341] width 148 height 22
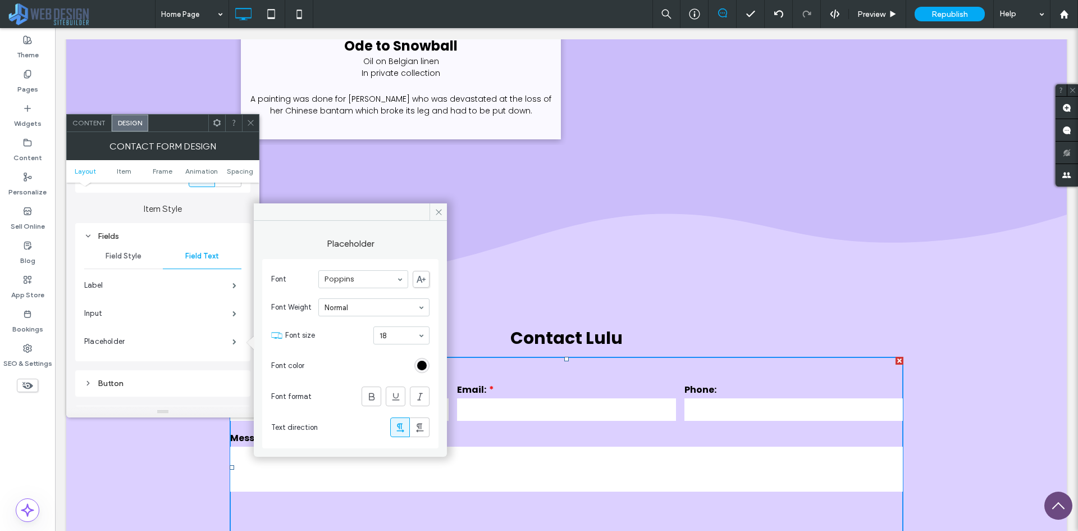
click at [247, 121] on icon at bounding box center [251, 122] width 8 height 8
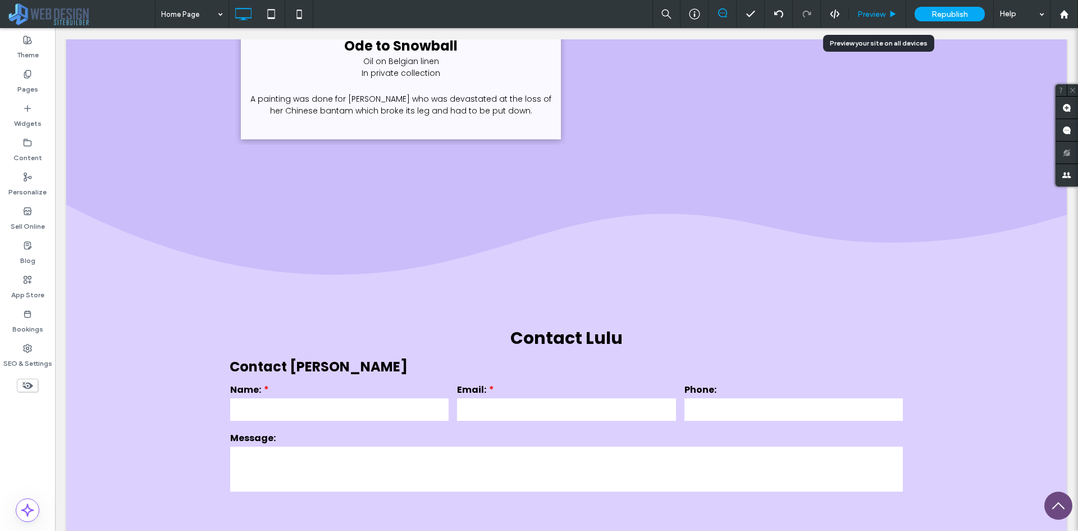
click at [877, 7] on div "Preview" at bounding box center [877, 14] width 57 height 28
click at [868, 13] on span "Preview" at bounding box center [871, 15] width 28 height 10
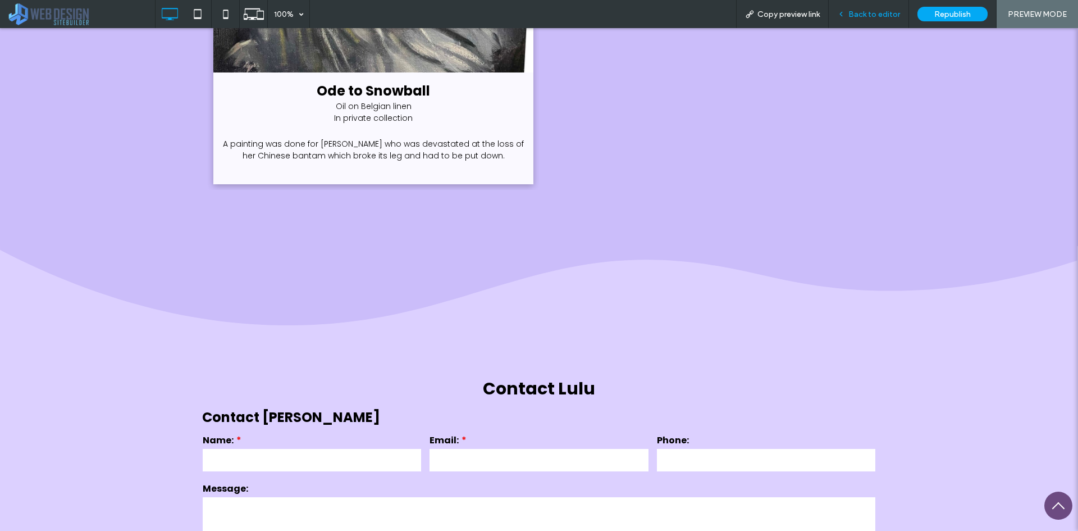
scroll to position [9810, 0]
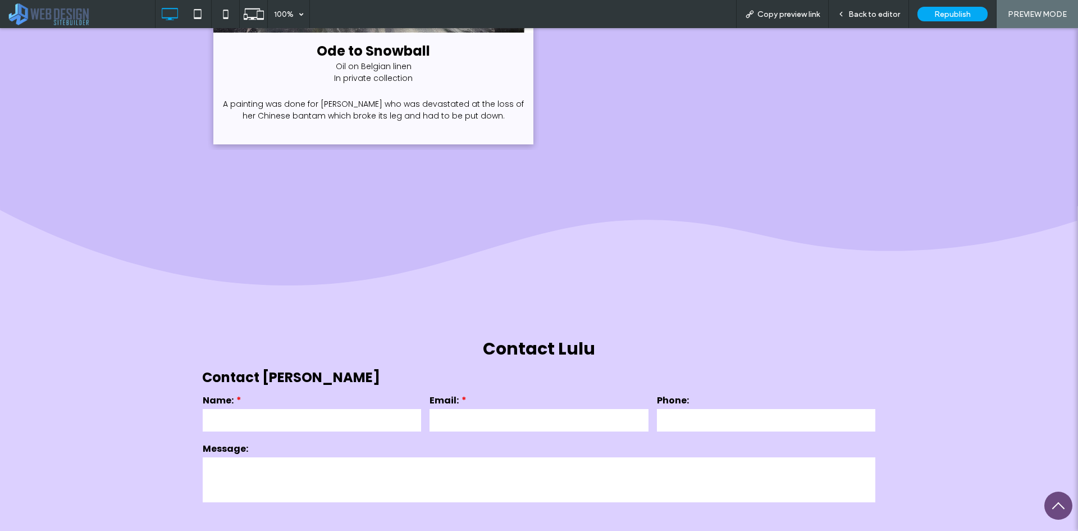
click at [377, 409] on input "text" at bounding box center [312, 420] width 218 height 22
type input "*"
click at [901, 285] on div "**********" at bounding box center [539, 459] width 1078 height 349
click at [883, 13] on span "Back to editor" at bounding box center [874, 15] width 52 height 10
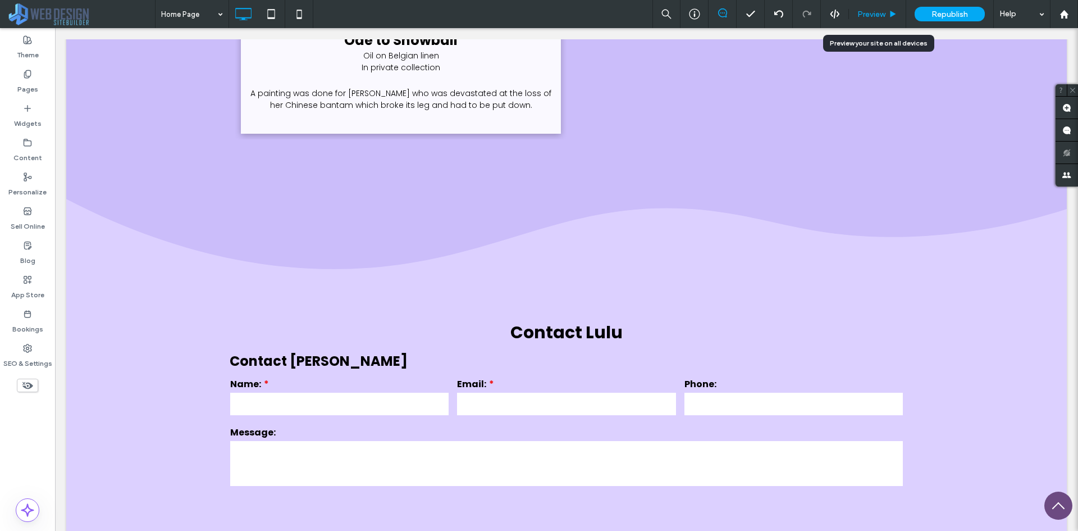
scroll to position [9770, 0]
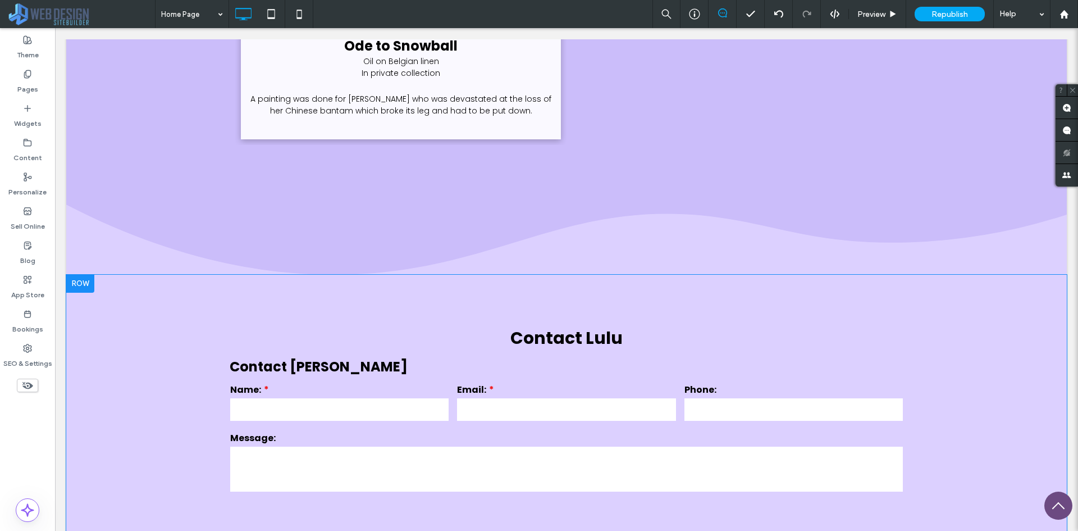
click at [90, 275] on div at bounding box center [80, 284] width 28 height 18
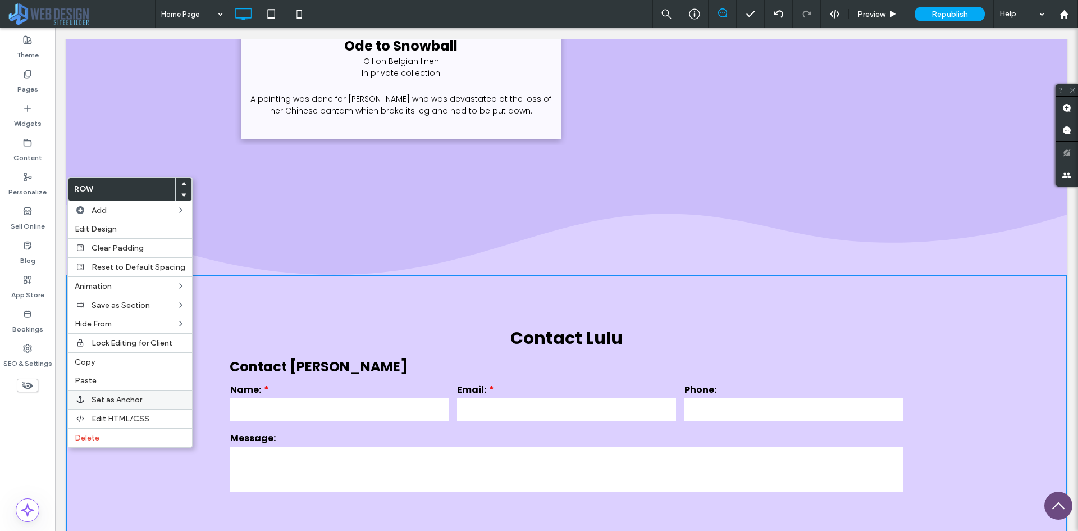
click at [111, 395] on span "Set as Anchor" at bounding box center [117, 400] width 51 height 10
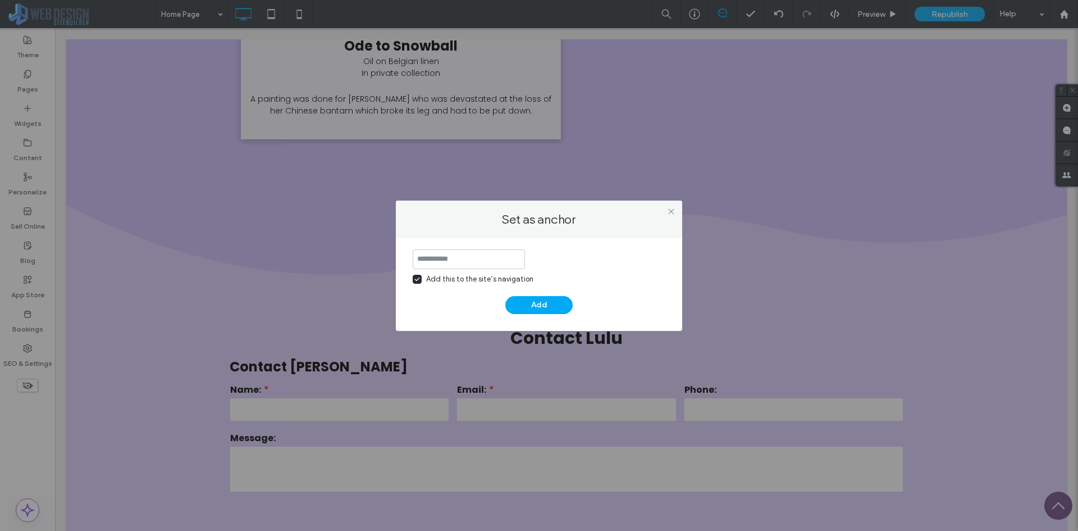
click at [419, 285] on div "Add this to the site’s navigation Add" at bounding box center [539, 281] width 253 height 65
click at [419, 282] on span at bounding box center [417, 279] width 9 height 9
click at [450, 261] on input at bounding box center [469, 259] width 112 height 20
type input "**********"
click at [545, 302] on button "Add" at bounding box center [538, 305] width 67 height 18
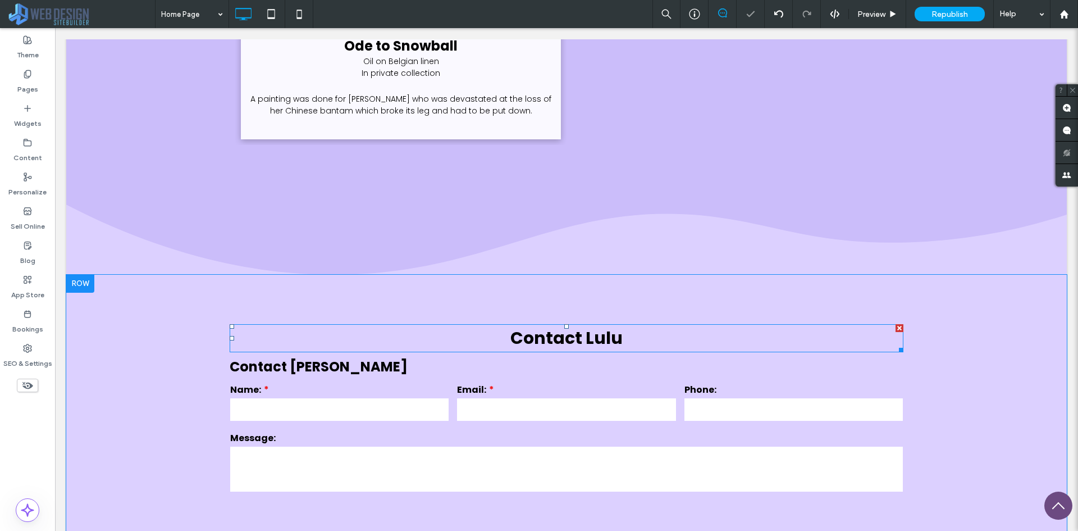
click at [568, 326] on span "Contact Lulu" at bounding box center [566, 338] width 112 height 24
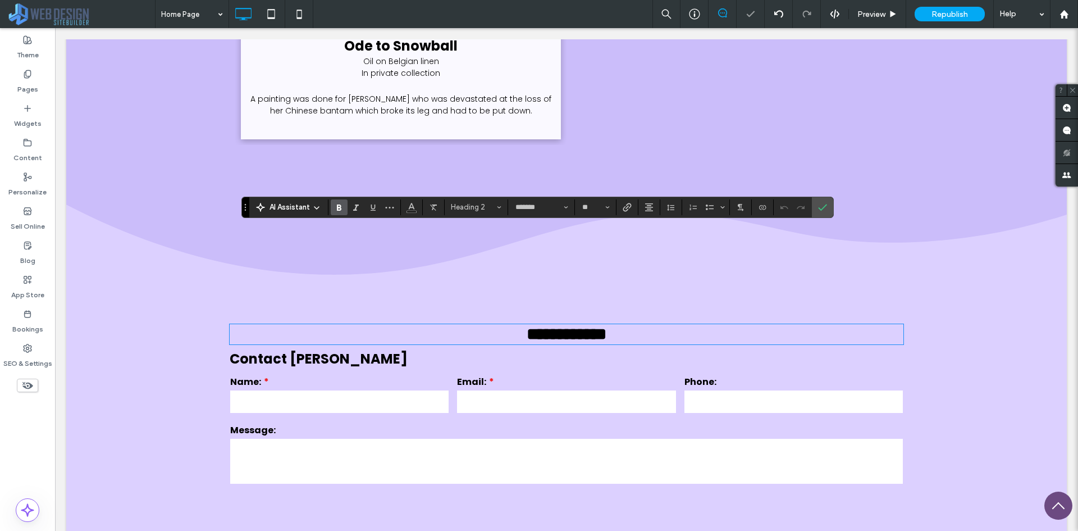
click at [527, 326] on span "**********" at bounding box center [567, 334] width 80 height 16
click at [827, 205] on use "Confirm" at bounding box center [822, 207] width 9 height 7
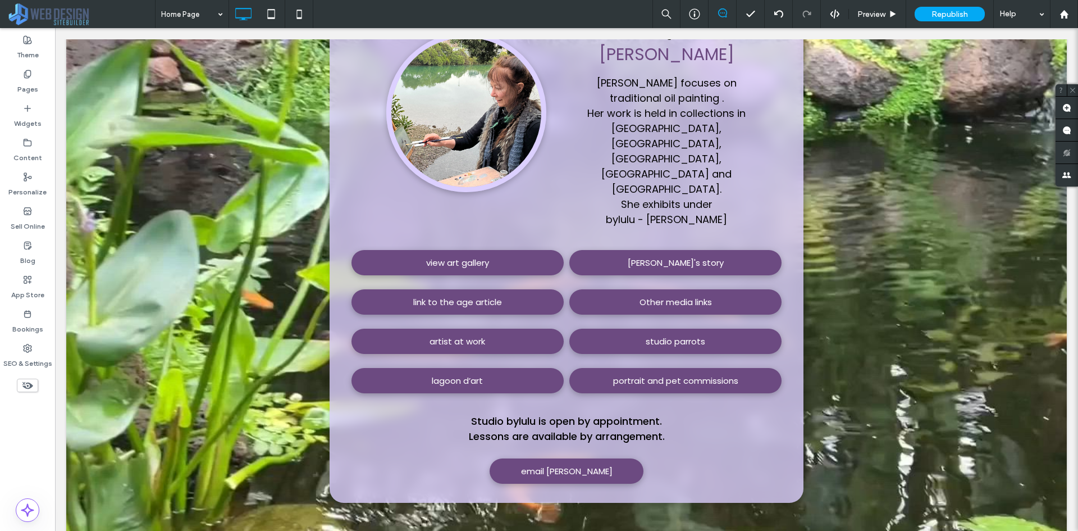
scroll to position [120, 0]
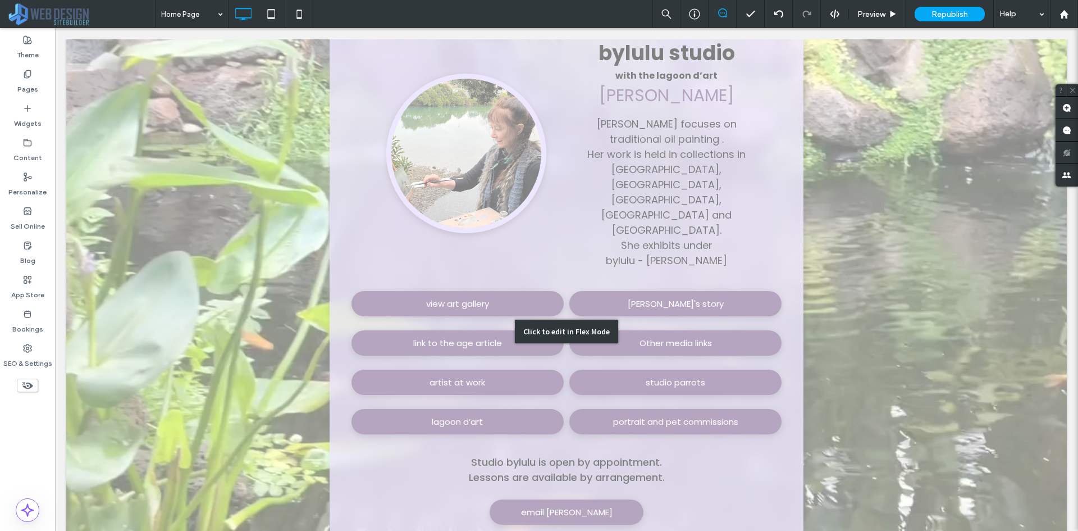
click at [648, 321] on div "Click to edit in Flex Mode" at bounding box center [566, 331] width 1001 height 825
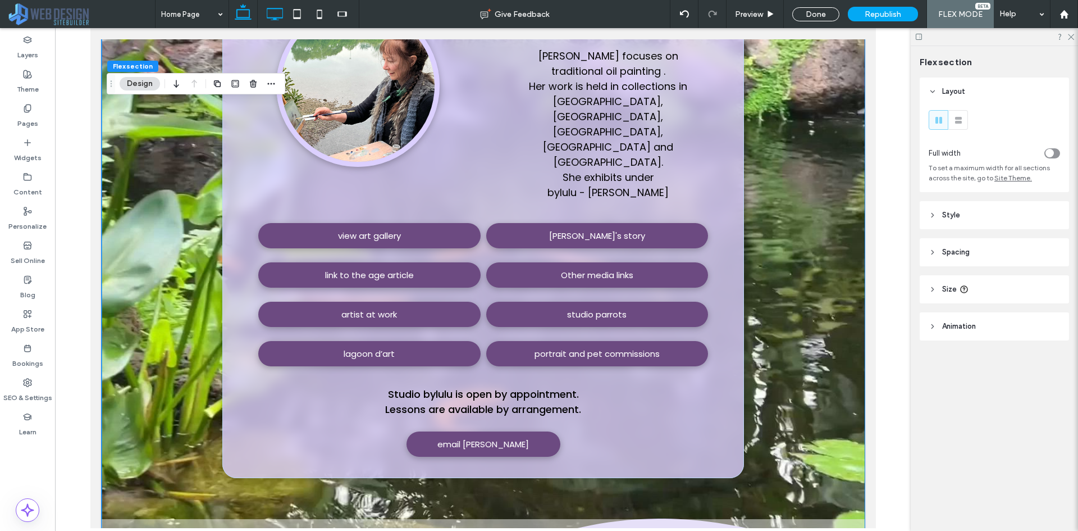
click at [280, 15] on icon at bounding box center [274, 14] width 22 height 22
type input "**"
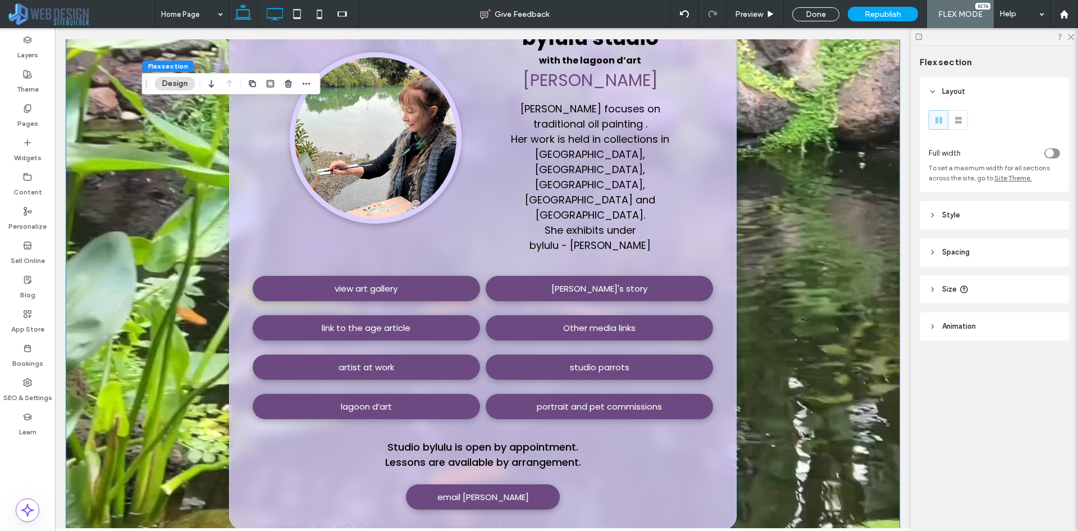
click at [241, 20] on icon at bounding box center [243, 14] width 22 height 22
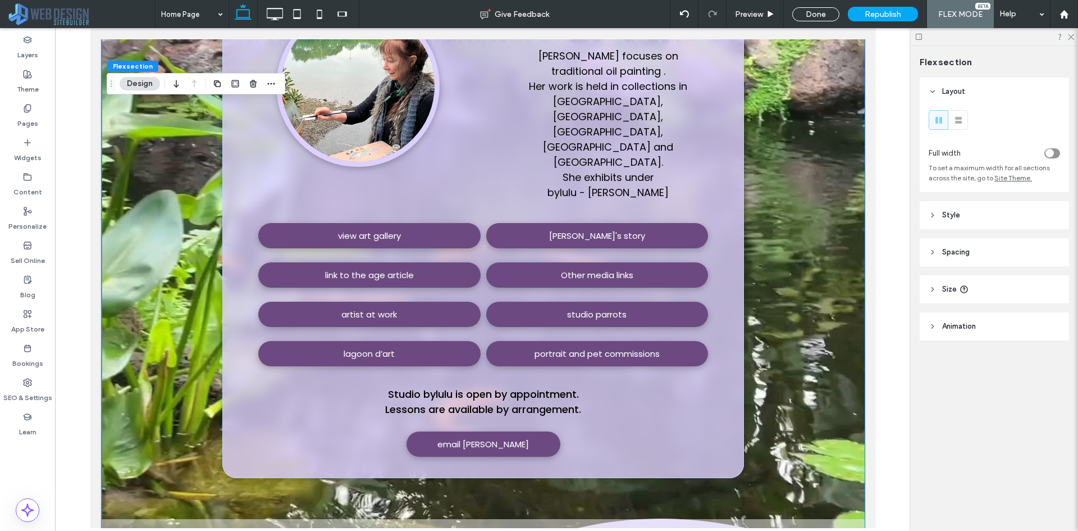
type input "*"
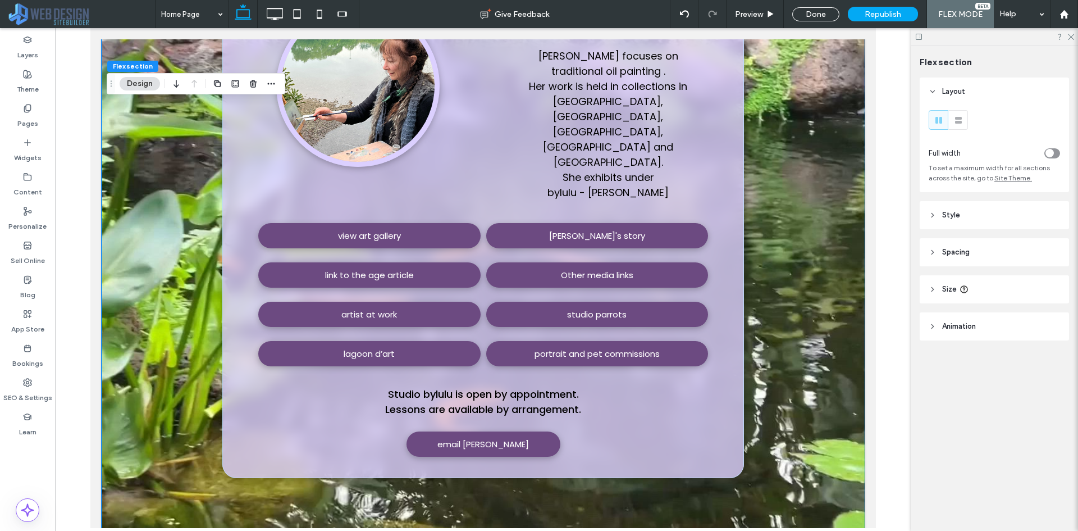
click at [838, 203] on div "bylulu studio with the lagoon d’art Lulu Clifton-Evans Lulu focuses on traditio…" at bounding box center [482, 255] width 763 height 673
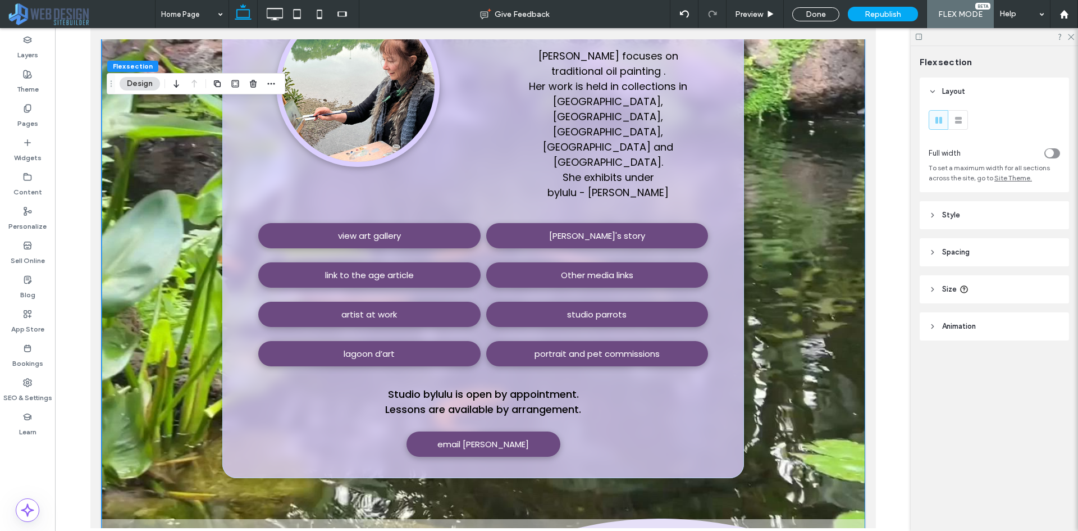
click at [986, 251] on header "Spacing" at bounding box center [994, 252] width 149 height 28
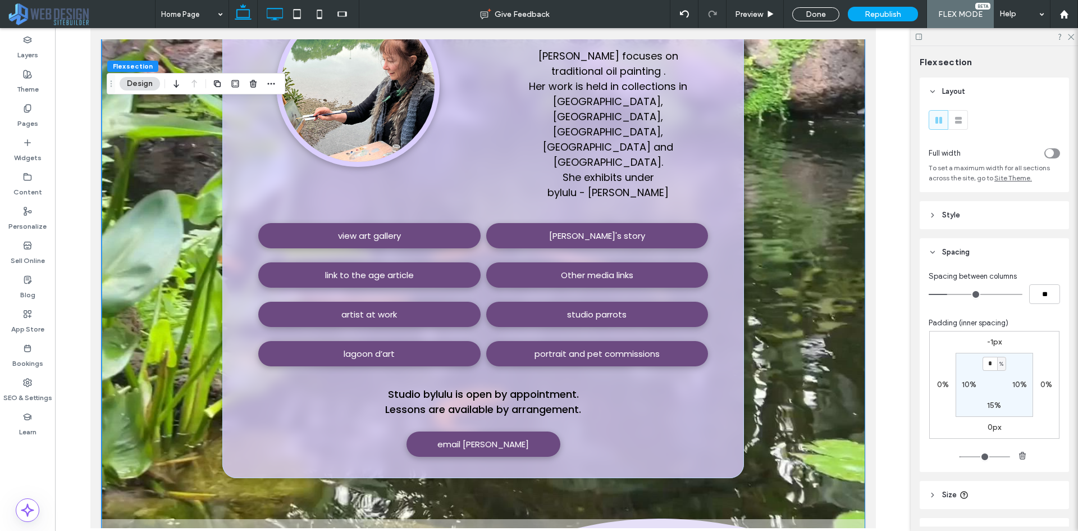
click at [275, 16] on icon at bounding box center [274, 14] width 22 height 22
type input "**"
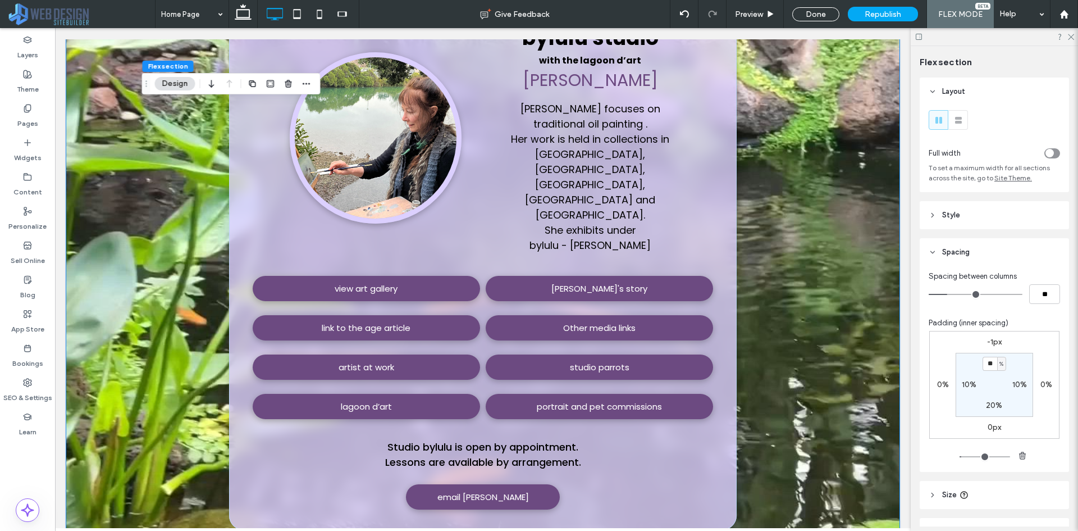
click at [814, 296] on div "bylulu studio with the lagoon d’art Lulu Clifton-Evans Lulu focuses on traditio…" at bounding box center [483, 307] width 674 height 777
click at [718, 189] on div "bylulu studio with the lagoon d’art Lulu Clifton-Evans Lulu focuses on traditio…" at bounding box center [482, 265] width 507 height 527
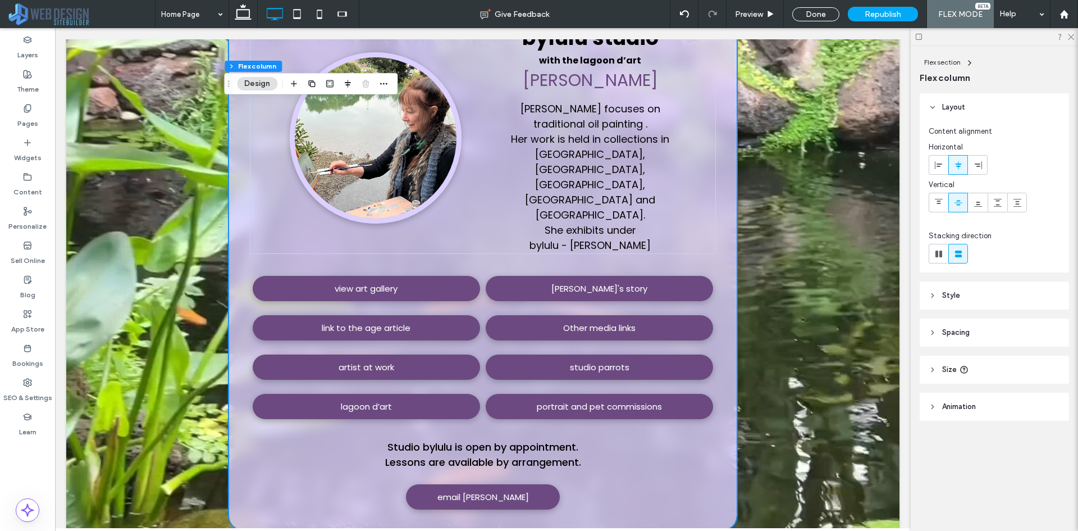
click at [961, 294] on header "Style" at bounding box center [994, 295] width 149 height 28
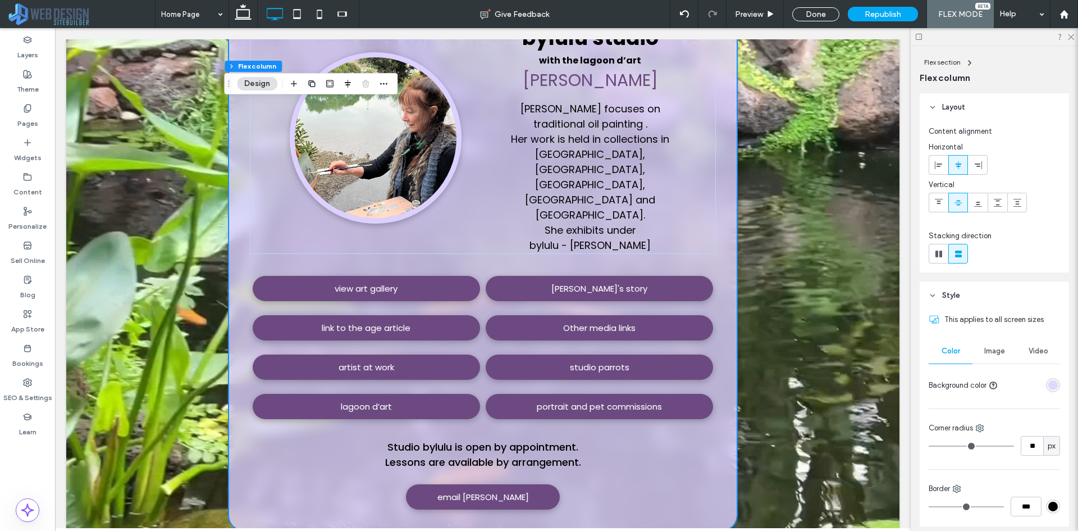
click at [961, 294] on header "Style" at bounding box center [994, 295] width 149 height 28
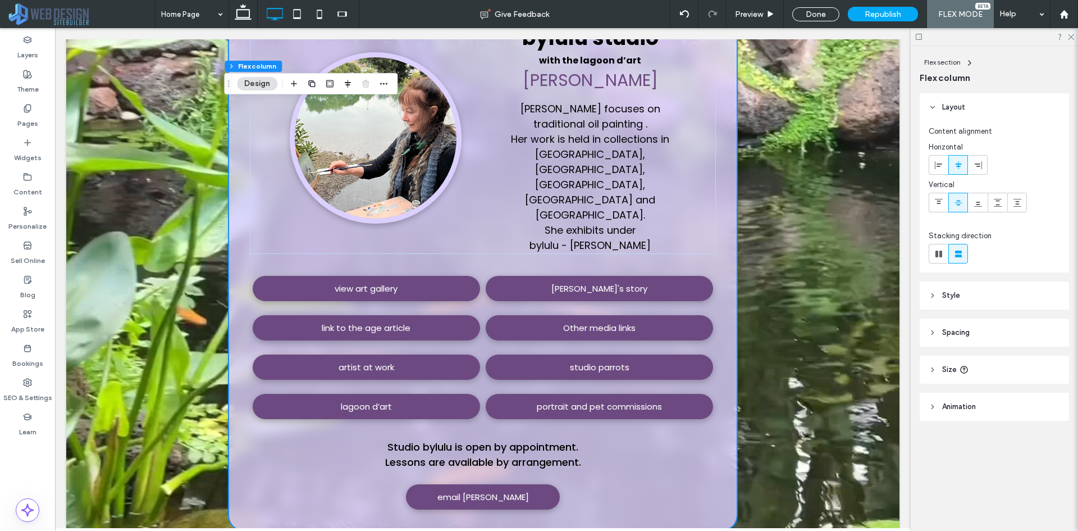
click at [965, 335] on span "Spacing" at bounding box center [956, 332] width 28 height 11
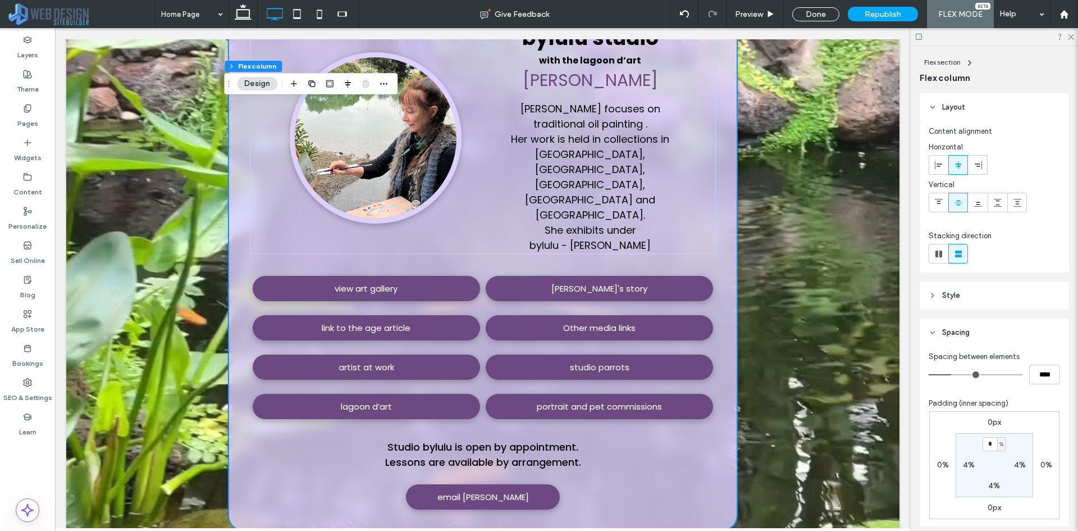
click at [965, 335] on span "Spacing" at bounding box center [956, 332] width 28 height 11
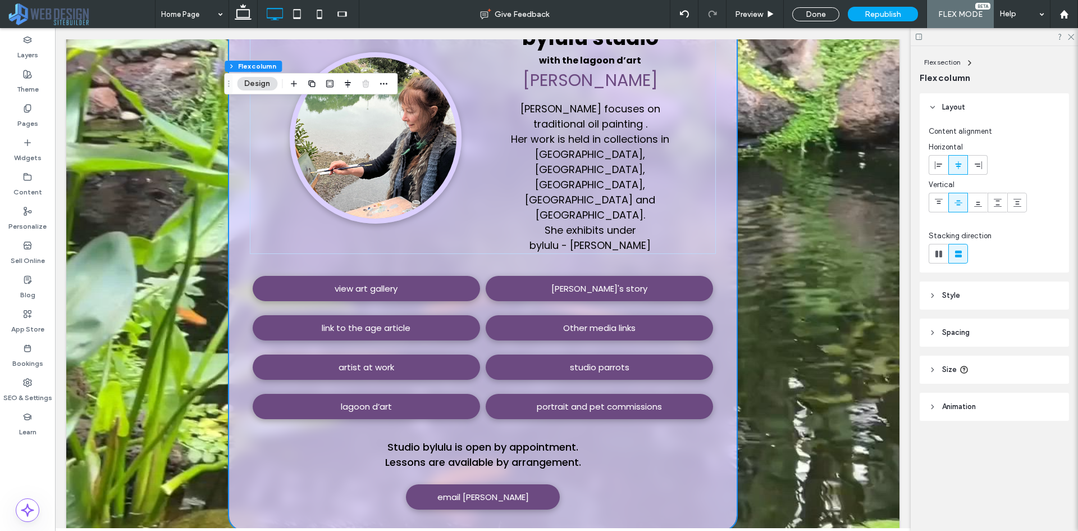
click at [953, 365] on span "Size" at bounding box center [949, 369] width 15 height 11
click at [836, 248] on div "bylulu studio with the lagoon d’art Lulu Clifton-Evans Lulu focuses on traditio…" at bounding box center [482, 307] width 833 height 777
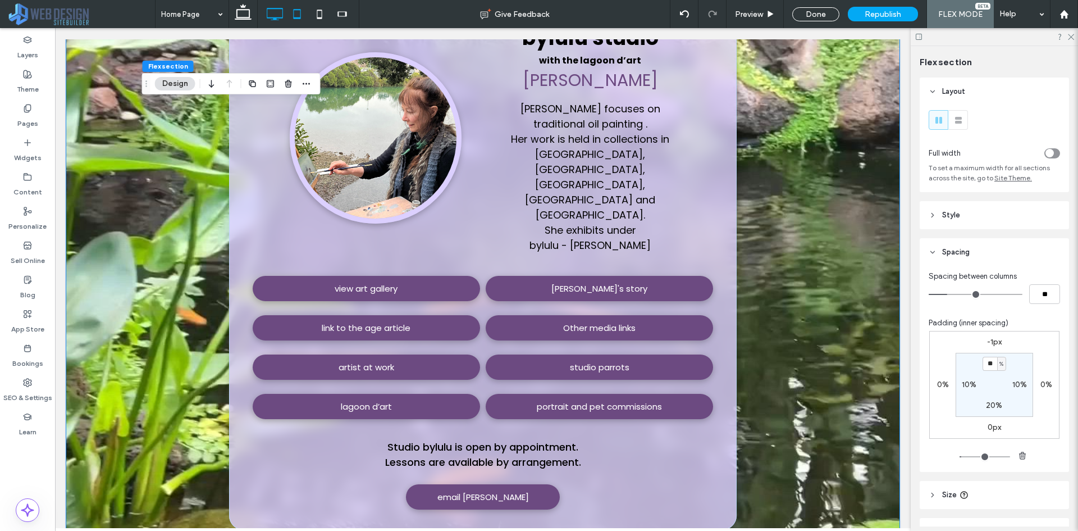
click at [293, 20] on icon at bounding box center [297, 14] width 22 height 22
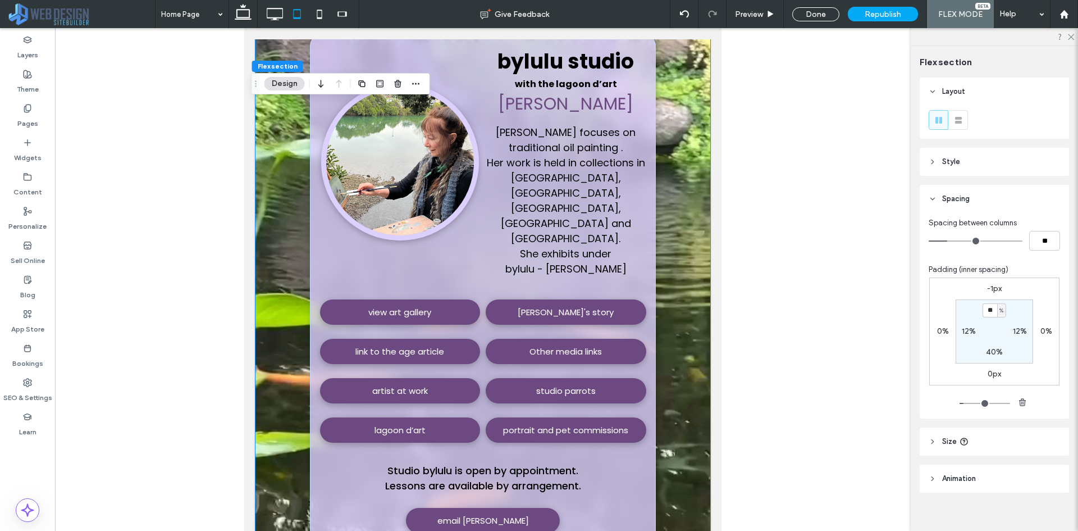
type input "**"
type input "***"
click at [282, 15] on icon at bounding box center [274, 14] width 22 height 22
type input "**"
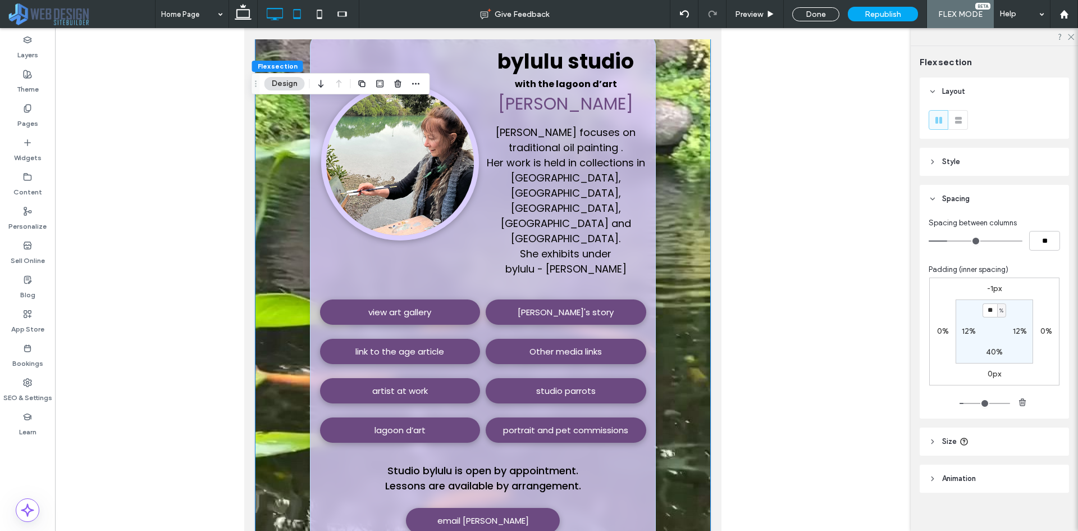
type input "**"
type input "***"
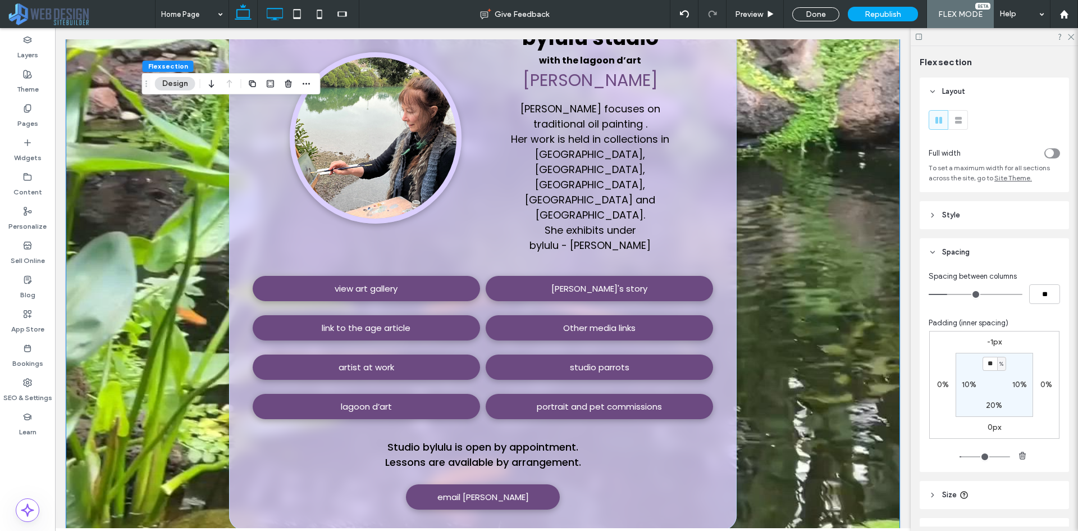
click at [239, 8] on icon at bounding box center [243, 14] width 22 height 22
type input "*"
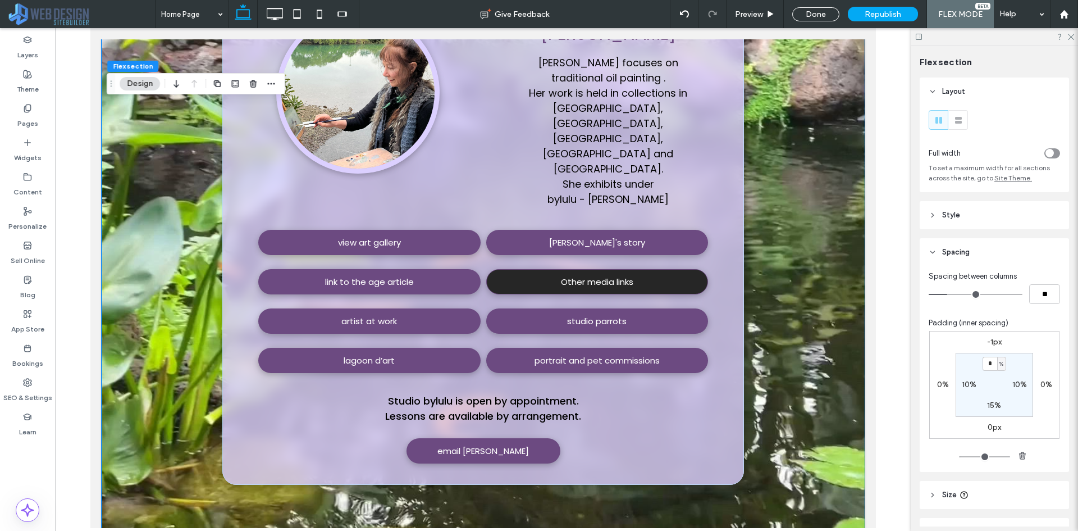
scroll to position [112, 0]
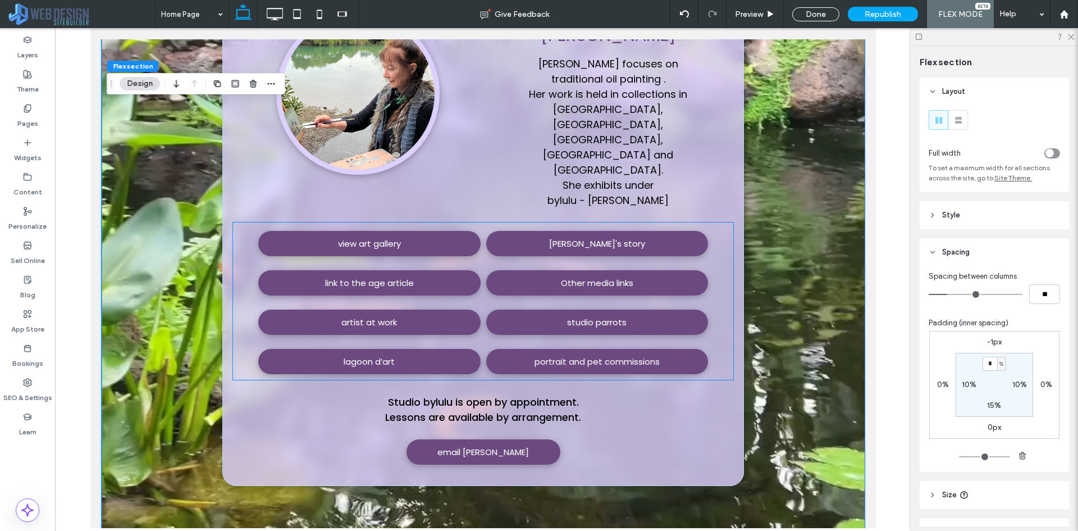
click at [710, 306] on div "view art gallery lulu's story link to the age article Other media links artist …" at bounding box center [482, 300] width 500 height 157
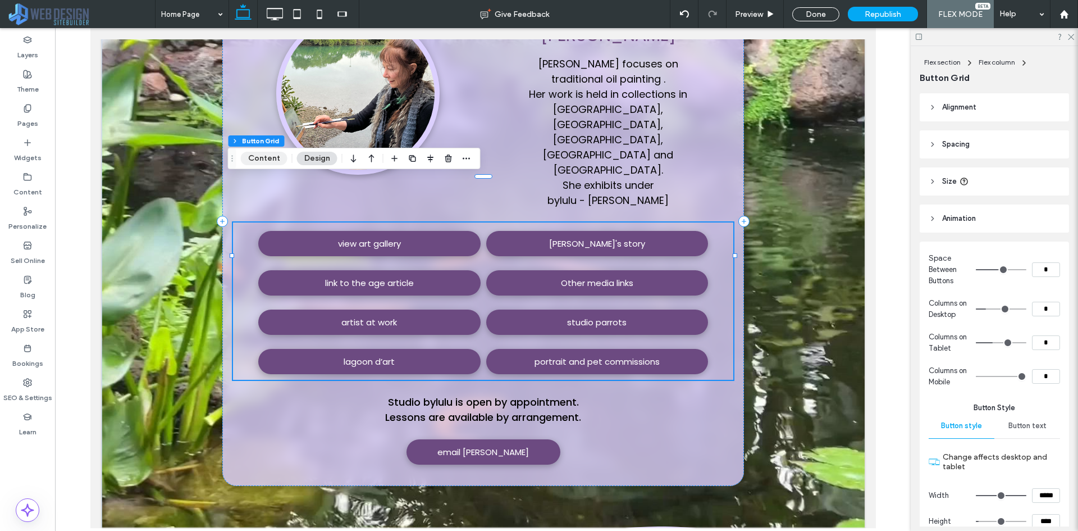
click at [272, 162] on button "Content" at bounding box center [264, 158] width 47 height 13
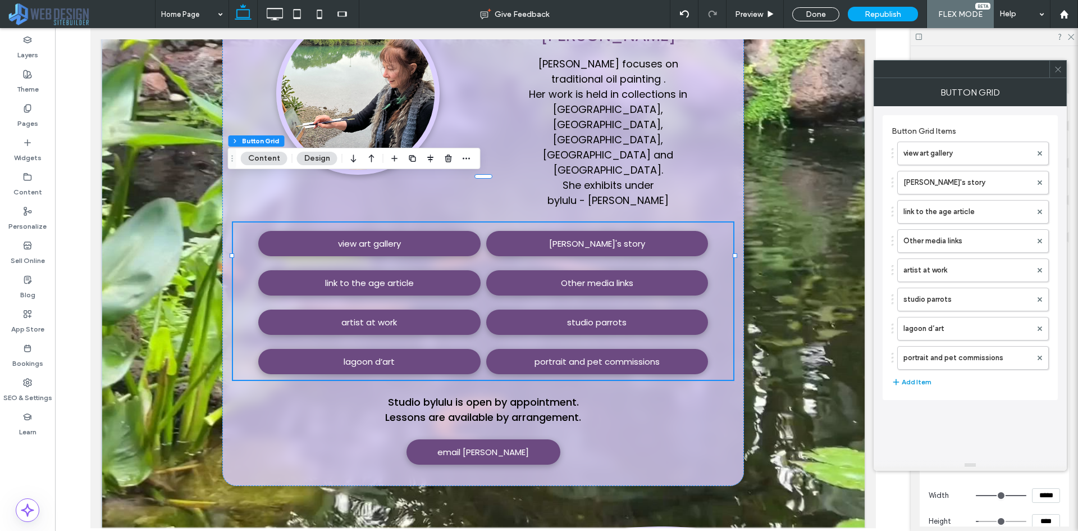
click at [916, 380] on button "Add Item" at bounding box center [912, 381] width 40 height 13
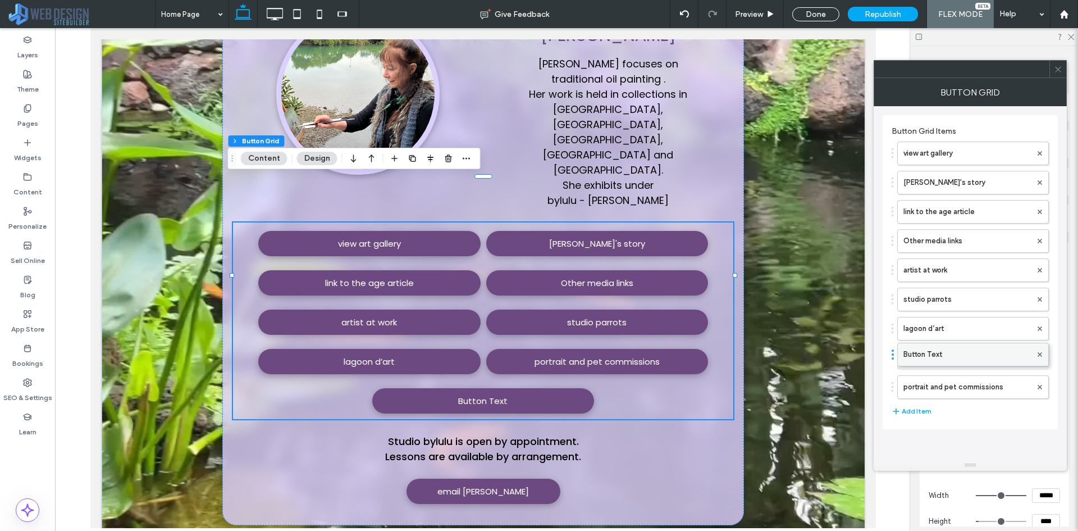
drag, startPoint x: 948, startPoint y: 387, endPoint x: 933, endPoint y: 349, distance: 41.1
click at [934, 361] on label "Button Text" at bounding box center [968, 357] width 128 height 22
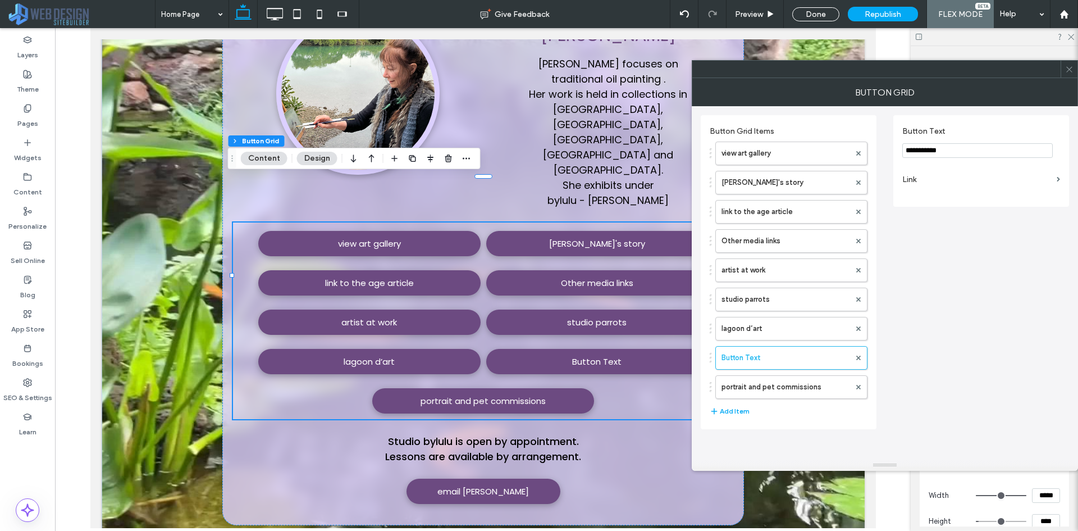
drag, startPoint x: 953, startPoint y: 153, endPoint x: 898, endPoint y: 157, distance: 55.2
click at [898, 157] on div "**********" at bounding box center [981, 161] width 176 height 92
type input "**********"
click at [919, 177] on label "Link" at bounding box center [977, 179] width 150 height 21
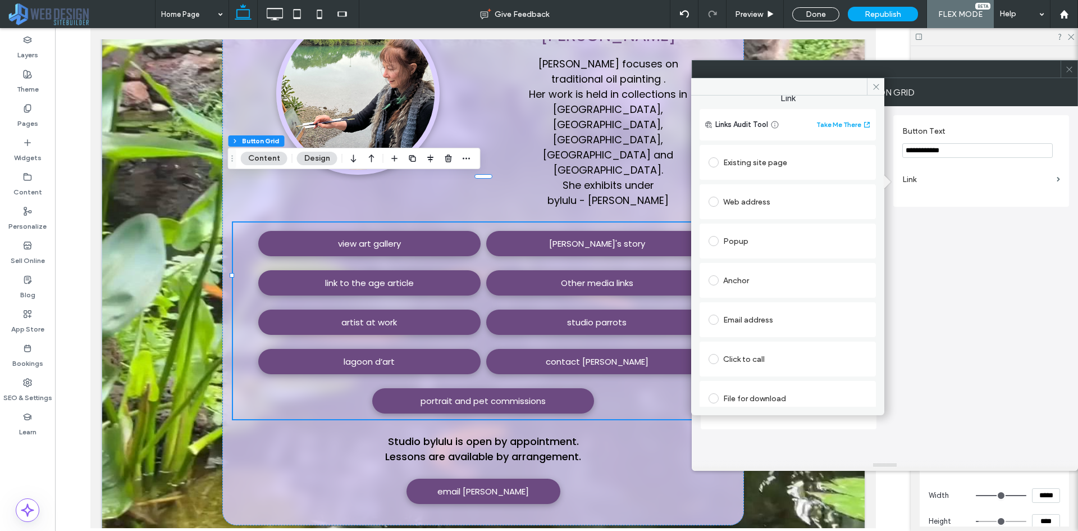
scroll to position [18, 0]
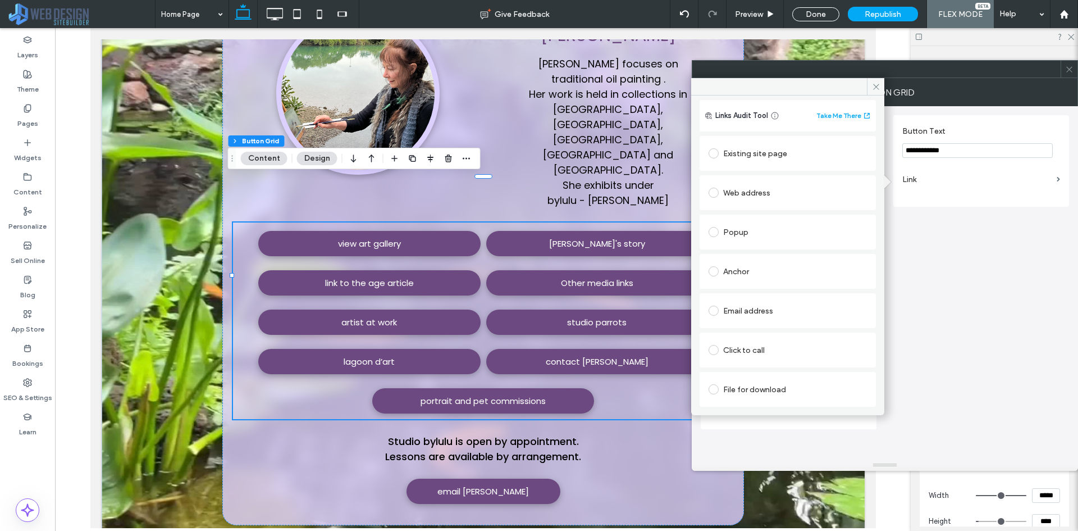
click at [755, 264] on div "Anchor" at bounding box center [788, 271] width 158 height 18
type input "**"
click at [880, 79] on span at bounding box center [875, 86] width 17 height 17
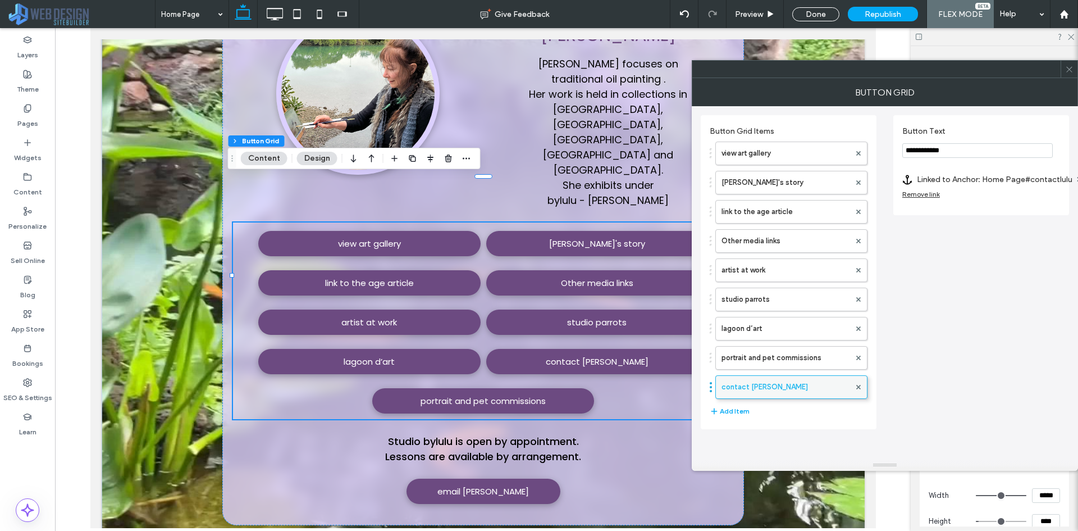
drag, startPoint x: 768, startPoint y: 362, endPoint x: 768, endPoint y: 387, distance: 24.7
click at [1070, 69] on icon at bounding box center [1069, 69] width 8 height 8
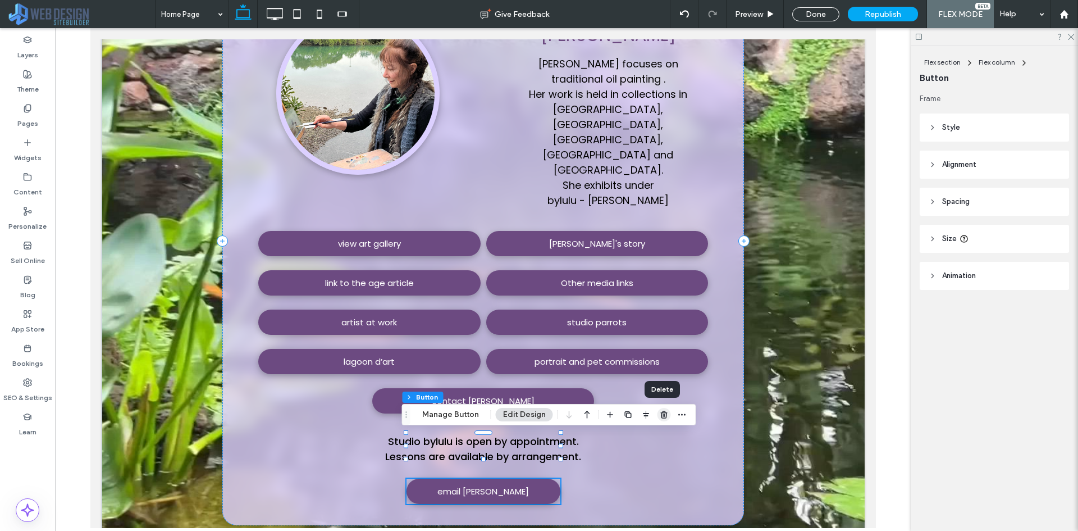
click at [663, 410] on icon "button" at bounding box center [664, 414] width 9 height 9
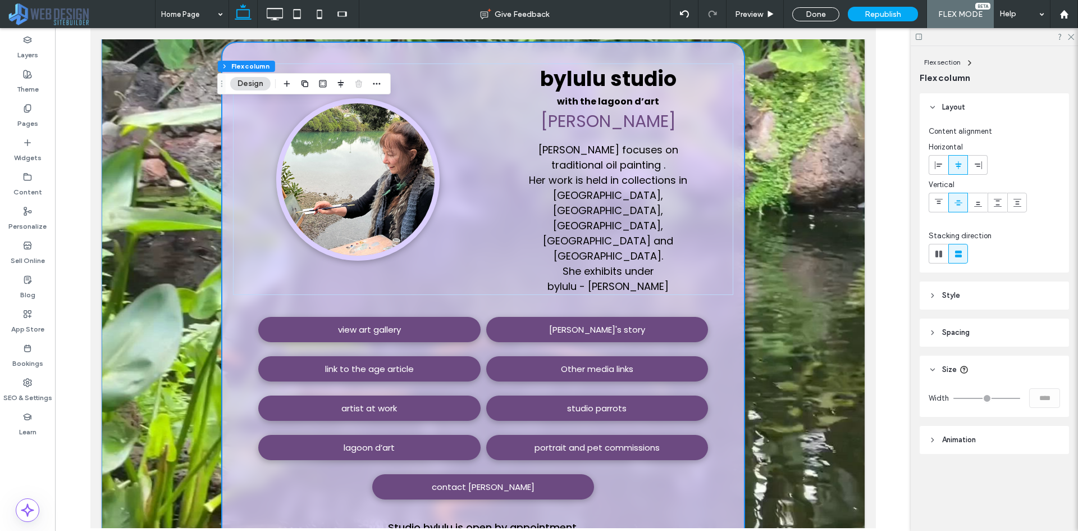
scroll to position [0, 0]
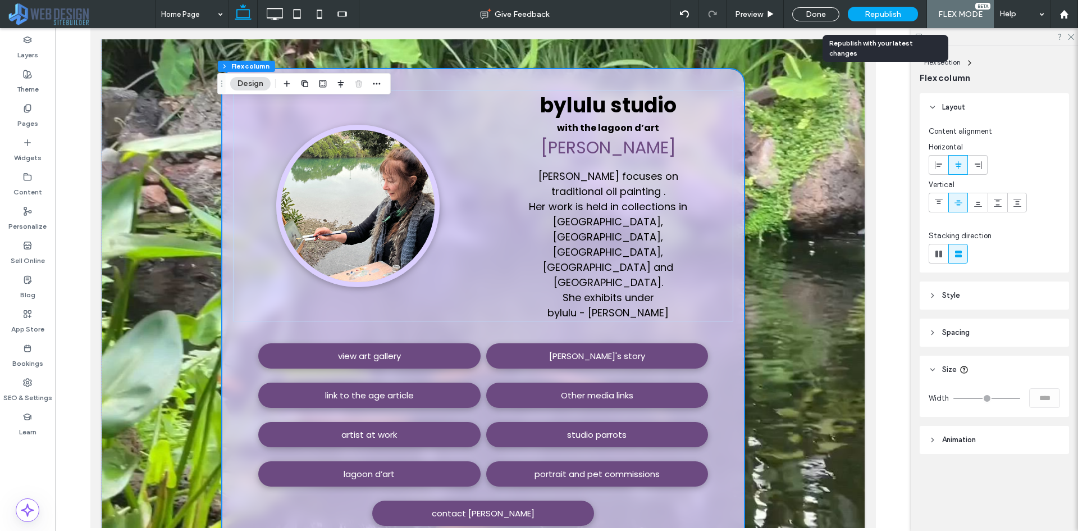
click at [918, 18] on div "Republish" at bounding box center [883, 14] width 70 height 15
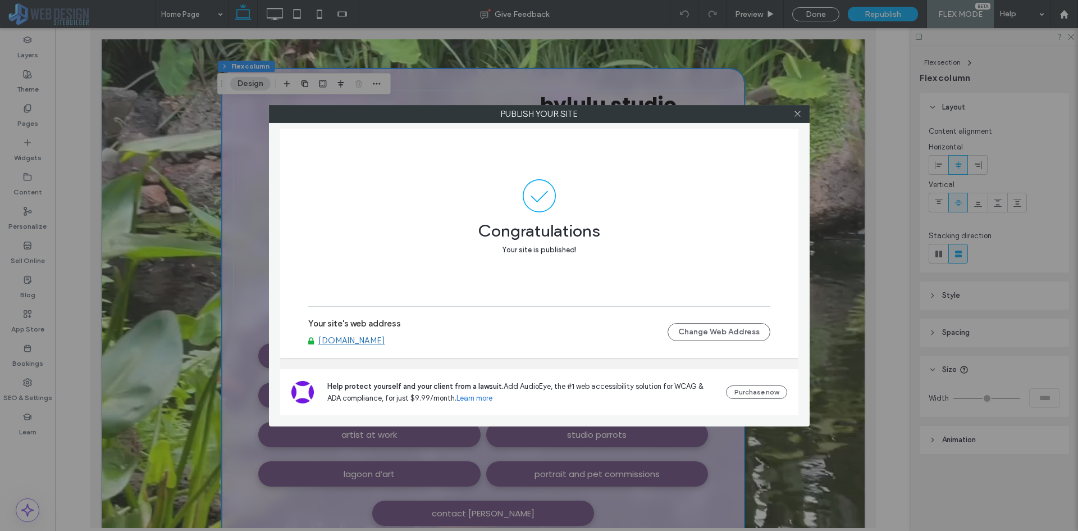
click at [357, 340] on link "[DOMAIN_NAME]" at bounding box center [351, 340] width 67 height 10
click at [794, 112] on icon at bounding box center [797, 113] width 8 height 8
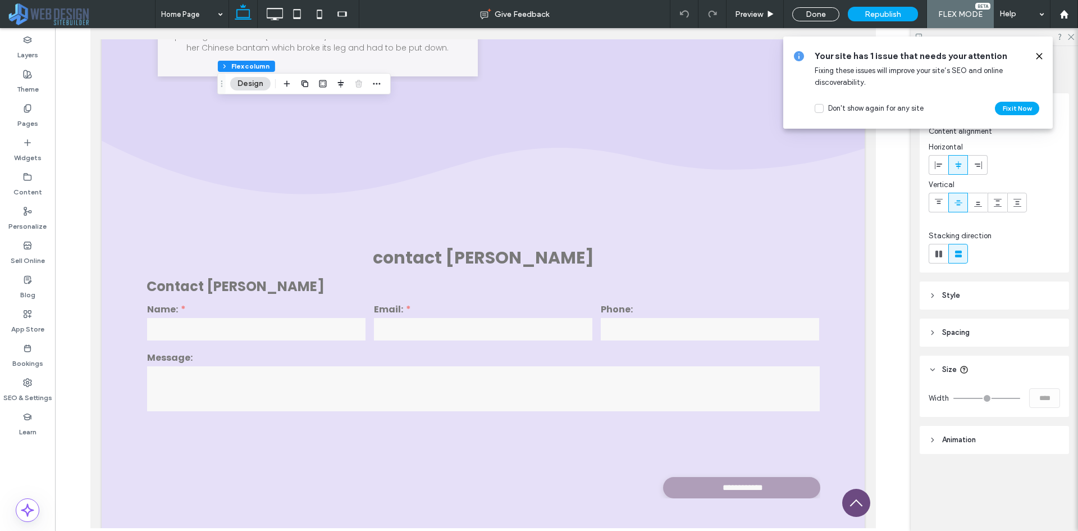
scroll to position [9481, 0]
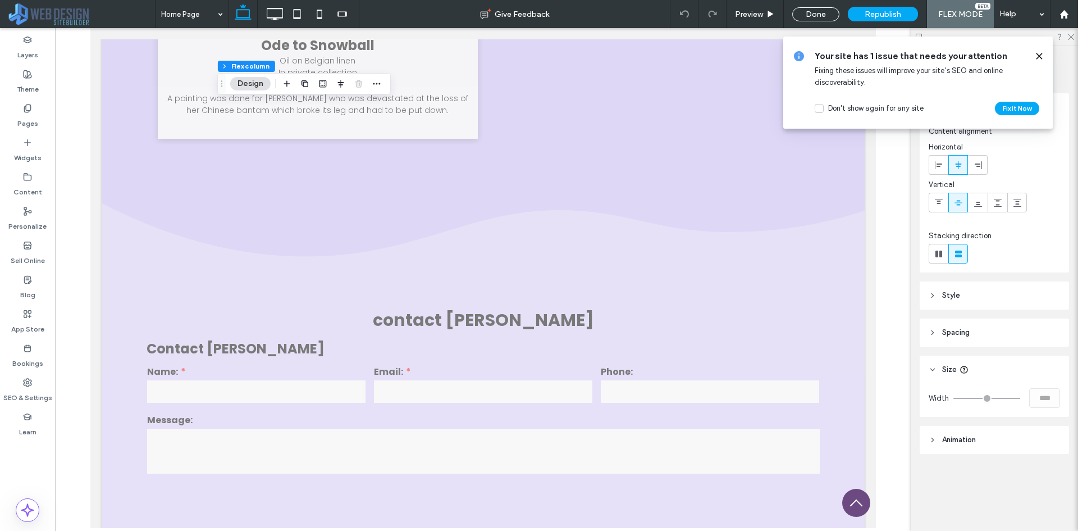
drag, startPoint x: 872, startPoint y: 53, endPoint x: 987, endPoint y: 512, distance: 473.1
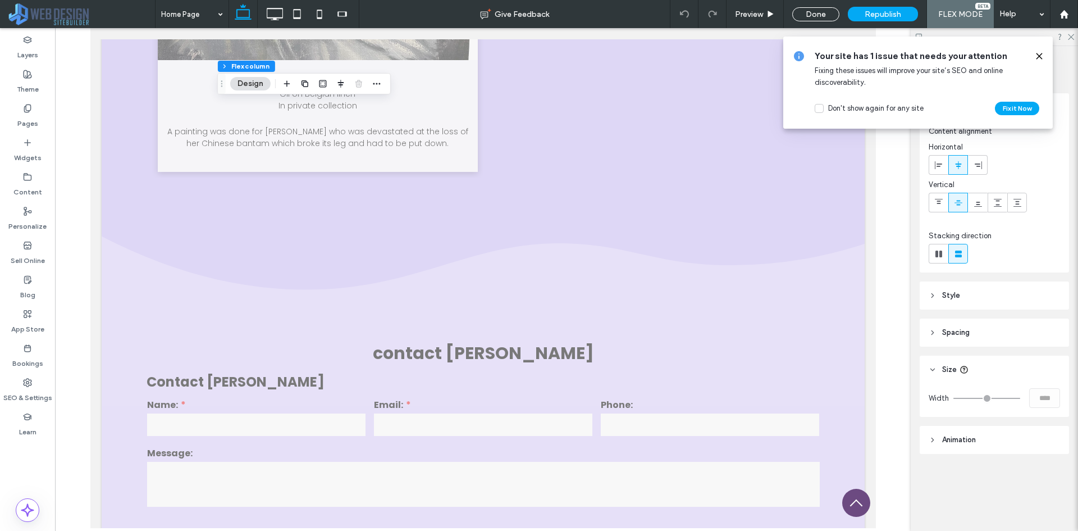
click at [1045, 55] on div "Your site has 1 issue that needs your attention Fixing these issues will improv…" at bounding box center [918, 82] width 270 height 92
click at [1039, 58] on icon at bounding box center [1039, 56] width 9 height 9
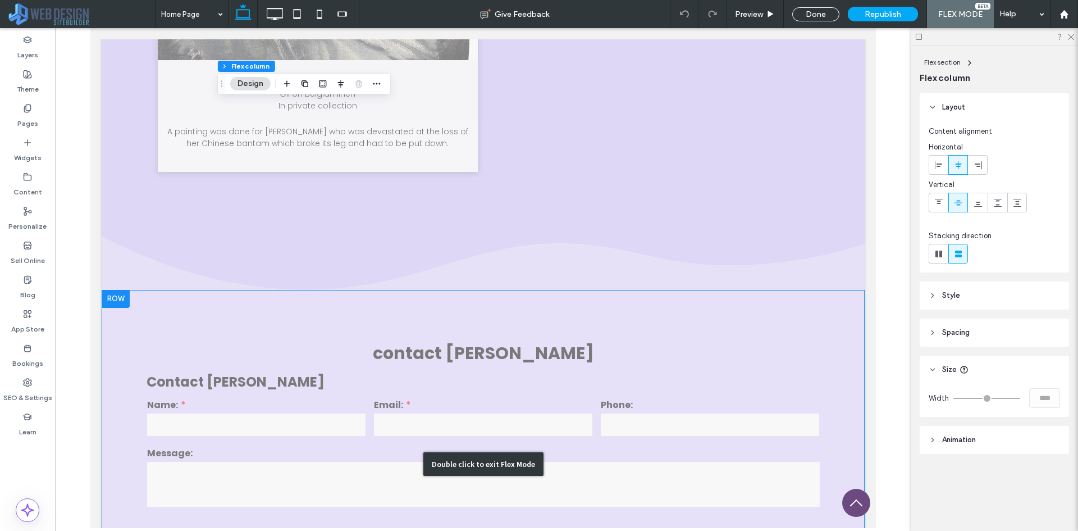
click at [713, 290] on div "Double click to exit Flex Mode" at bounding box center [482, 464] width 763 height 349
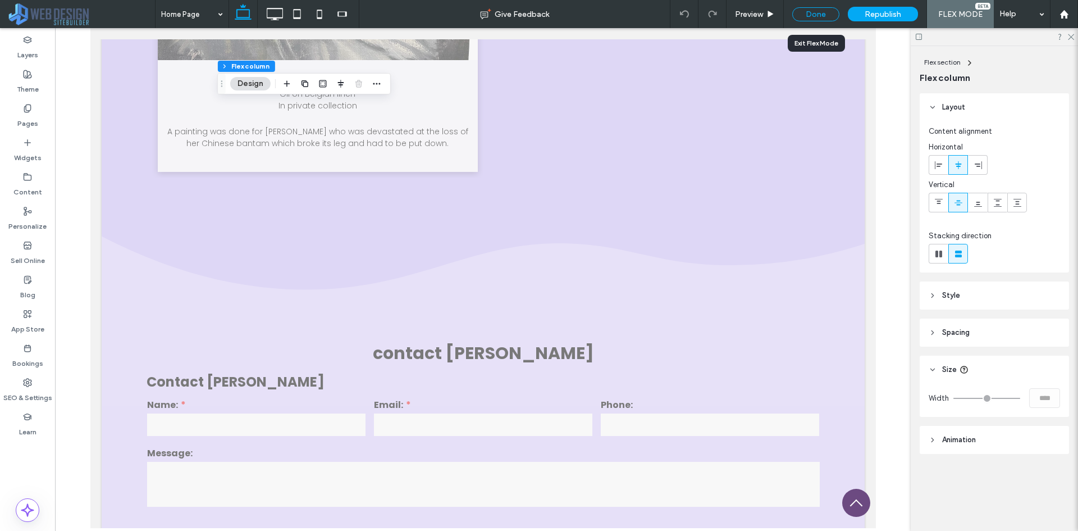
click at [835, 16] on div "Done" at bounding box center [815, 14] width 47 height 14
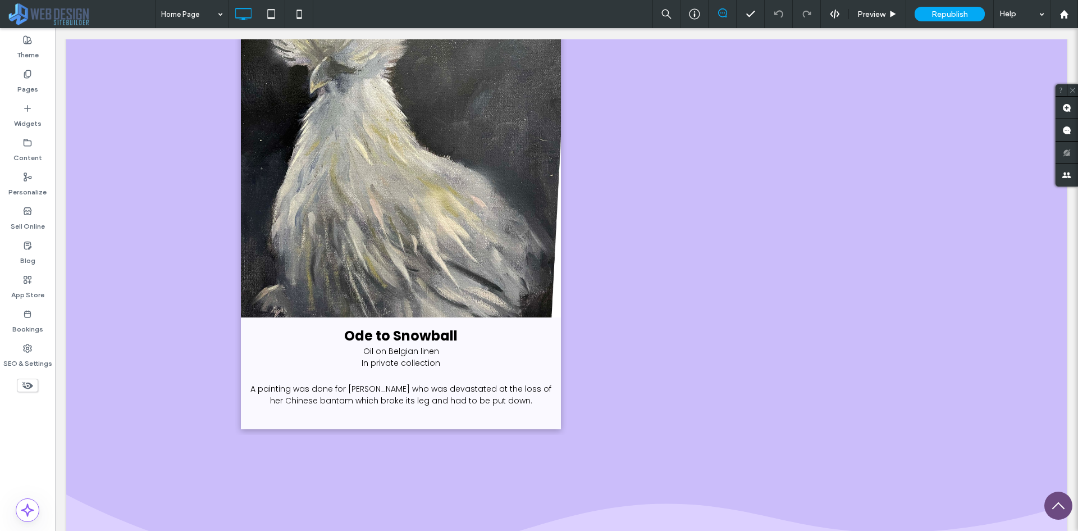
click at [835, 16] on icon at bounding box center [835, 14] width 10 height 10
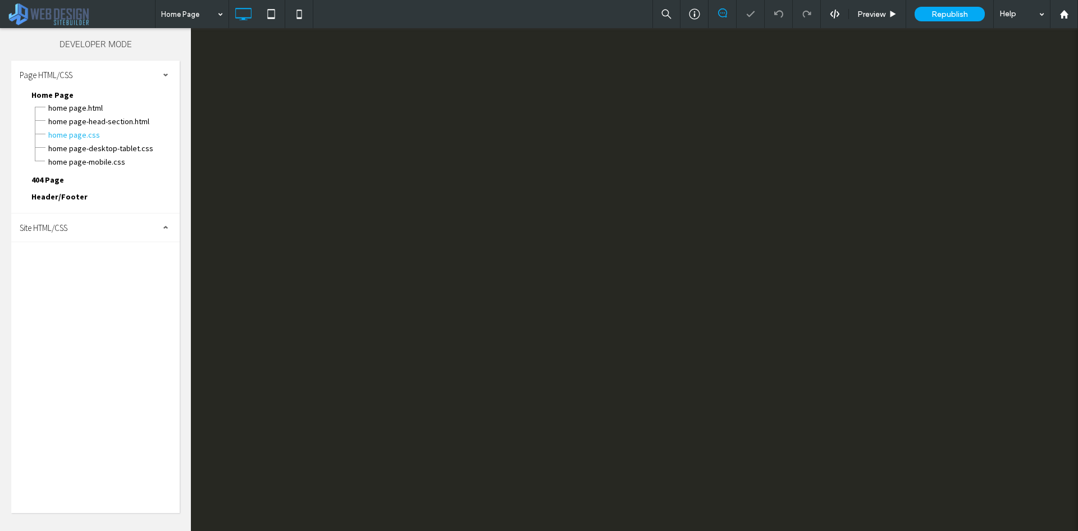
scroll to position [0, 0]
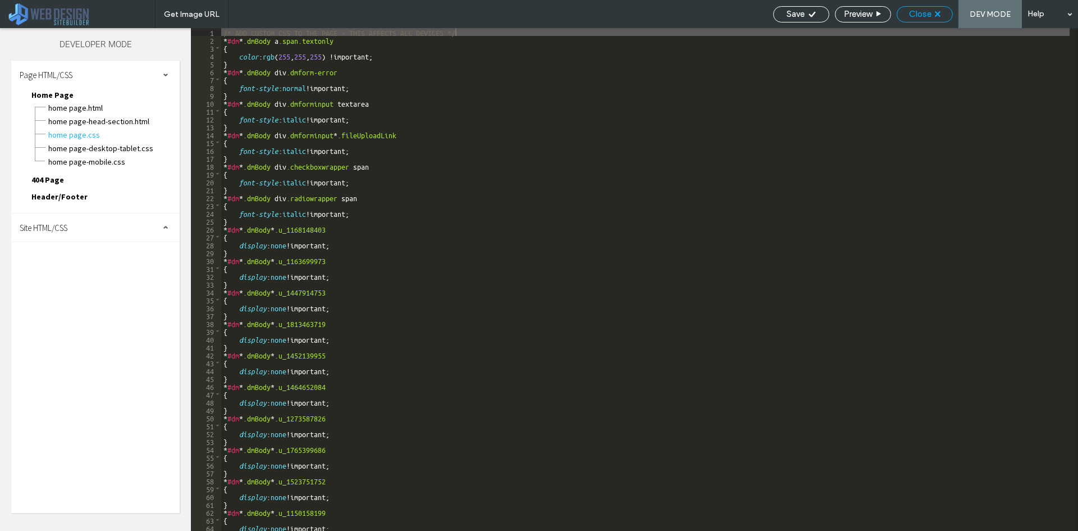
click at [920, 20] on div "Close" at bounding box center [925, 14] width 56 height 16
click at [937, 17] on div "Close" at bounding box center [924, 14] width 55 height 10
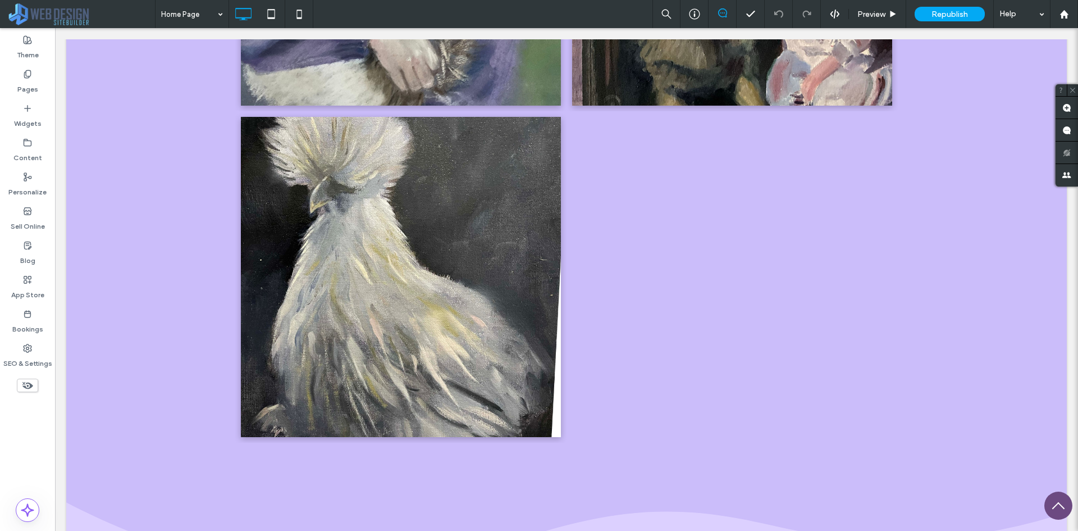
scroll to position [8958, 0]
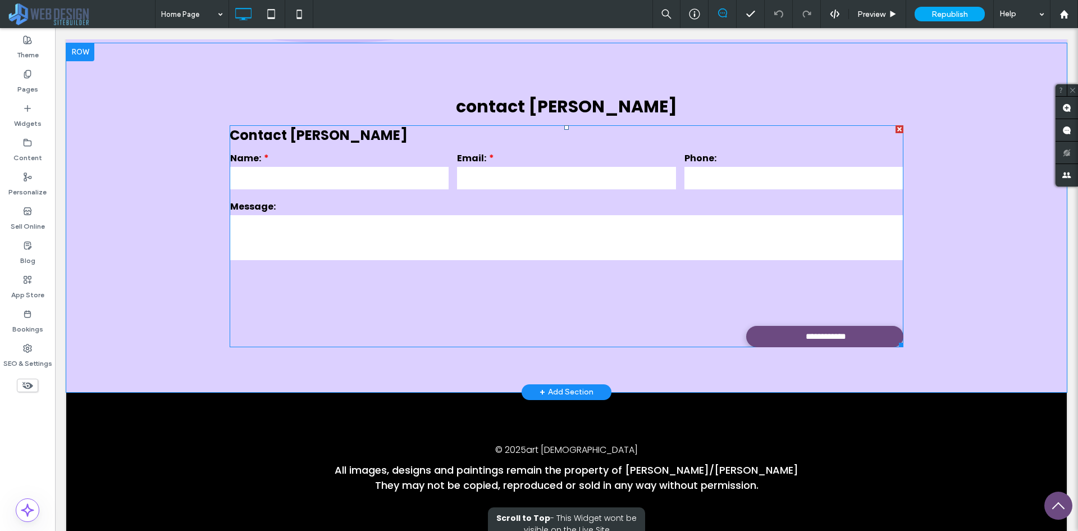
click at [460, 266] on div at bounding box center [566, 292] width 681 height 52
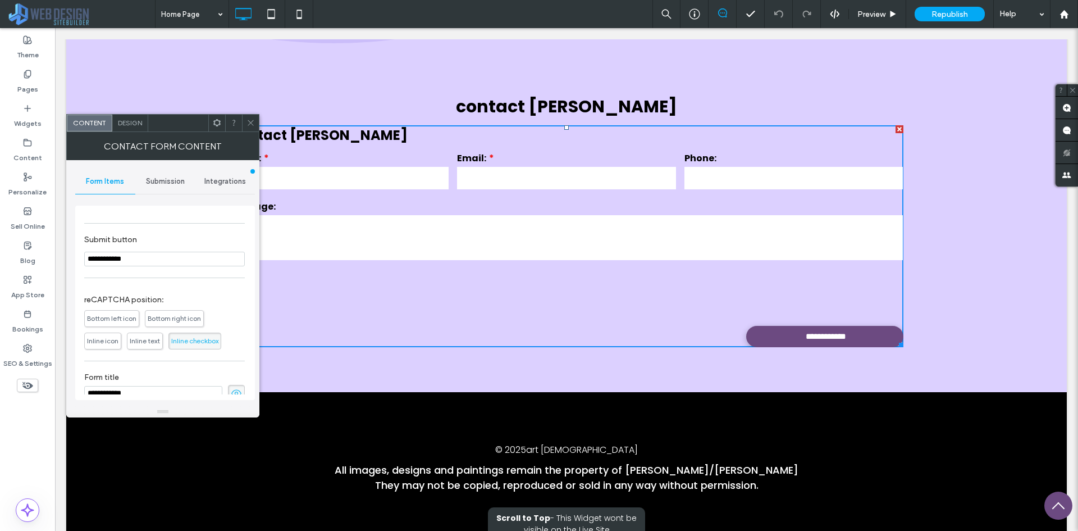
scroll to position [191, 0]
click at [231, 378] on icon at bounding box center [236, 379] width 11 height 12
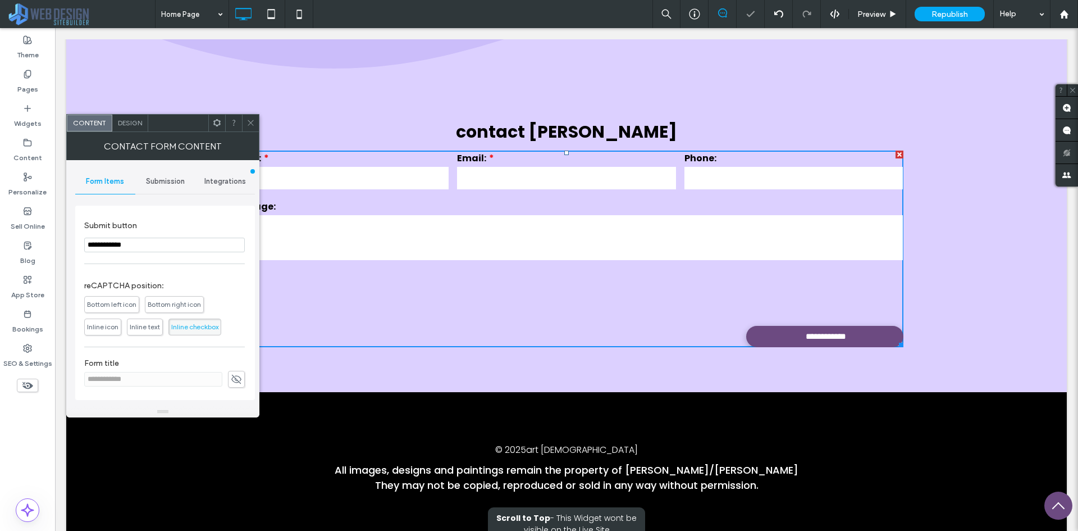
click at [257, 118] on div at bounding box center [250, 123] width 17 height 17
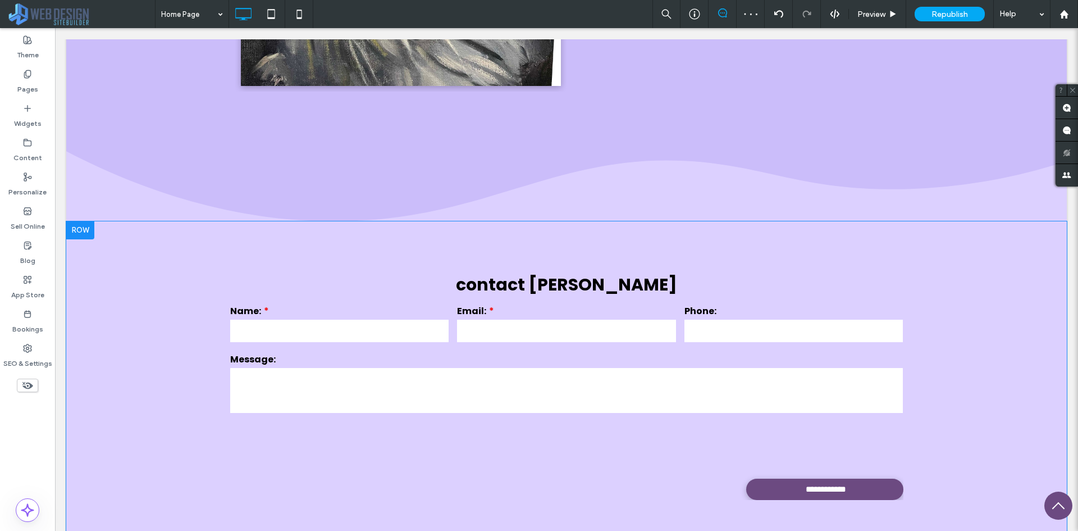
scroll to position [8820, 0]
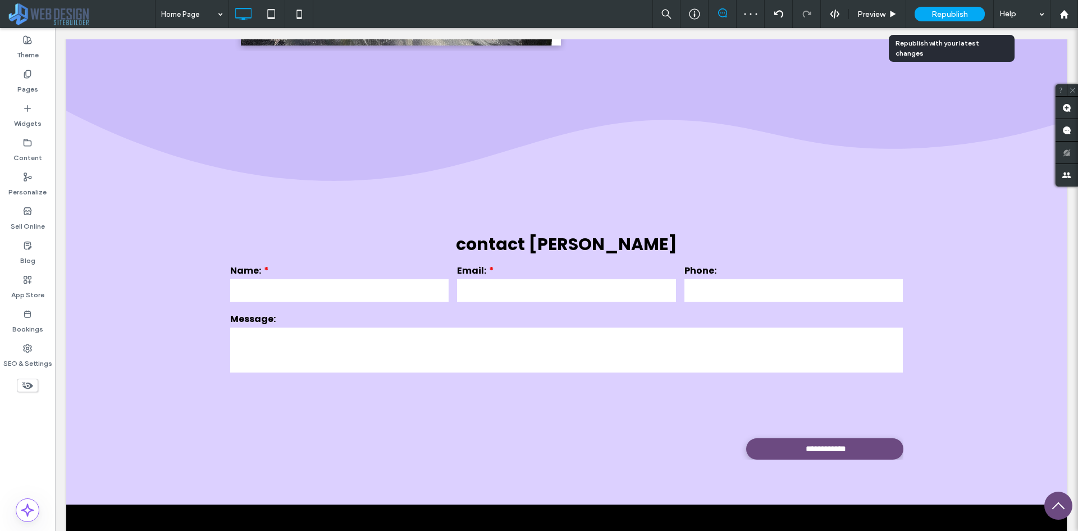
drag, startPoint x: 975, startPoint y: 12, endPoint x: 991, endPoint y: 25, distance: 21.1
click at [974, 11] on div "Republish" at bounding box center [950, 14] width 70 height 15
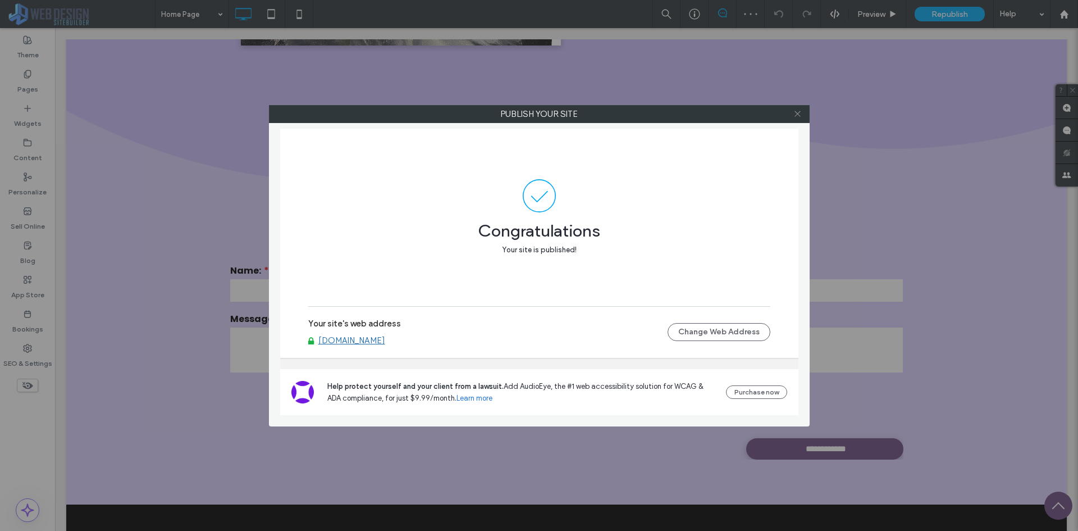
click at [801, 112] on icon at bounding box center [797, 113] width 8 height 8
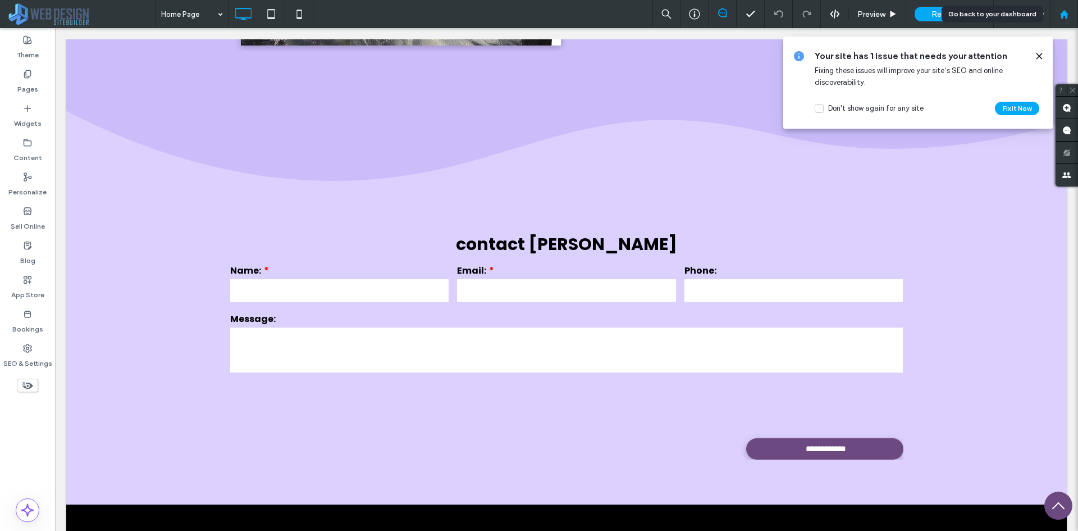
click at [1064, 13] on use at bounding box center [1064, 14] width 8 height 8
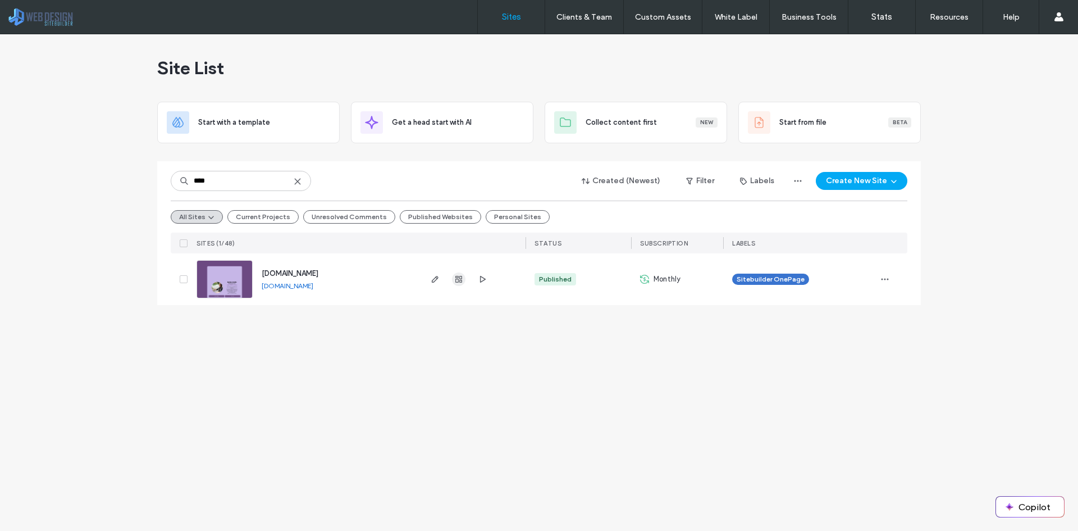
type input "****"
click at [459, 277] on use "button" at bounding box center [458, 279] width 7 height 7
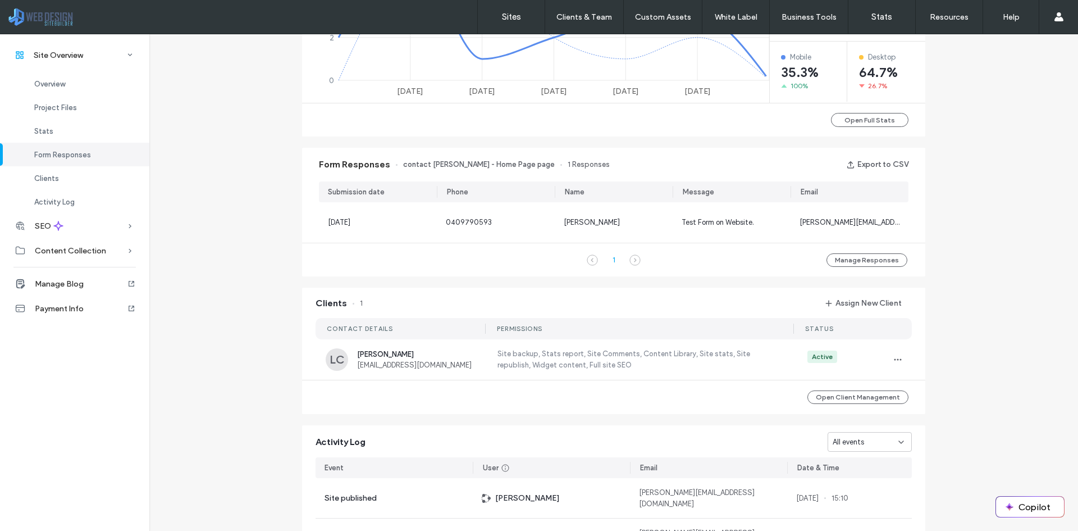
scroll to position [618, 0]
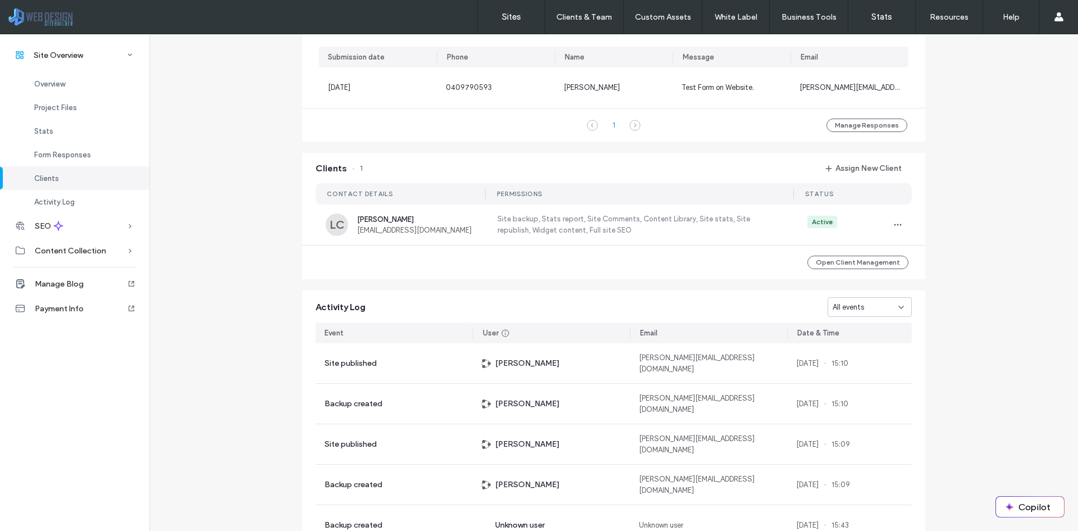
scroll to position [857, 0]
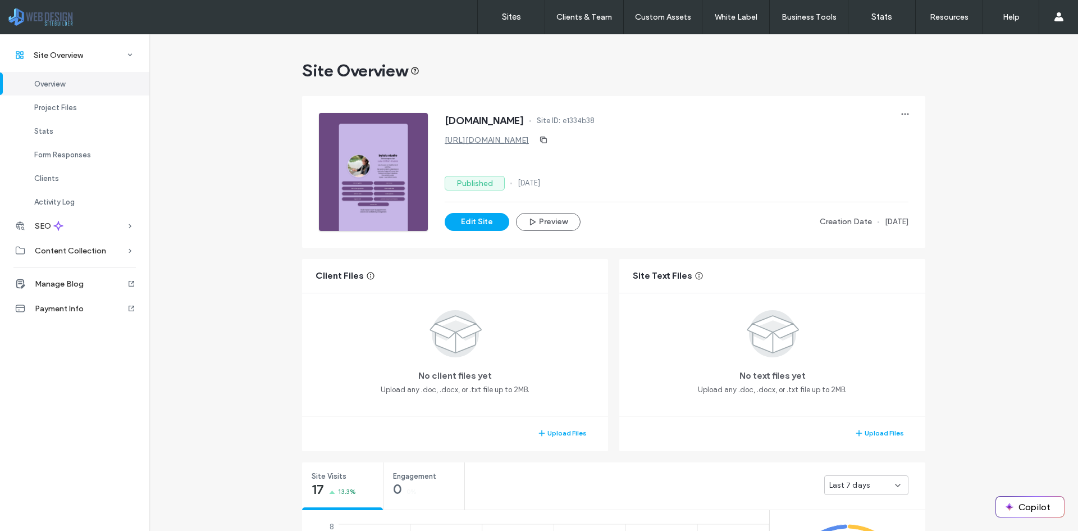
click at [478, 143] on link "[URL][DOMAIN_NAME]" at bounding box center [487, 140] width 84 height 10
